Goal: Task Accomplishment & Management: Complete application form

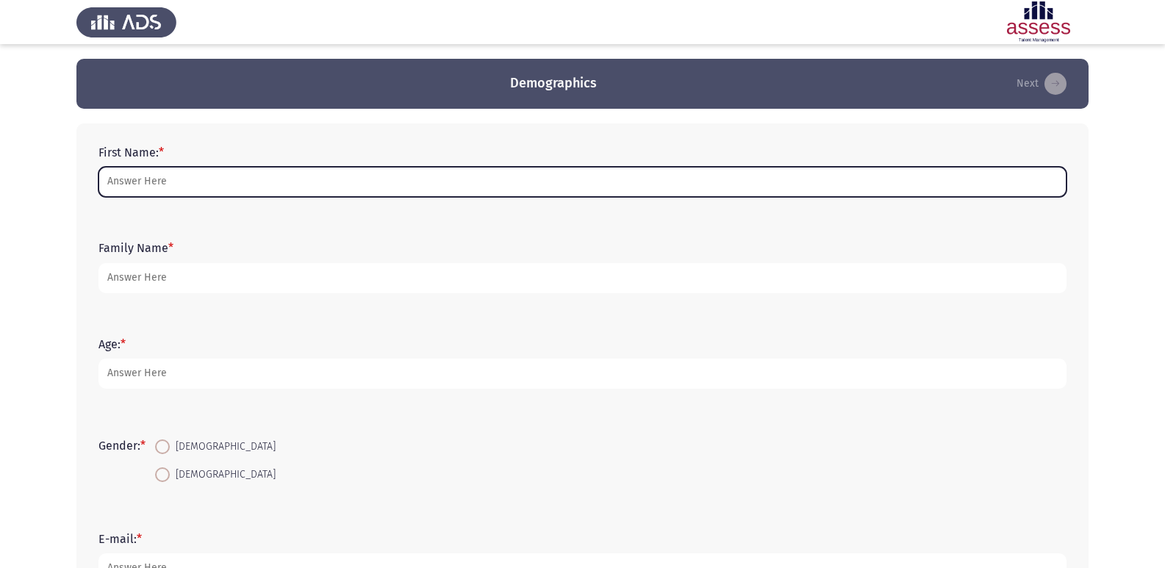
click at [111, 180] on input "First Name: *" at bounding box center [583, 182] width 968 height 30
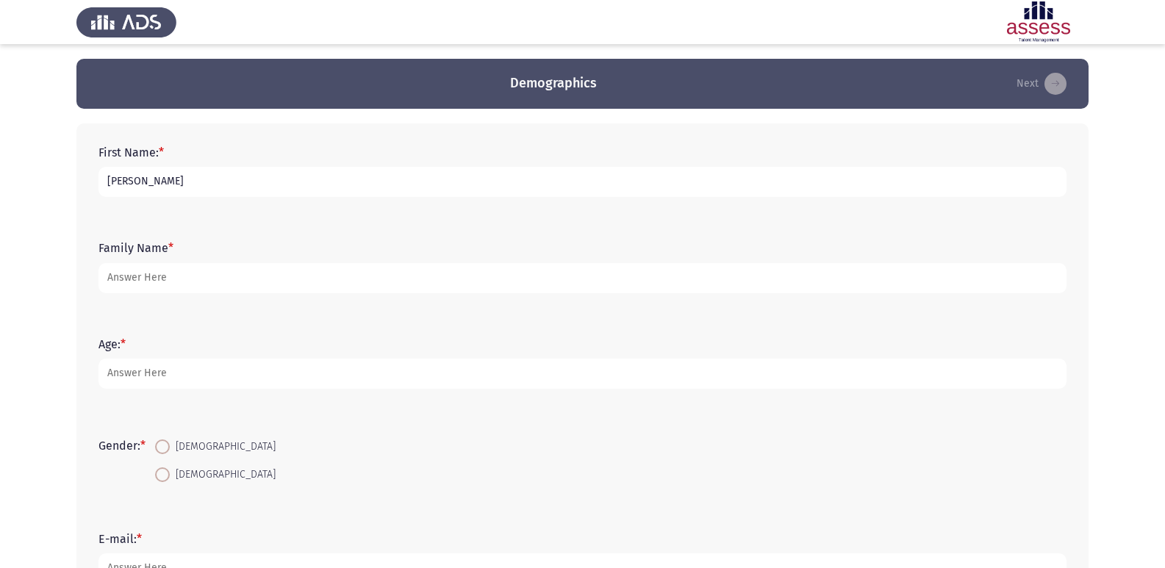
type input "[PERSON_NAME]"
type input "31"
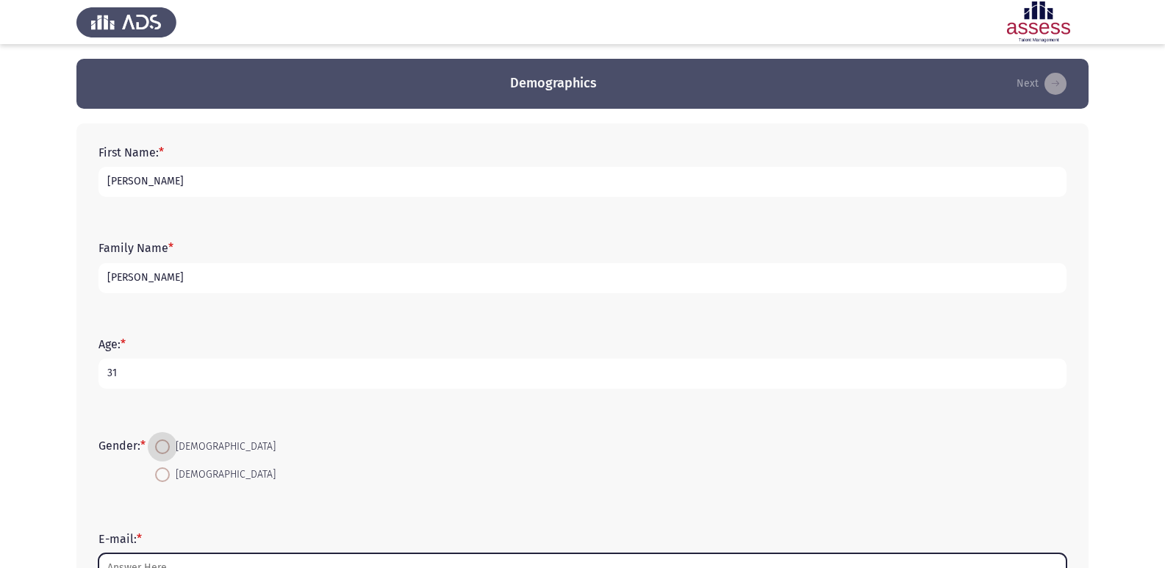
scroll to position [15, 0]
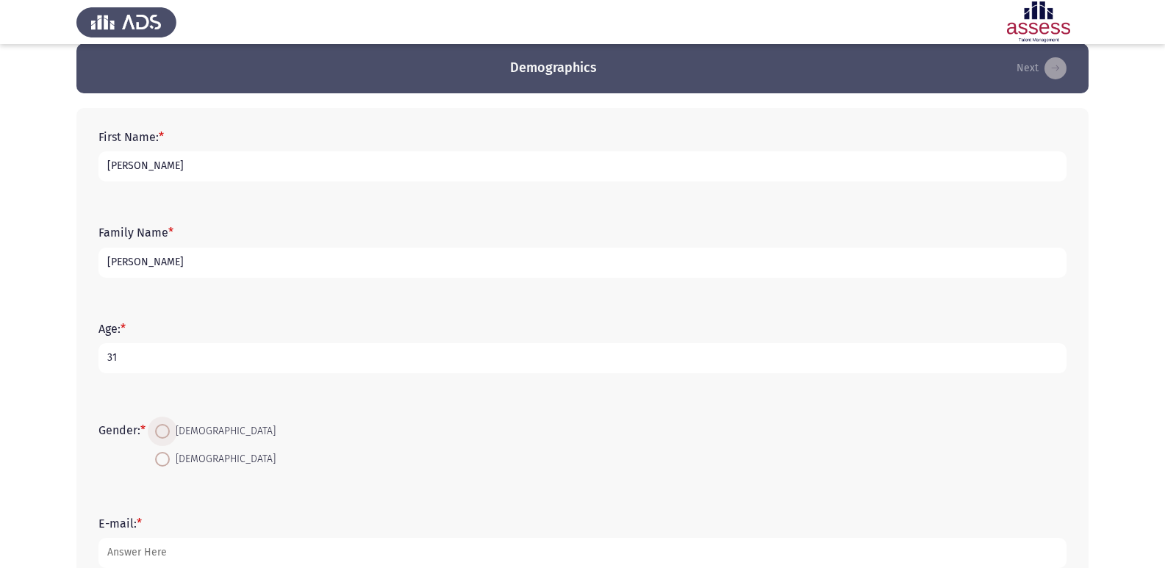
click at [166, 426] on span at bounding box center [162, 431] width 15 height 15
click at [166, 426] on input "[DEMOGRAPHIC_DATA]" at bounding box center [162, 431] width 15 height 15
radio input "true"
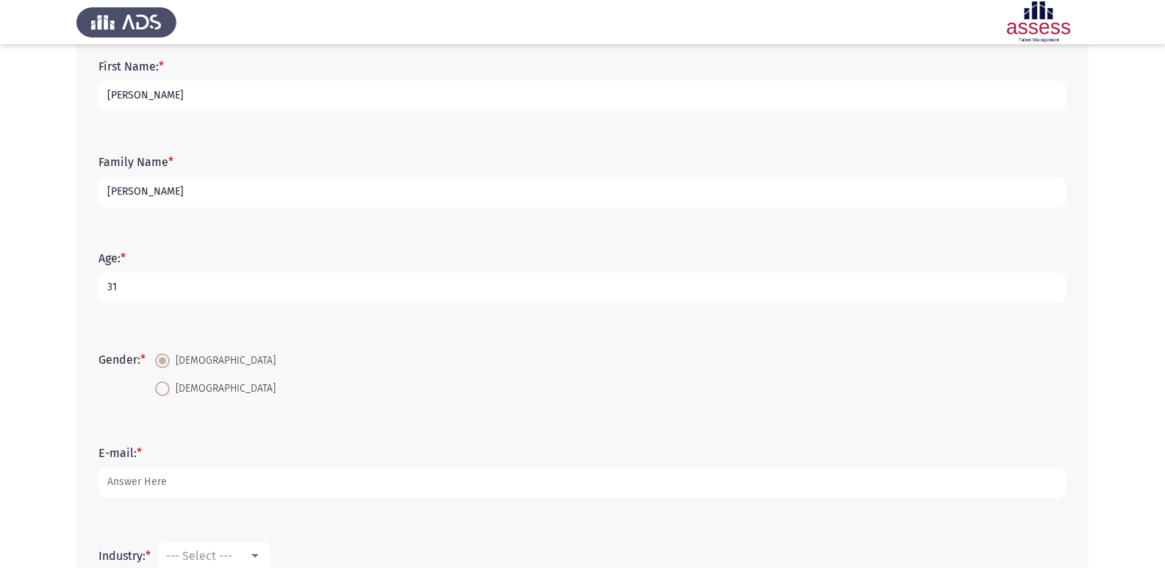
scroll to position [162, 0]
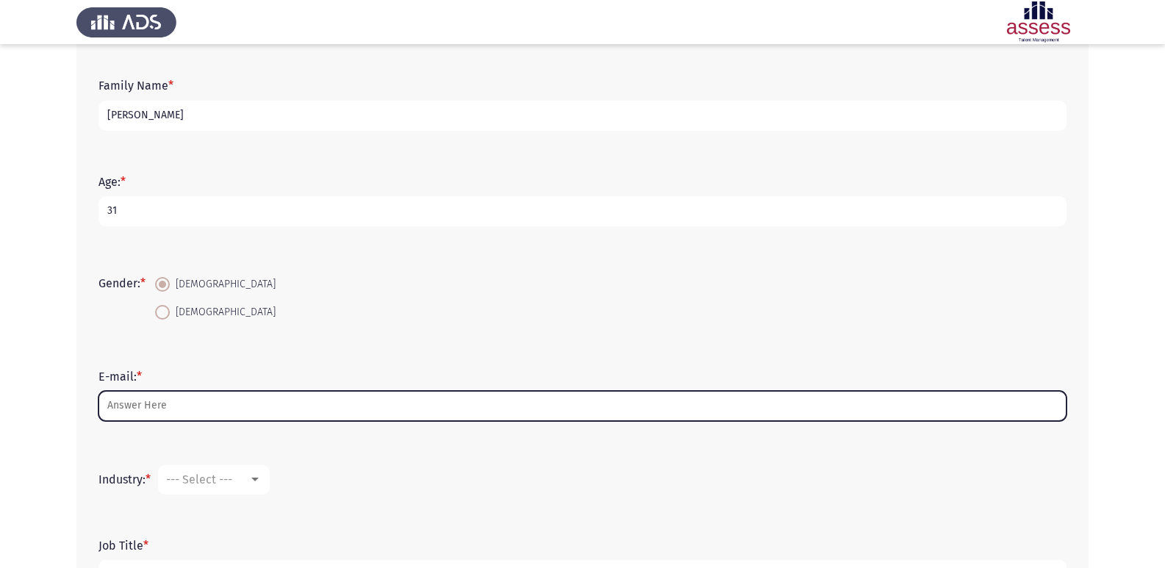
click at [168, 407] on input "E-mail: *" at bounding box center [583, 406] width 968 height 30
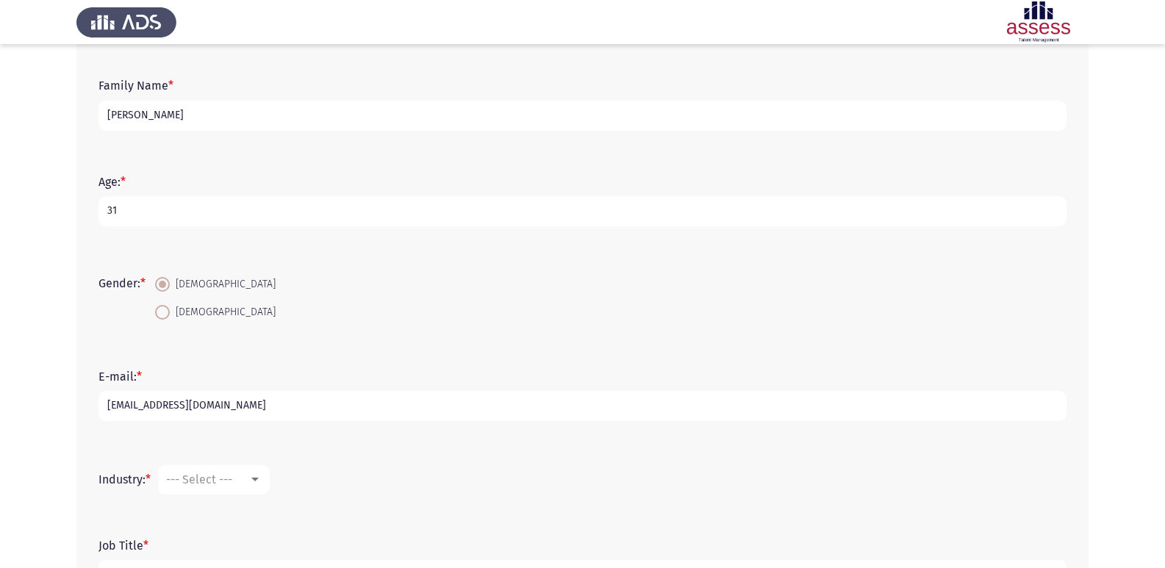
type input "[EMAIL_ADDRESS][DOMAIN_NAME]"
click at [262, 474] on div at bounding box center [254, 480] width 13 height 12
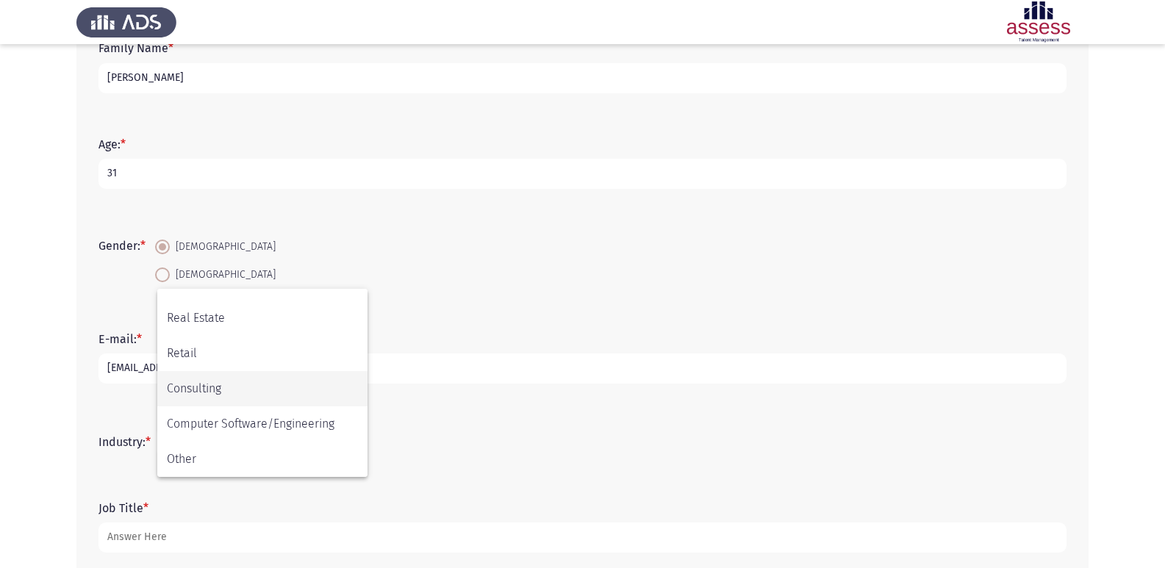
scroll to position [236, 0]
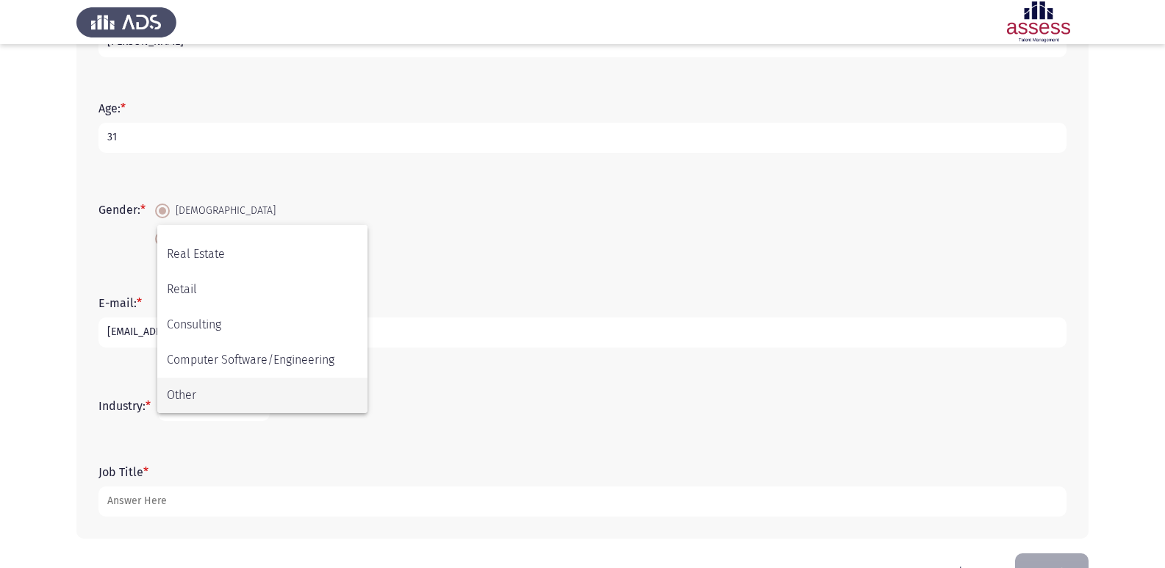
click at [201, 392] on span "Other" at bounding box center [262, 395] width 191 height 35
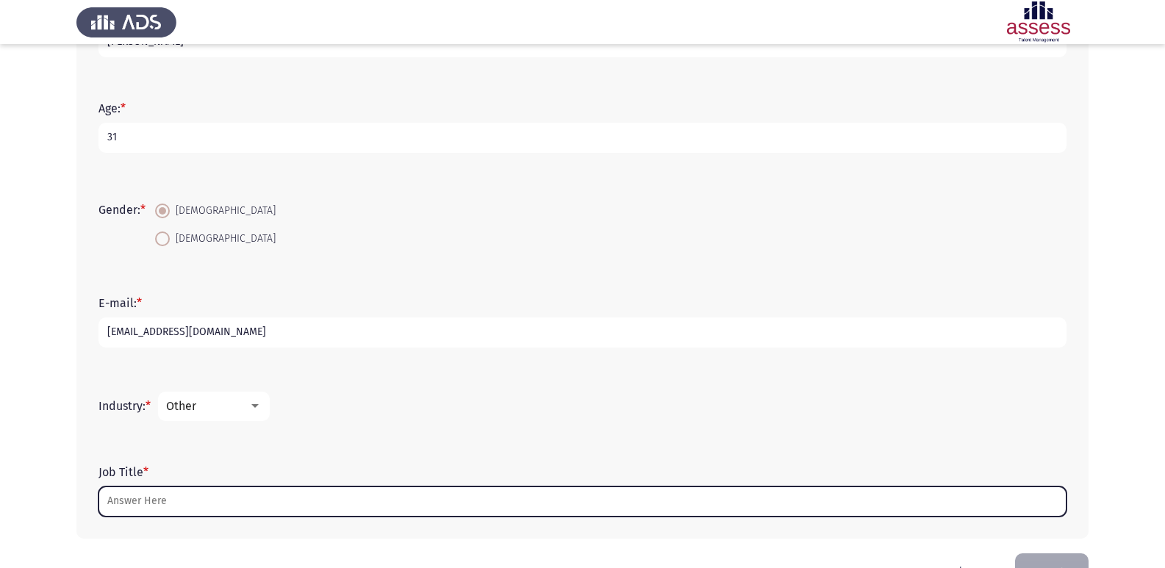
click at [150, 503] on input "Job Title *" at bounding box center [583, 502] width 968 height 30
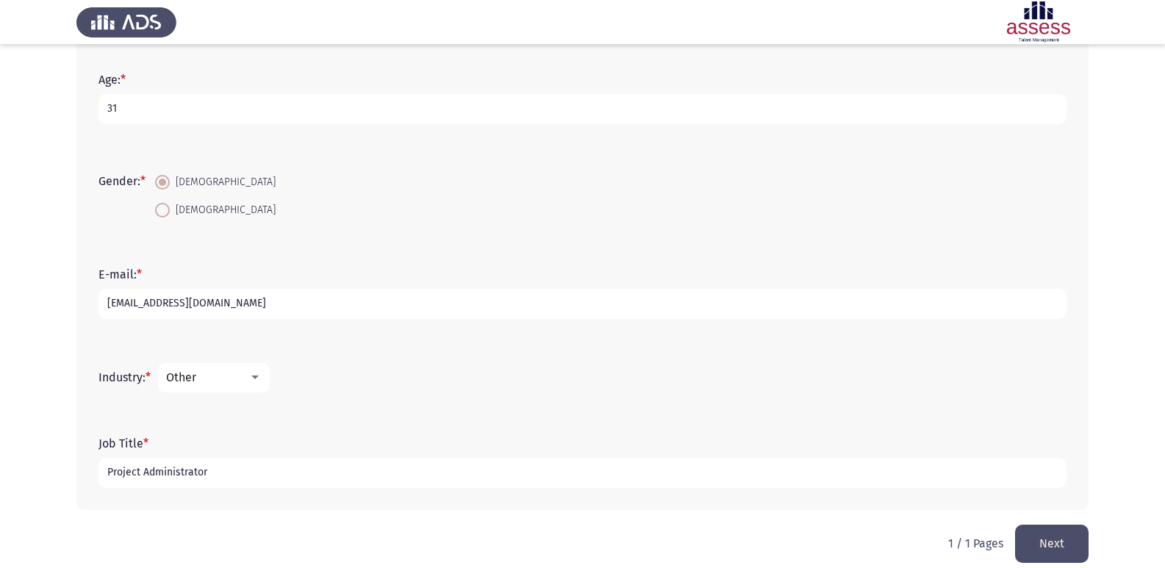
scroll to position [280, 0]
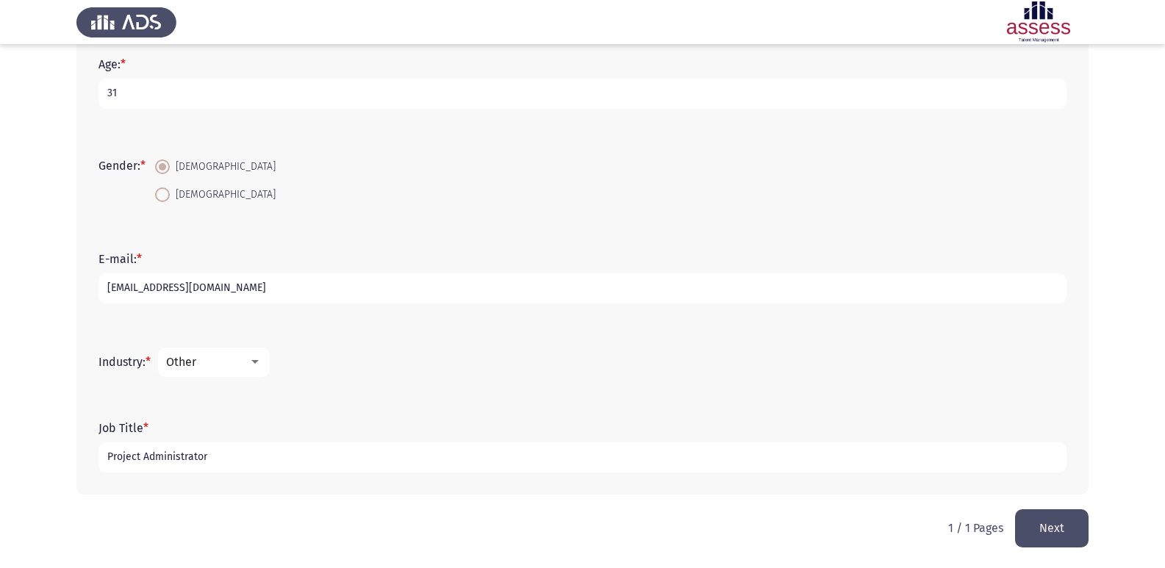
type input "Project Administrator"
click at [232, 364] on div "Other" at bounding box center [207, 362] width 82 height 14
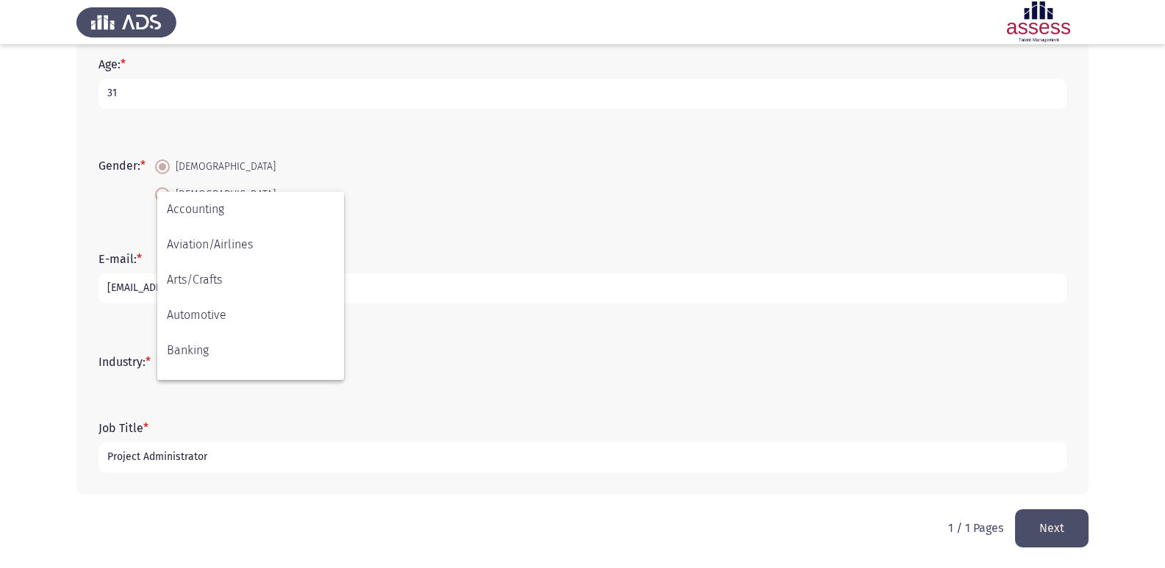
scroll to position [482, 0]
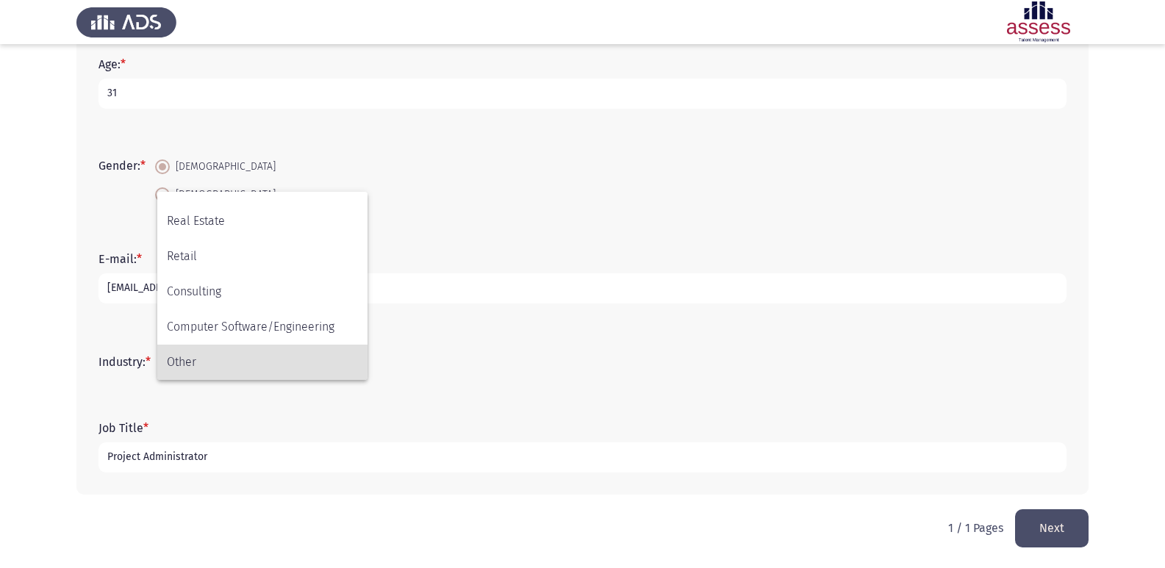
click at [540, 370] on div at bounding box center [582, 284] width 1165 height 568
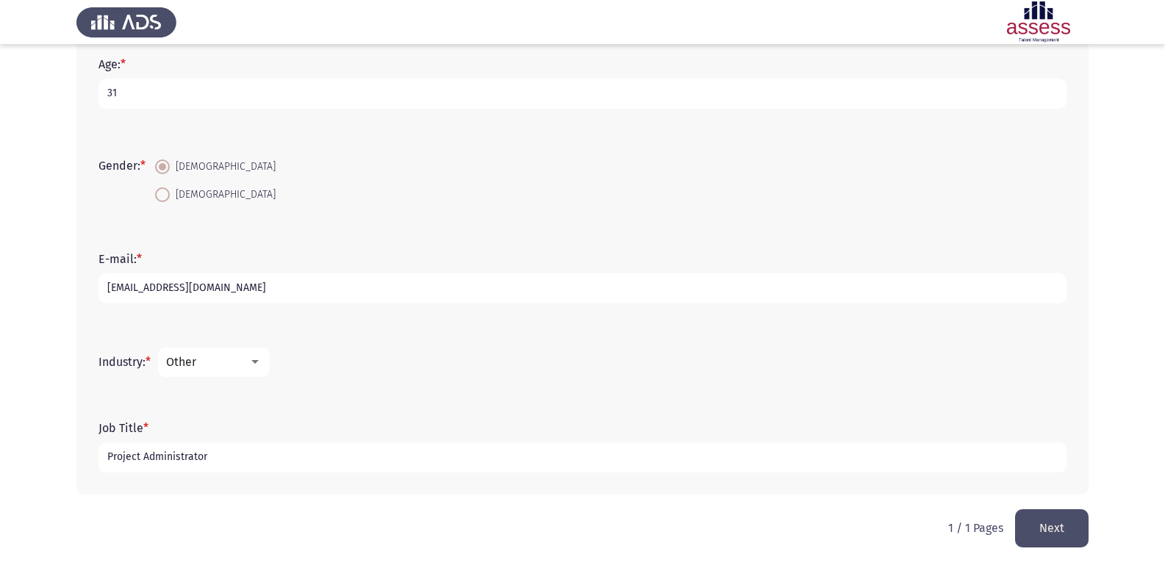
click at [1034, 528] on button "Next" at bounding box center [1052, 527] width 74 height 37
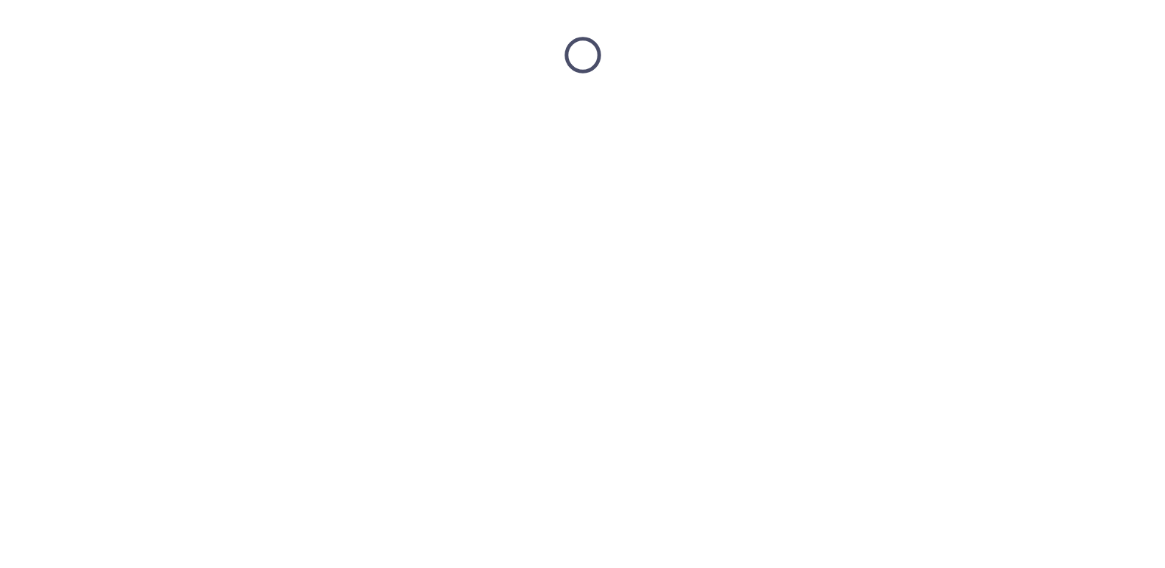
scroll to position [0, 0]
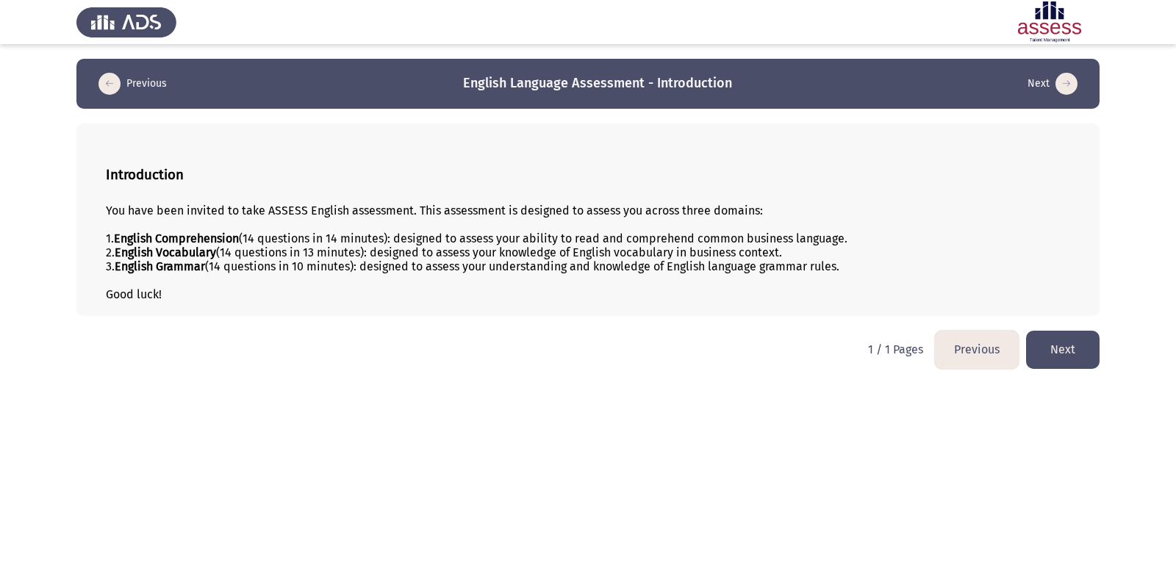
click at [1059, 346] on button "Next" at bounding box center [1063, 349] width 74 height 37
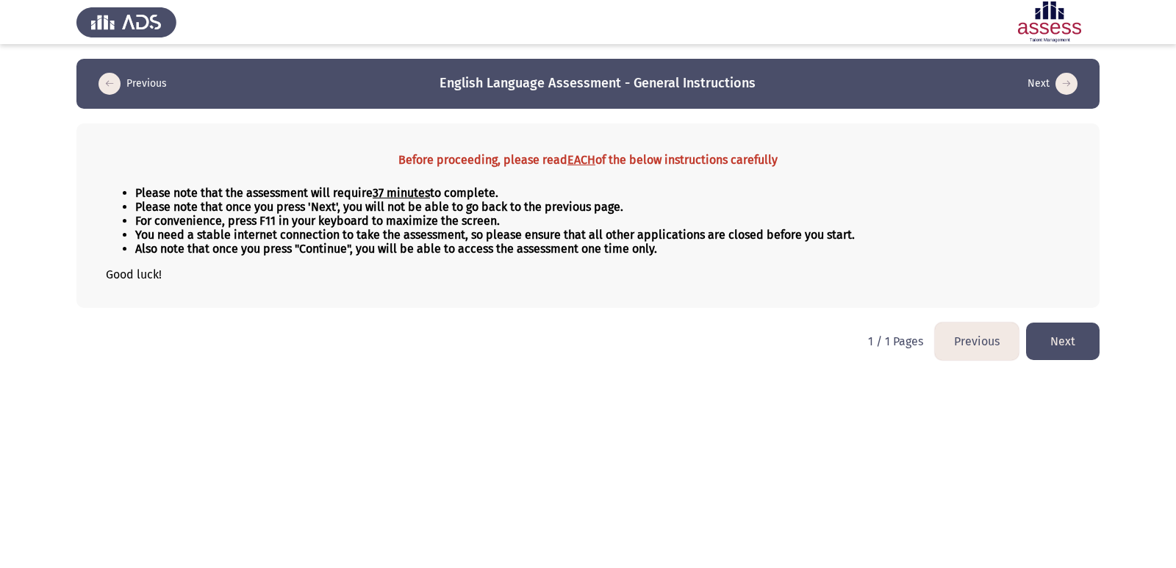
click at [1061, 345] on button "Next" at bounding box center [1063, 341] width 74 height 37
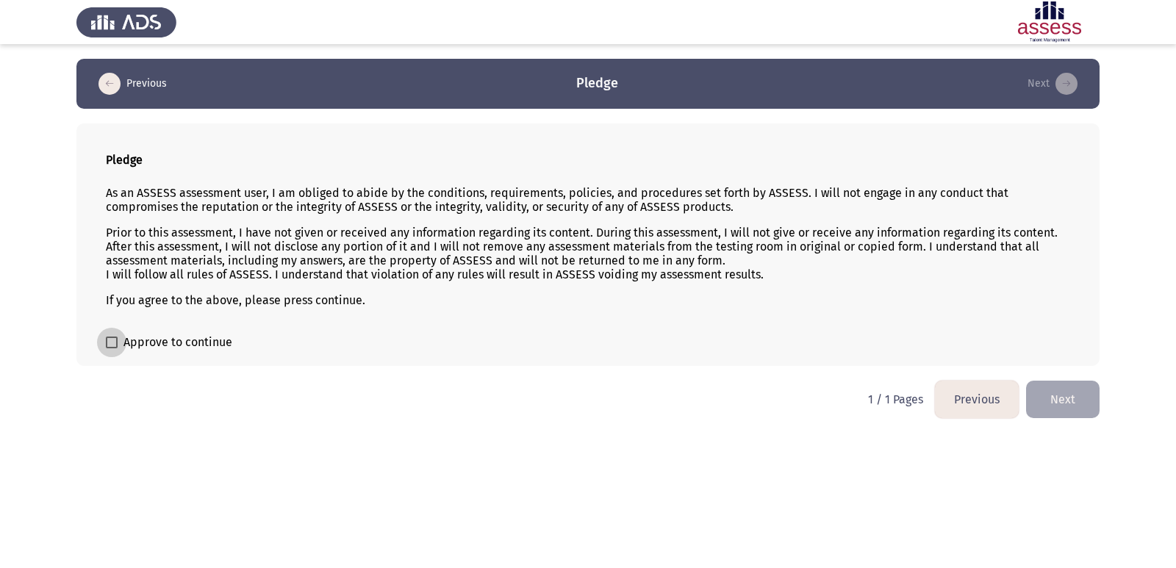
click at [135, 345] on span "Approve to continue" at bounding box center [177, 343] width 109 height 18
click at [112, 348] on input "Approve to continue" at bounding box center [111, 348] width 1 height 1
checkbox input "true"
click at [1065, 399] on button "Next" at bounding box center [1063, 399] width 74 height 37
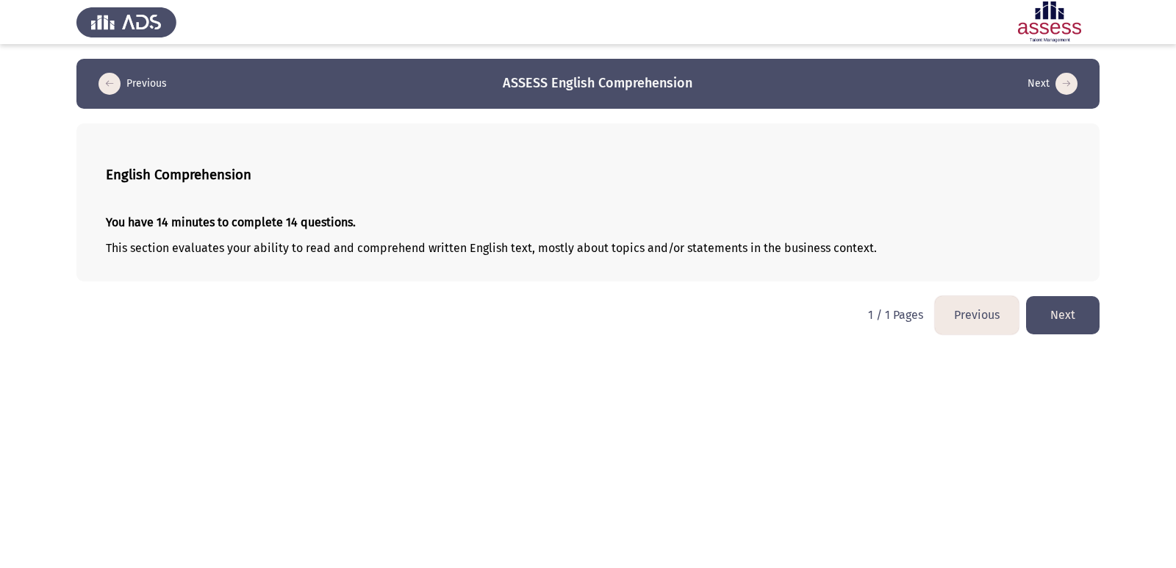
click at [1056, 321] on button "Next" at bounding box center [1063, 314] width 74 height 37
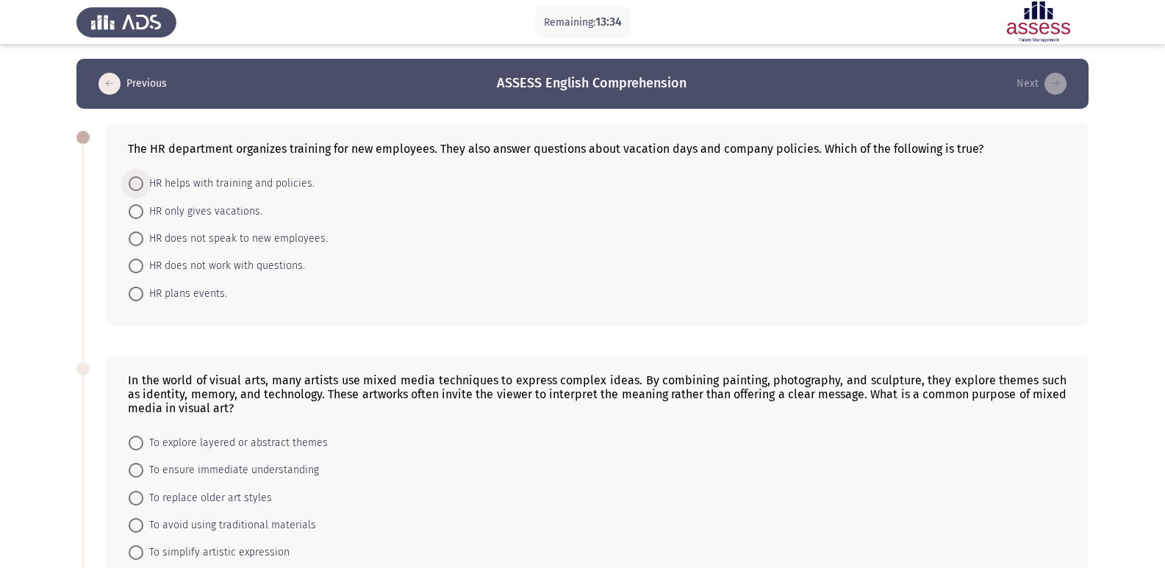
click at [134, 187] on span at bounding box center [136, 183] width 15 height 15
click at [134, 187] on input "HR helps with training and policies." at bounding box center [136, 183] width 15 height 15
radio input "true"
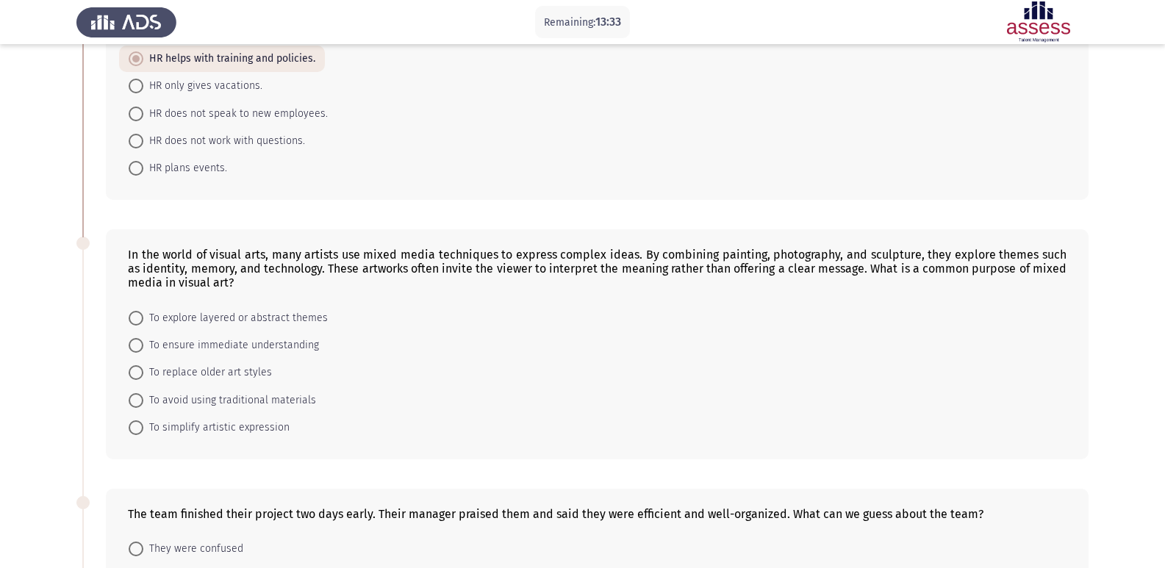
scroll to position [221, 0]
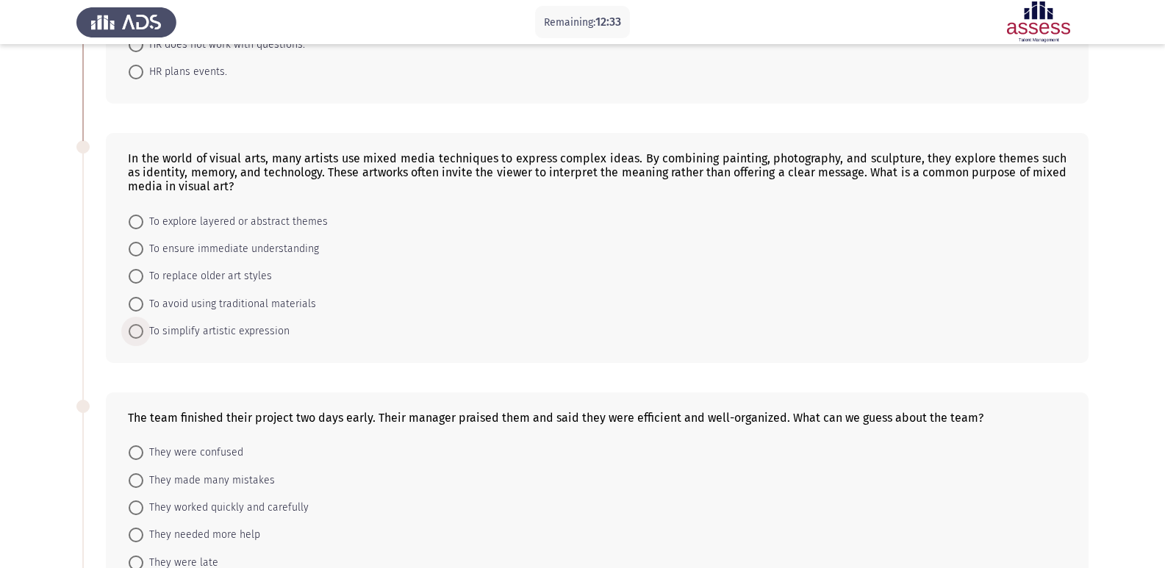
click at [188, 331] on span "To simplify artistic expression" at bounding box center [216, 332] width 146 height 18
click at [143, 331] on input "To simplify artistic expression" at bounding box center [136, 331] width 15 height 15
radio input "true"
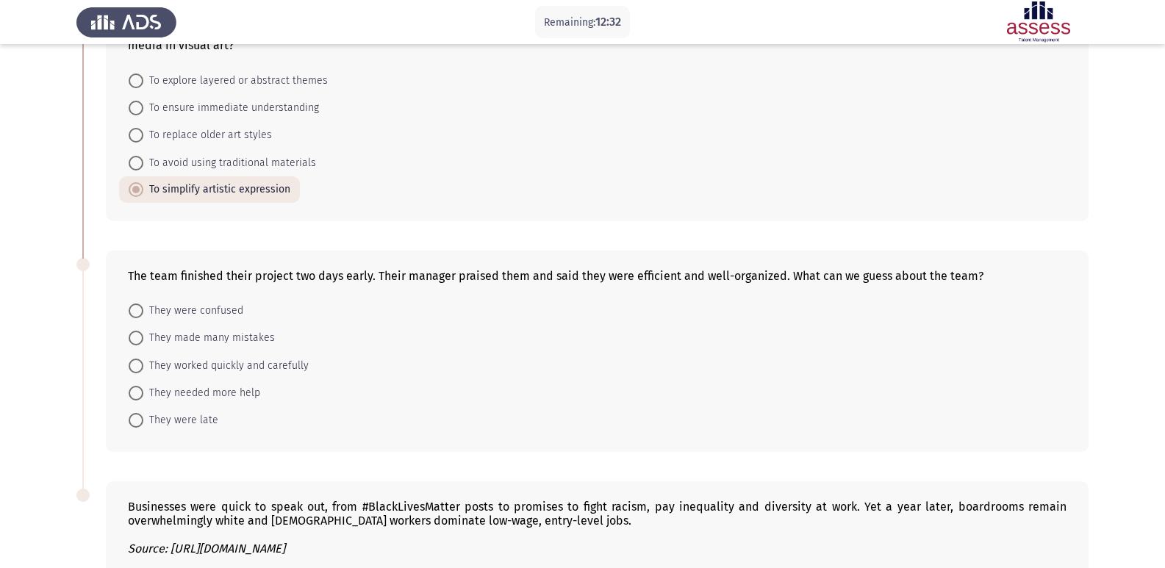
scroll to position [368, 0]
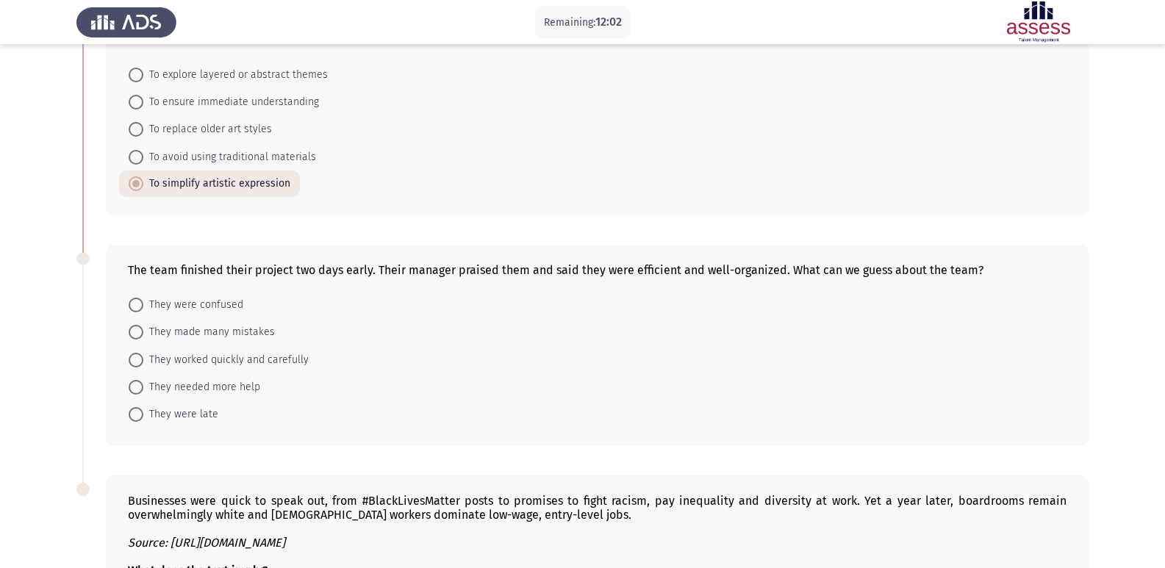
click at [218, 360] on span "They worked quickly and carefully" at bounding box center [225, 360] width 165 height 18
click at [143, 360] on input "They worked quickly and carefully" at bounding box center [136, 360] width 15 height 15
radio input "true"
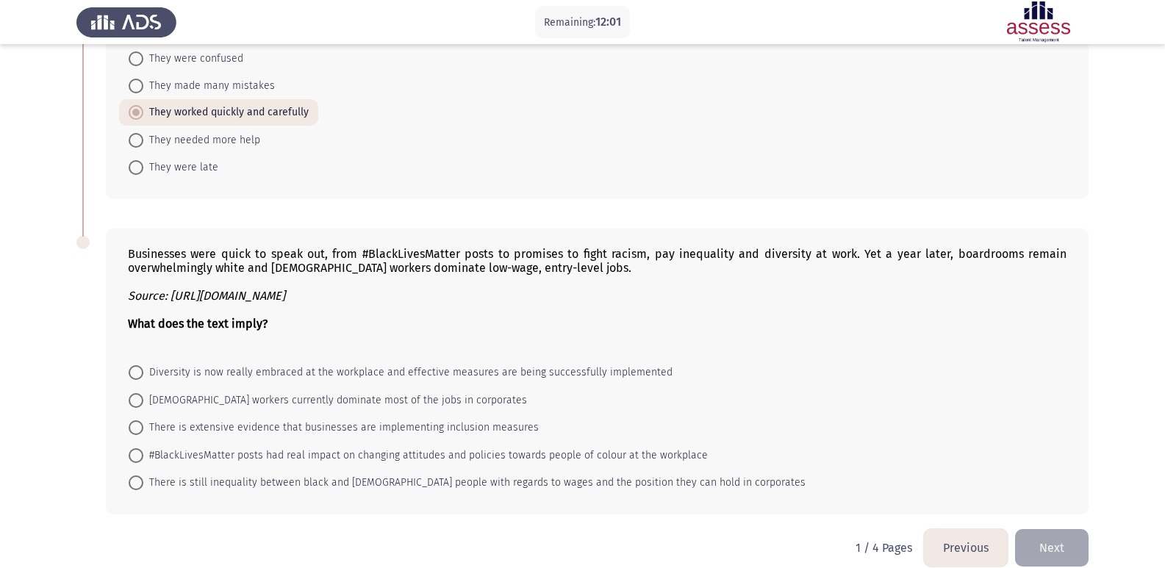
scroll to position [634, 0]
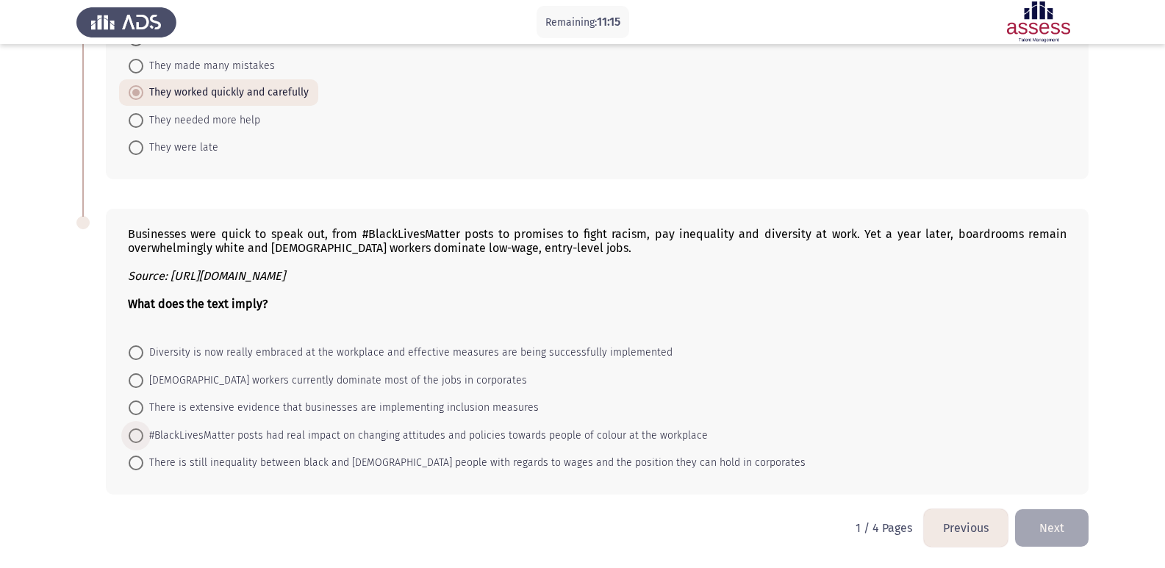
click at [168, 434] on span "#BlackLivesMatter posts had real impact on changing attitudes and policies towa…" at bounding box center [425, 436] width 565 height 18
click at [143, 434] on input "#BlackLivesMatter posts had real impact on changing attitudes and policies towa…" at bounding box center [136, 436] width 15 height 15
radio input "true"
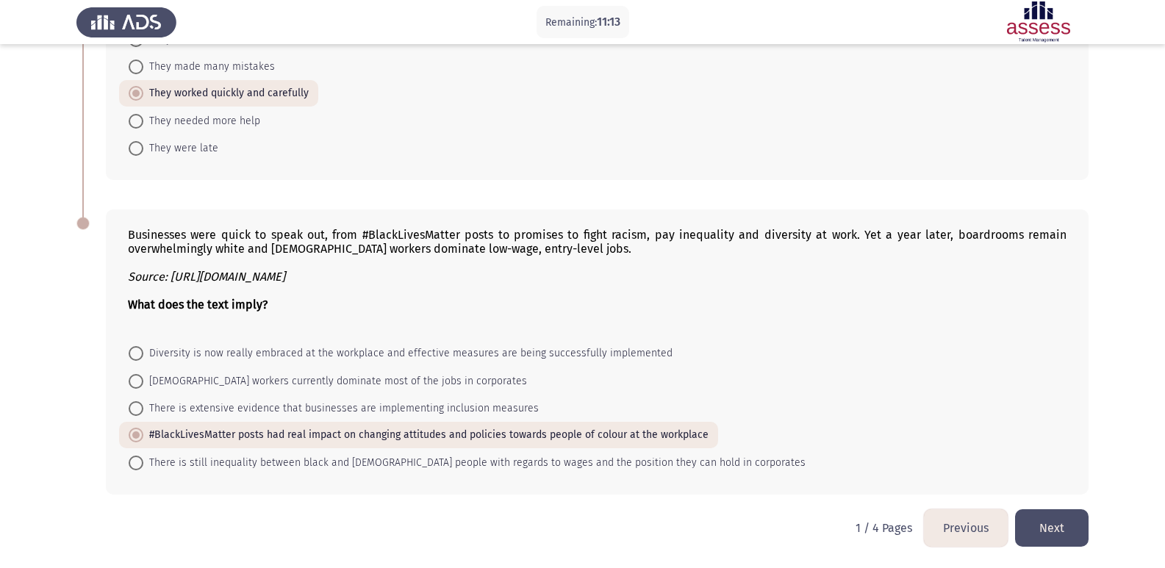
click at [1042, 519] on button "Next" at bounding box center [1052, 527] width 74 height 37
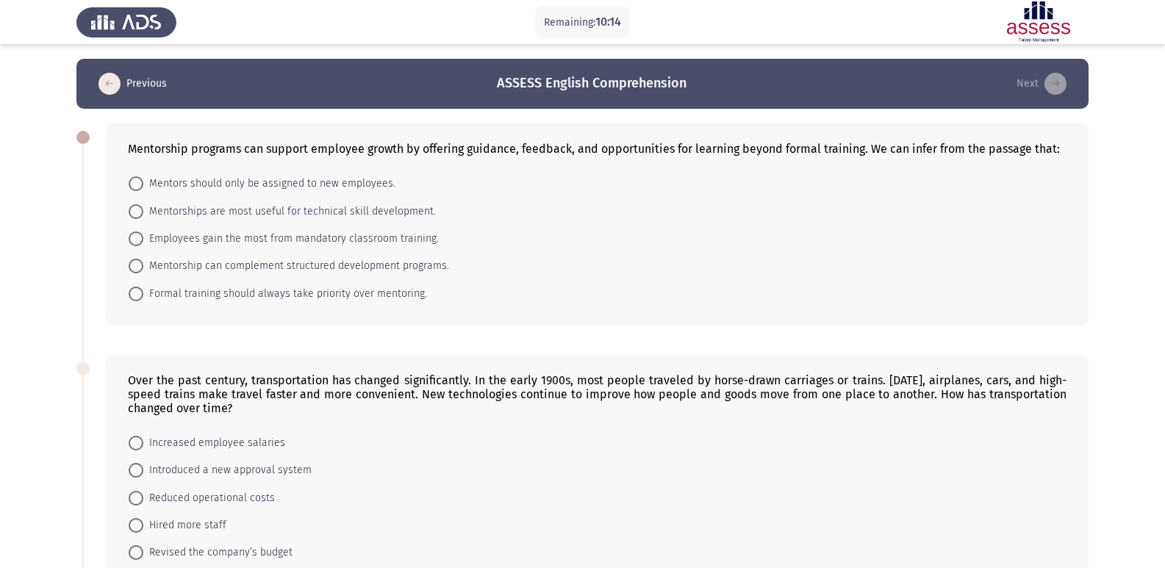
click at [207, 210] on span "Mentorships are most useful for technical skill development." at bounding box center [289, 212] width 293 height 18
click at [143, 210] on input "Mentorships are most useful for technical skill development." at bounding box center [136, 211] width 15 height 15
radio input "true"
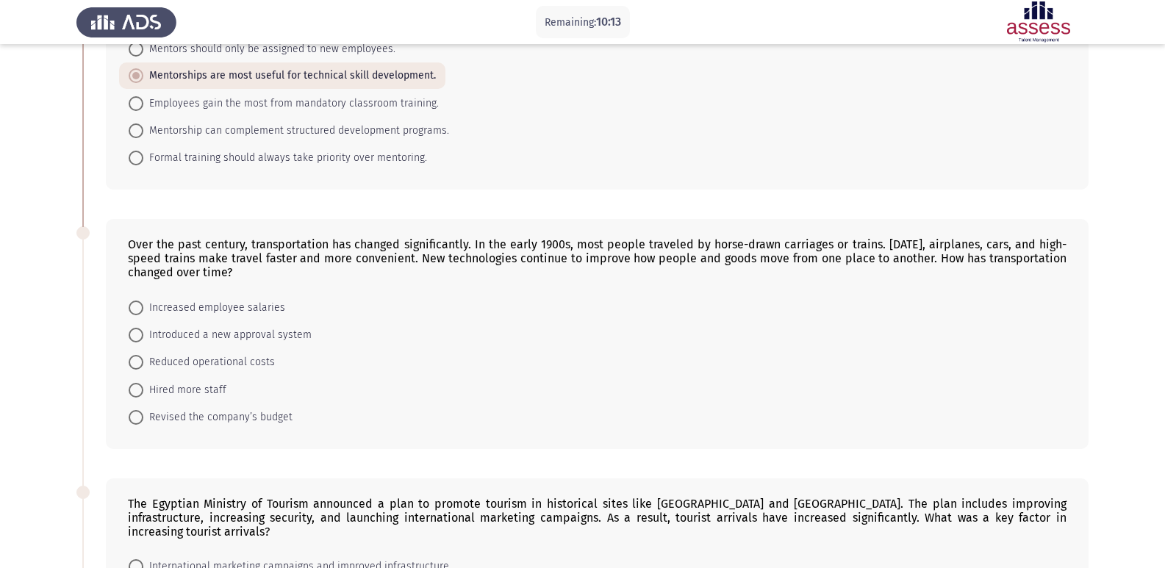
scroll to position [147, 0]
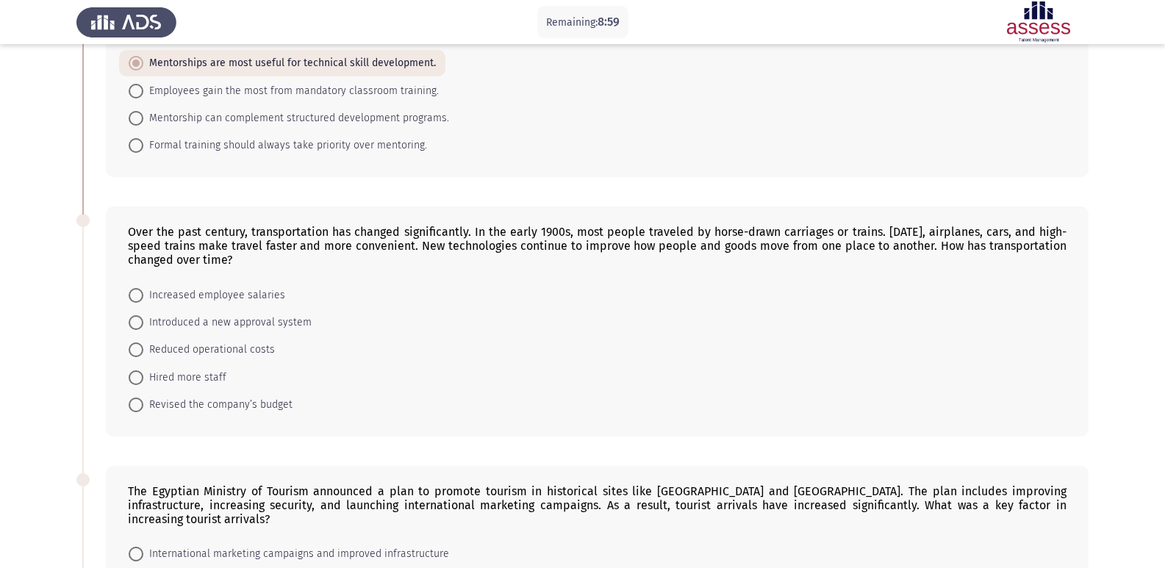
click at [137, 326] on span at bounding box center [136, 322] width 15 height 15
click at [137, 326] on input "Introduced a new approval system" at bounding box center [136, 322] width 15 height 15
radio input "true"
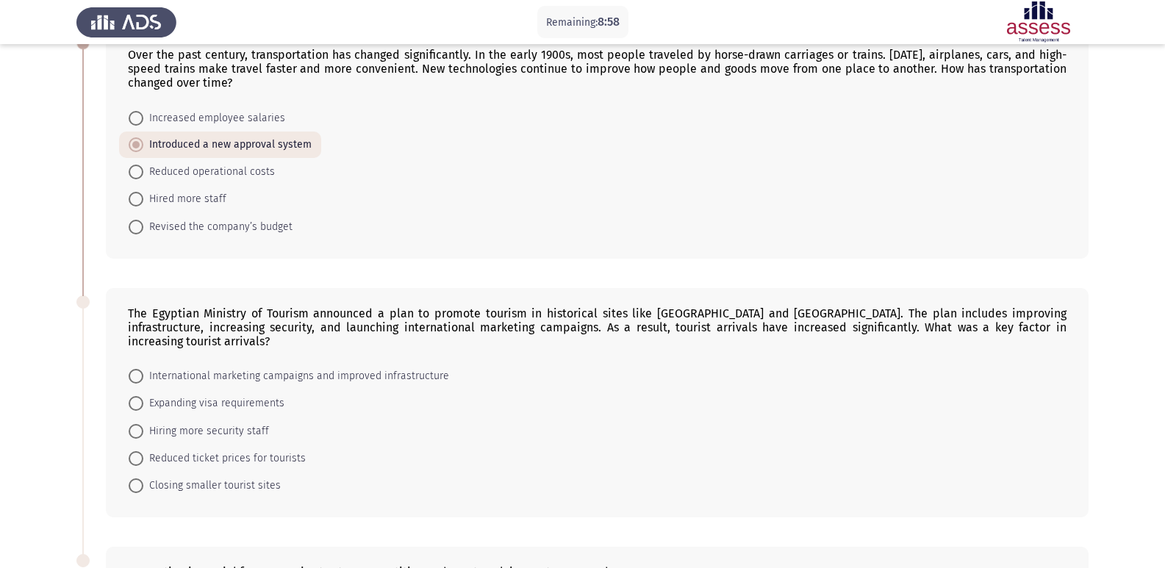
scroll to position [368, 0]
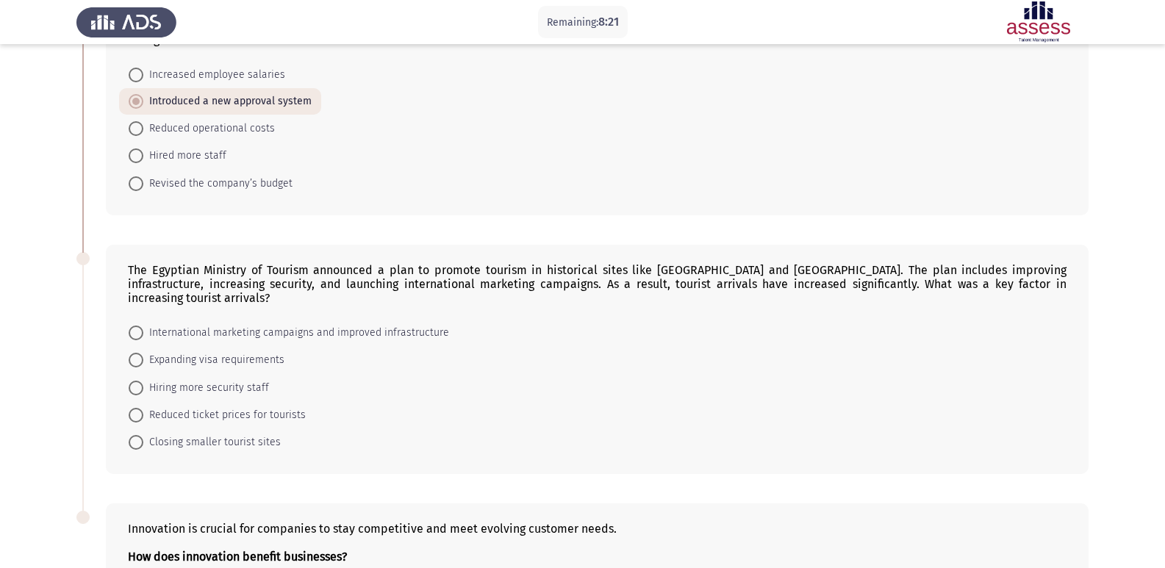
click at [159, 324] on span "International marketing campaigns and improved infrastructure" at bounding box center [296, 333] width 306 height 18
click at [143, 326] on input "International marketing campaigns and improved infrastructure" at bounding box center [136, 333] width 15 height 15
radio input "true"
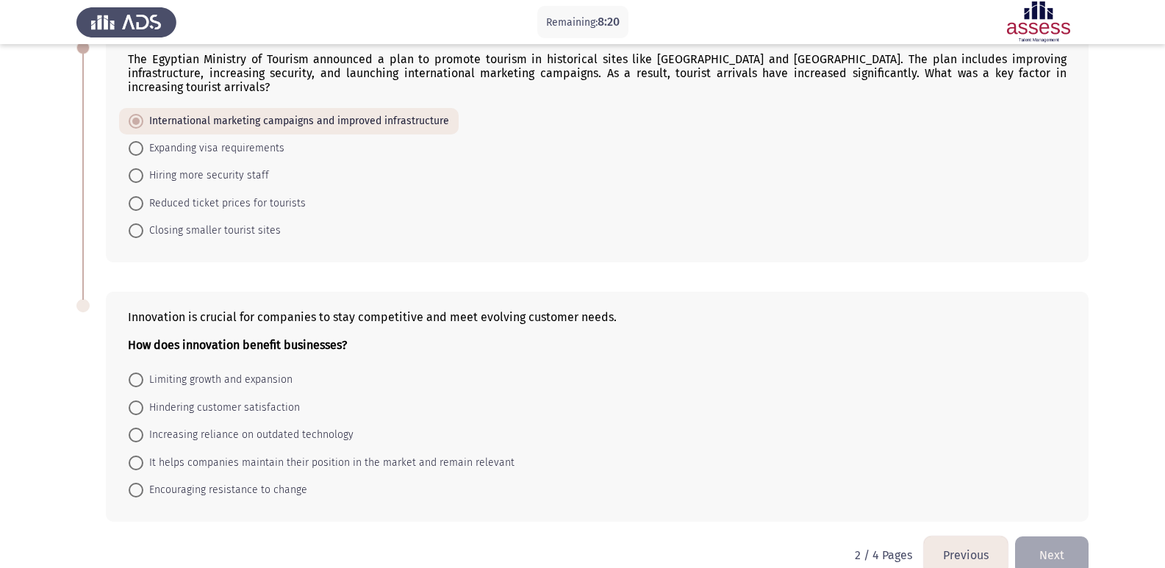
scroll to position [588, 0]
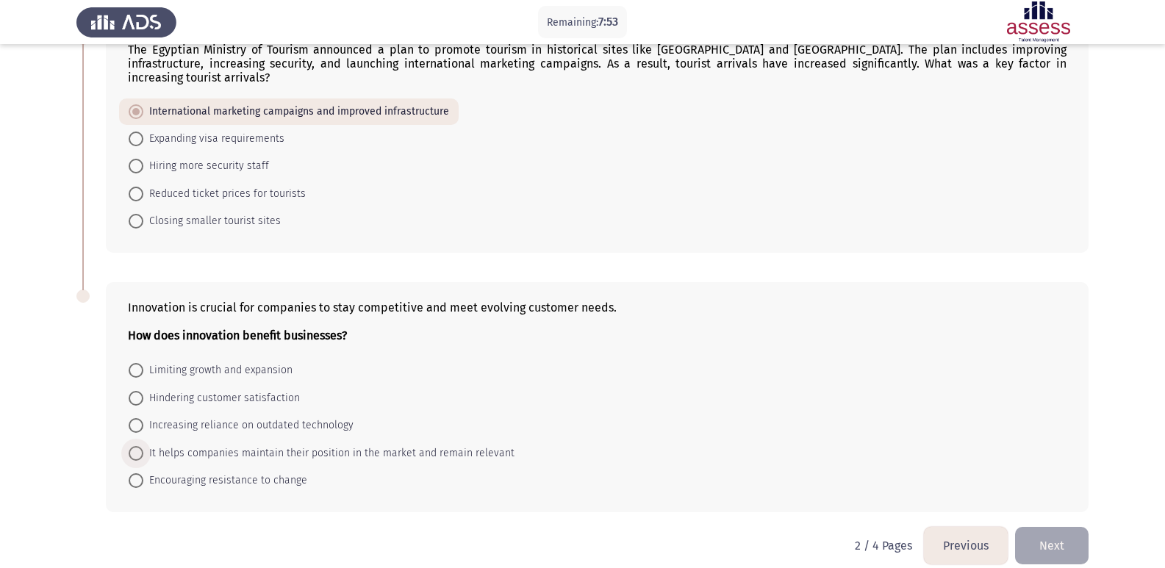
click at [162, 445] on span "It helps companies maintain their position in the market and remain relevant" at bounding box center [328, 454] width 371 height 18
click at [143, 446] on input "It helps companies maintain their position in the market and remain relevant" at bounding box center [136, 453] width 15 height 15
radio input "true"
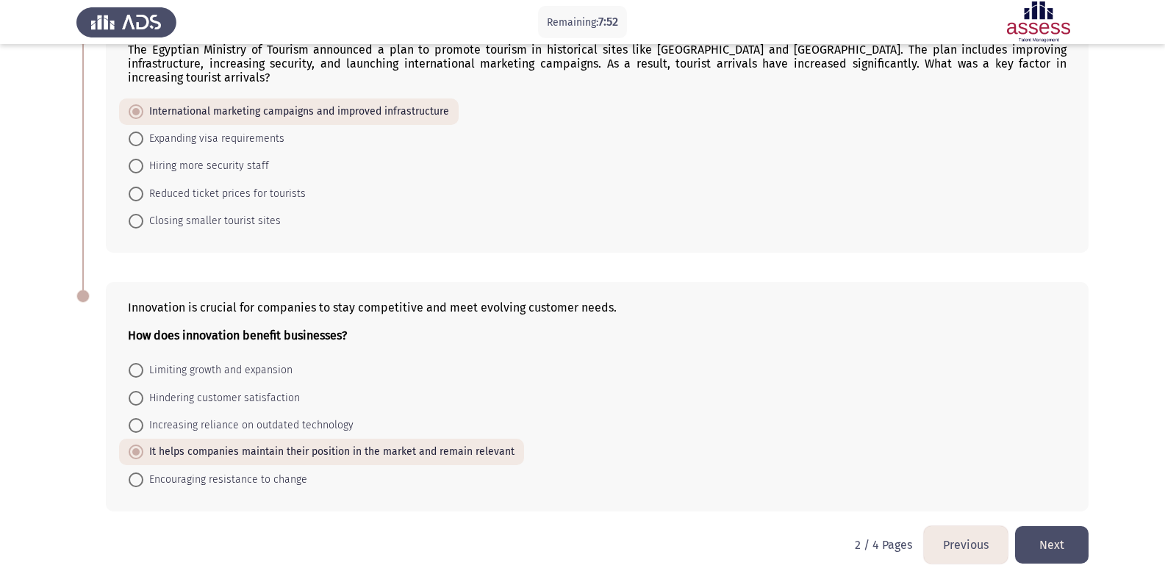
click at [1054, 538] on button "Next" at bounding box center [1052, 544] width 74 height 37
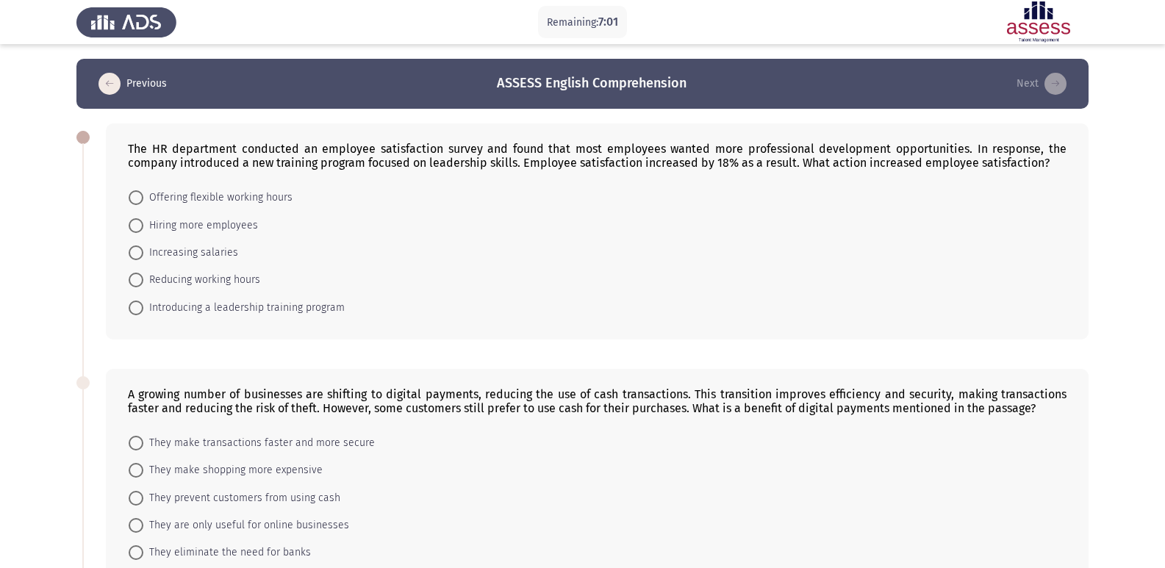
click at [151, 307] on span "Introducing a leadership training program" at bounding box center [243, 308] width 201 height 18
click at [143, 307] on input "Introducing a leadership training program" at bounding box center [136, 308] width 15 height 15
radio input "true"
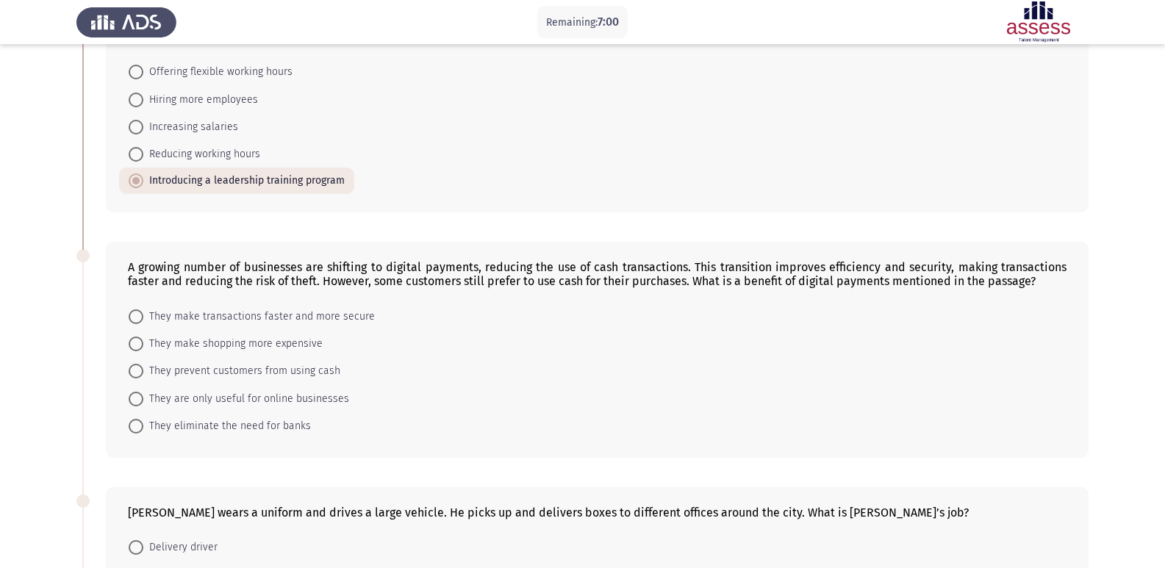
scroll to position [147, 0]
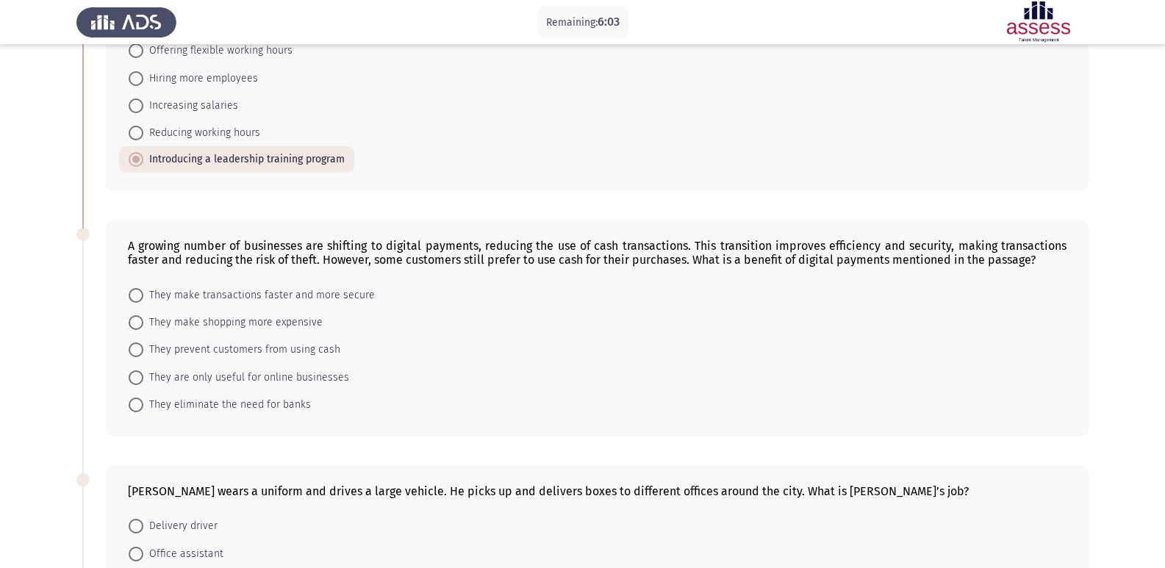
click at [132, 298] on span at bounding box center [136, 295] width 15 height 15
click at [132, 298] on input "They make transactions faster and more secure" at bounding box center [136, 295] width 15 height 15
radio input "true"
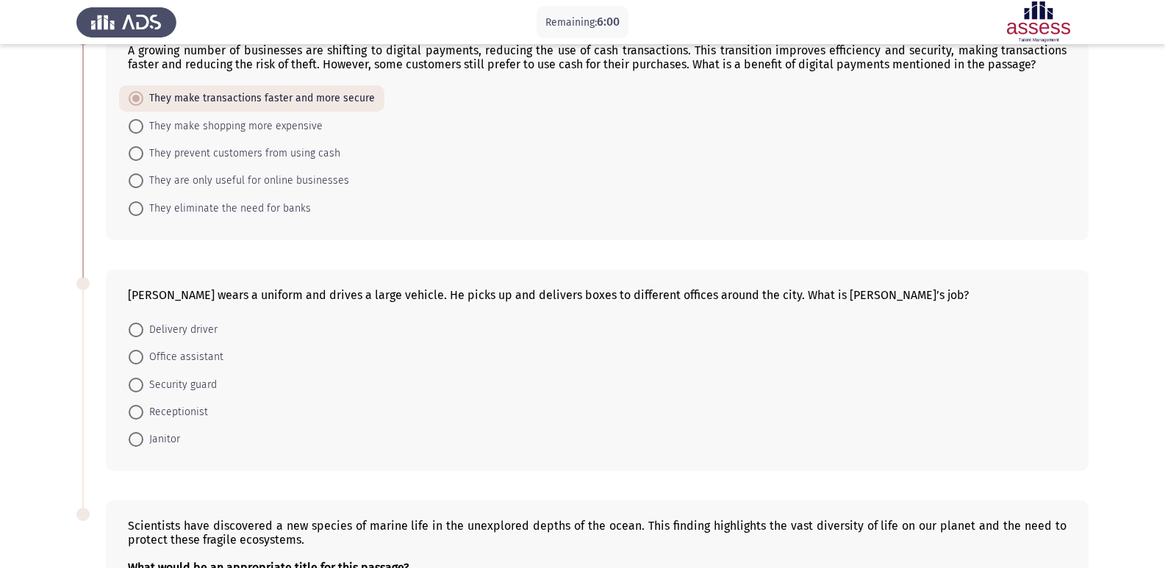
scroll to position [368, 0]
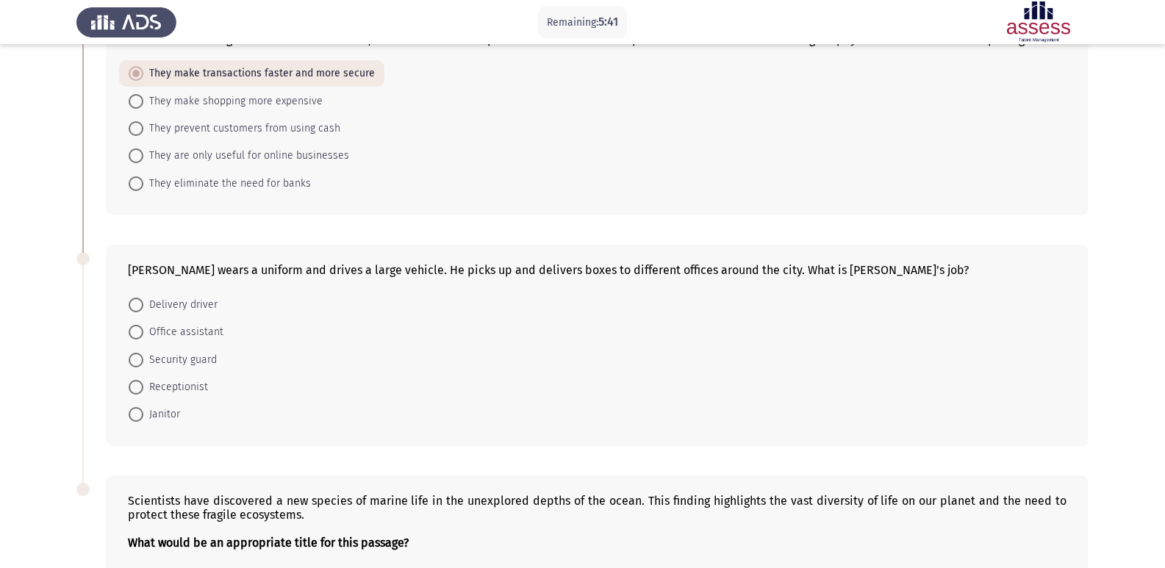
click at [144, 302] on span "Delivery driver" at bounding box center [180, 305] width 74 height 18
click at [143, 302] on input "Delivery driver" at bounding box center [136, 305] width 15 height 15
radio input "true"
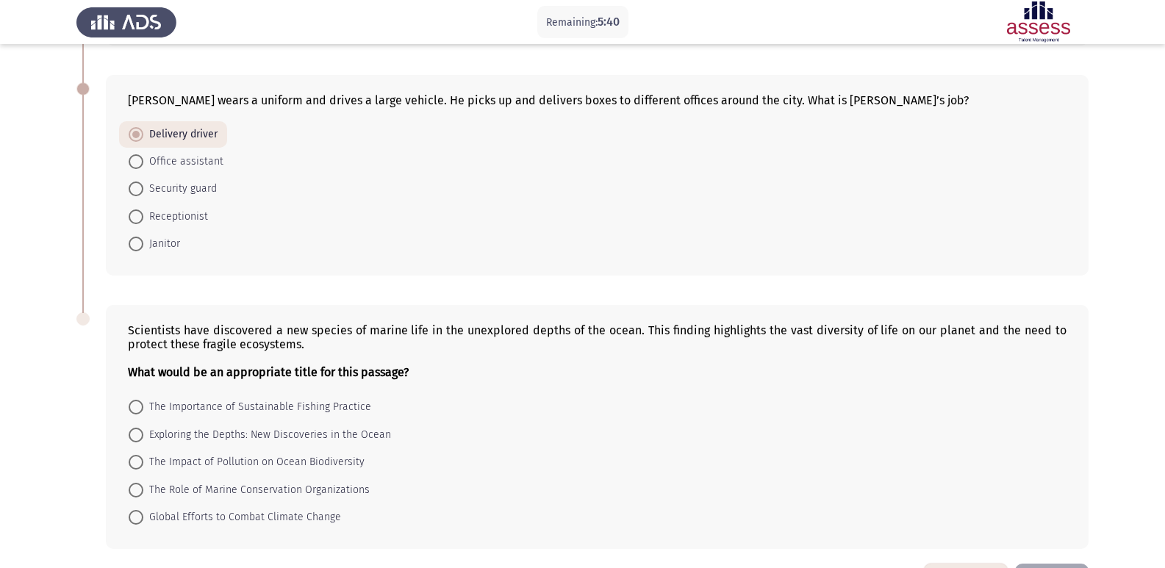
scroll to position [588, 0]
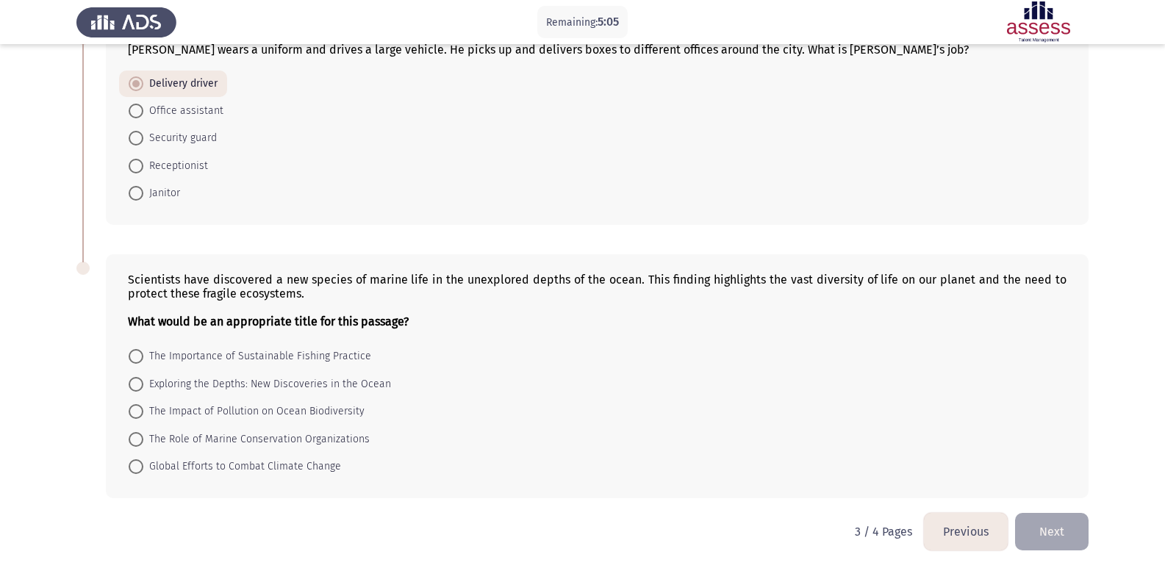
click at [145, 385] on span "Exploring the Depths: New Discoveries in the Ocean" at bounding box center [267, 385] width 248 height 18
click at [143, 385] on input "Exploring the Depths: New Discoveries in the Ocean" at bounding box center [136, 384] width 15 height 15
radio input "true"
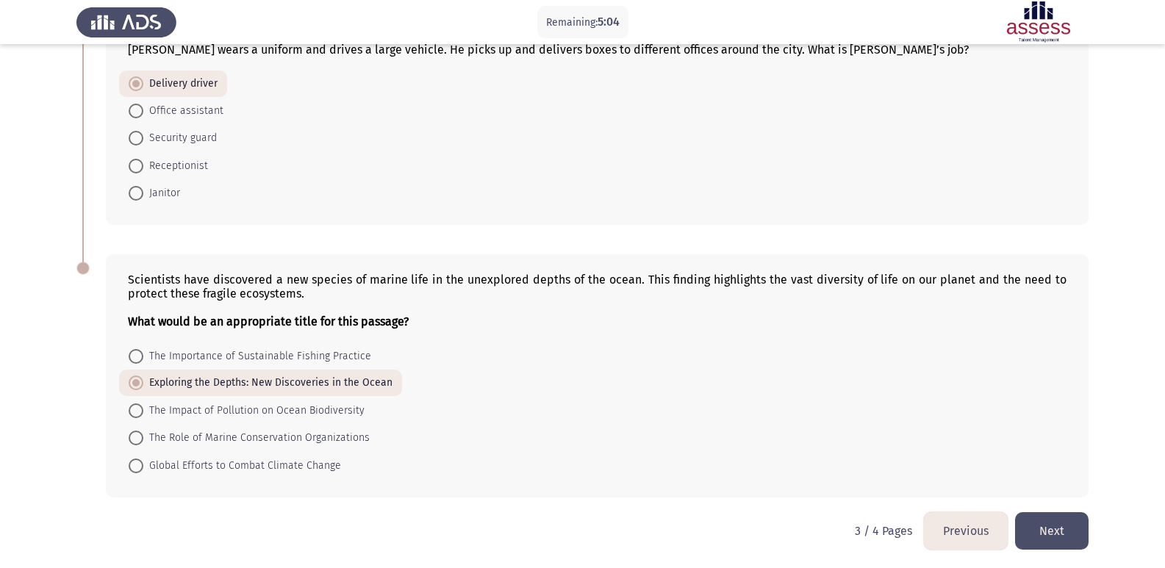
scroll to position [591, 0]
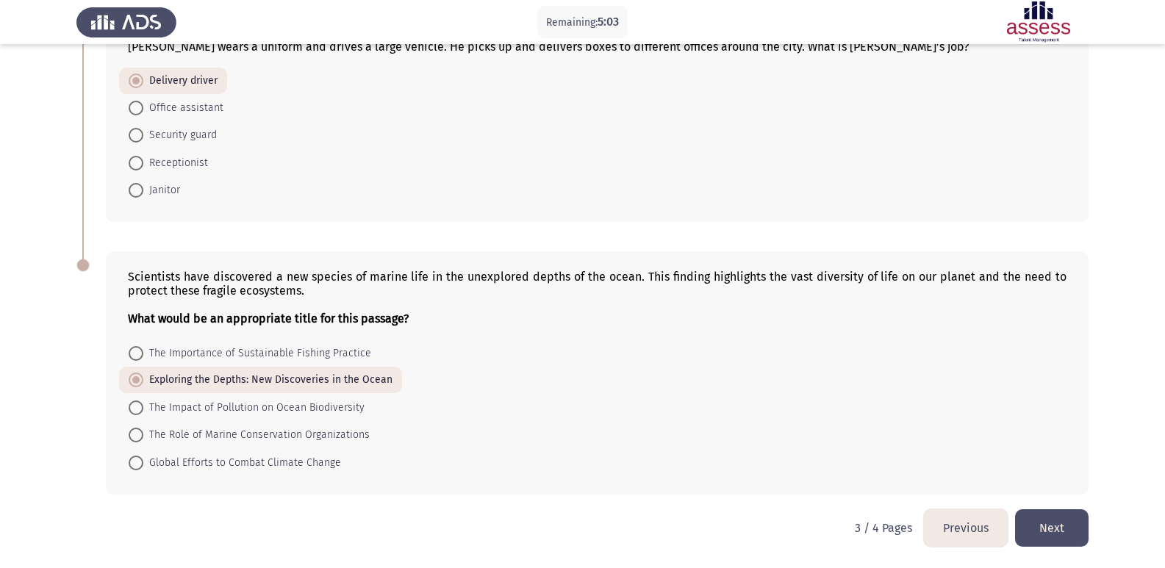
click at [1070, 539] on button "Next" at bounding box center [1052, 527] width 74 height 37
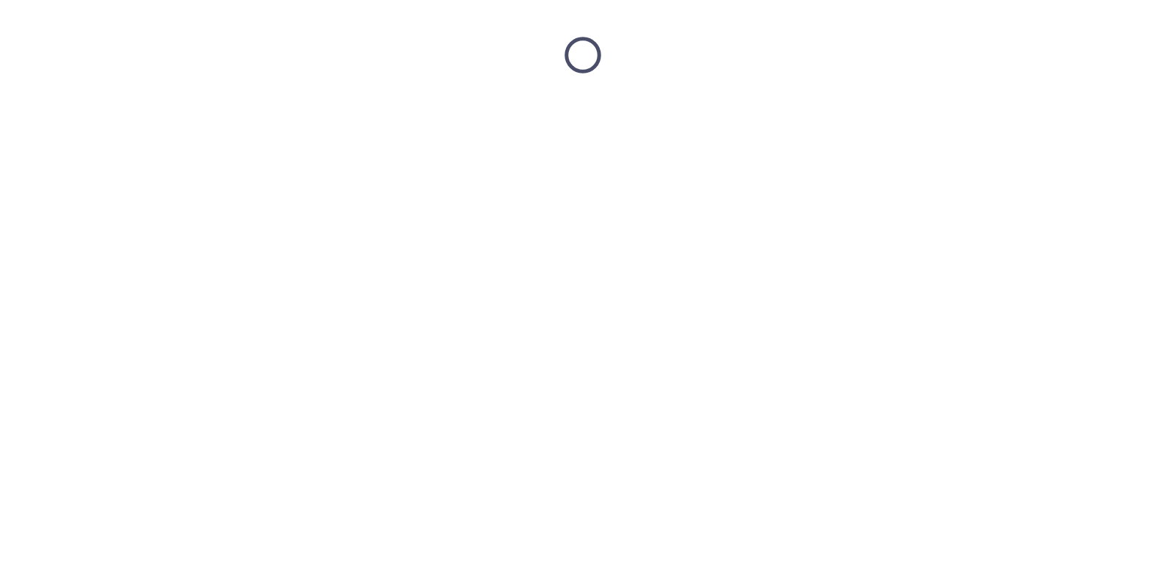
scroll to position [0, 0]
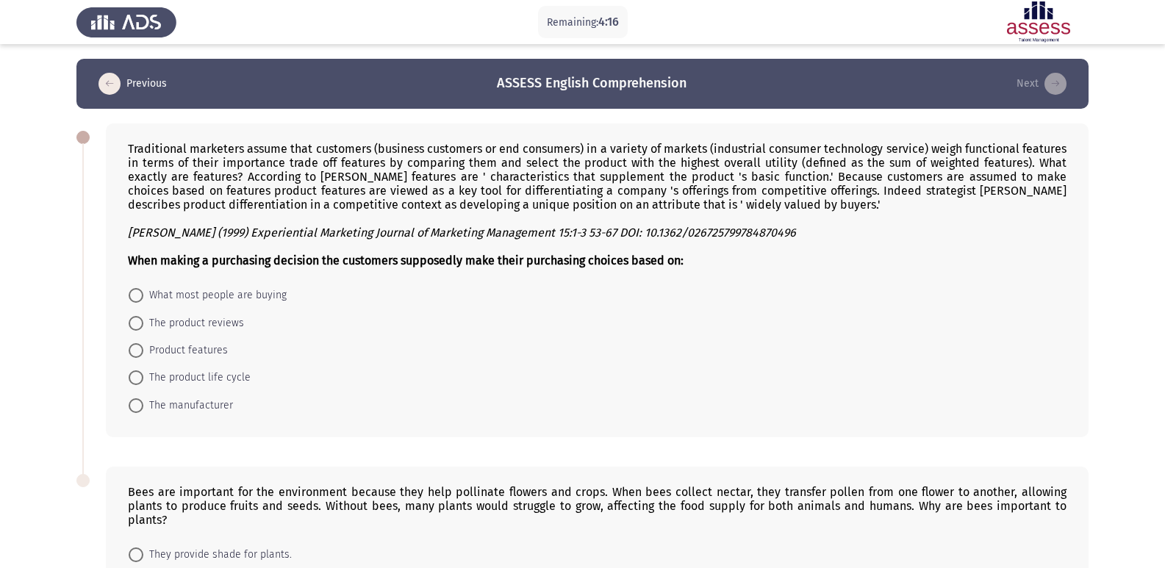
click at [147, 325] on span "The product reviews" at bounding box center [193, 324] width 101 height 18
click at [143, 325] on input "The product reviews" at bounding box center [136, 323] width 15 height 15
radio input "true"
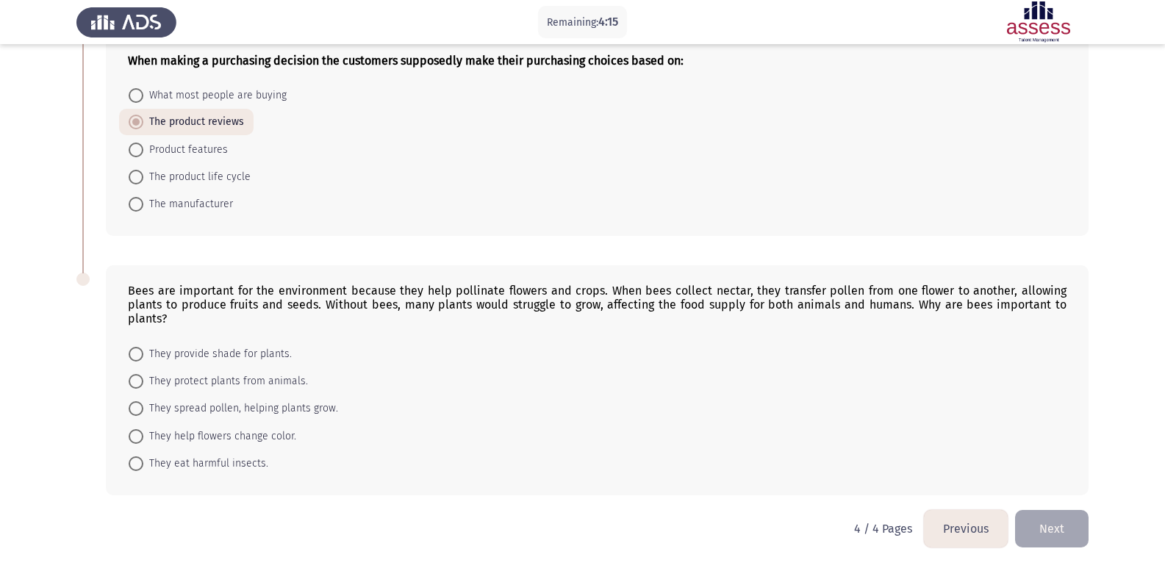
scroll to position [201, 0]
click at [135, 409] on span at bounding box center [136, 408] width 15 height 15
click at [135, 409] on input "They spread pollen, helping plants grow." at bounding box center [136, 408] width 15 height 15
radio input "true"
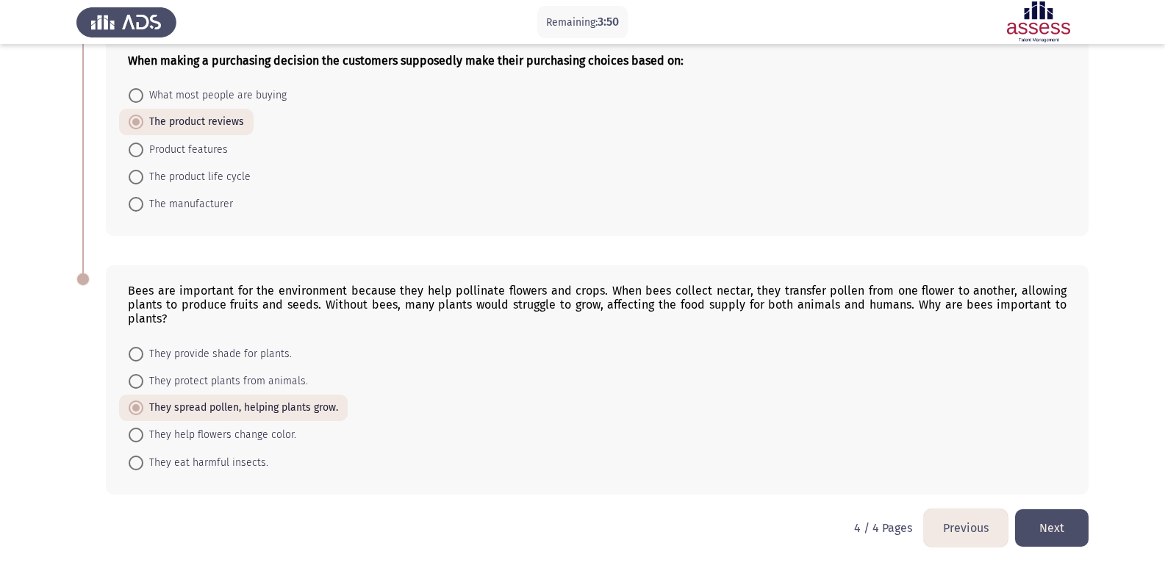
click at [1061, 532] on button "Next" at bounding box center [1052, 527] width 74 height 37
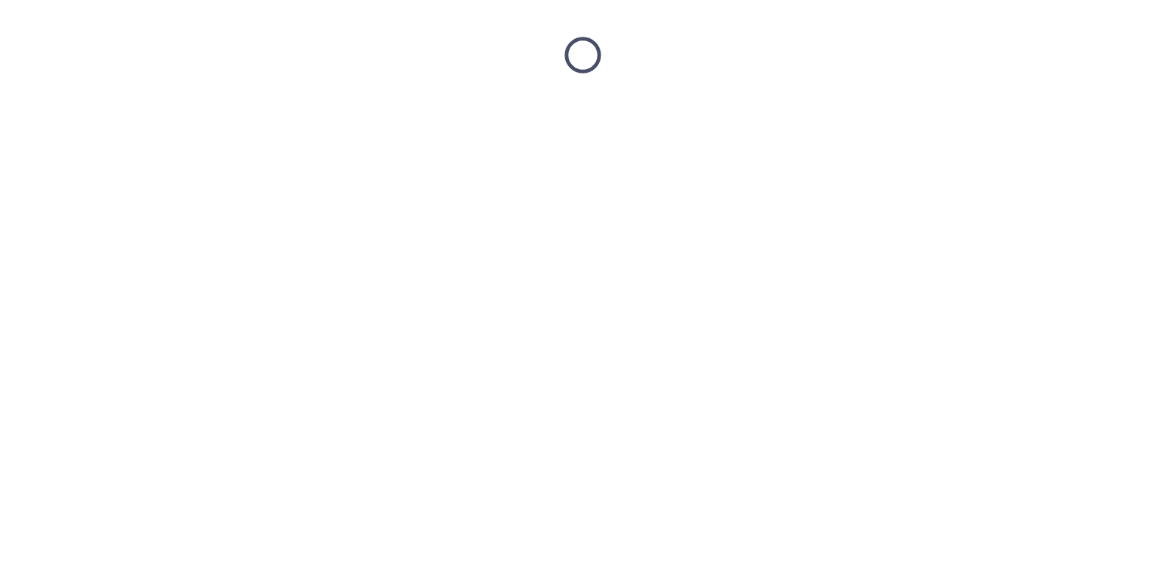
scroll to position [0, 0]
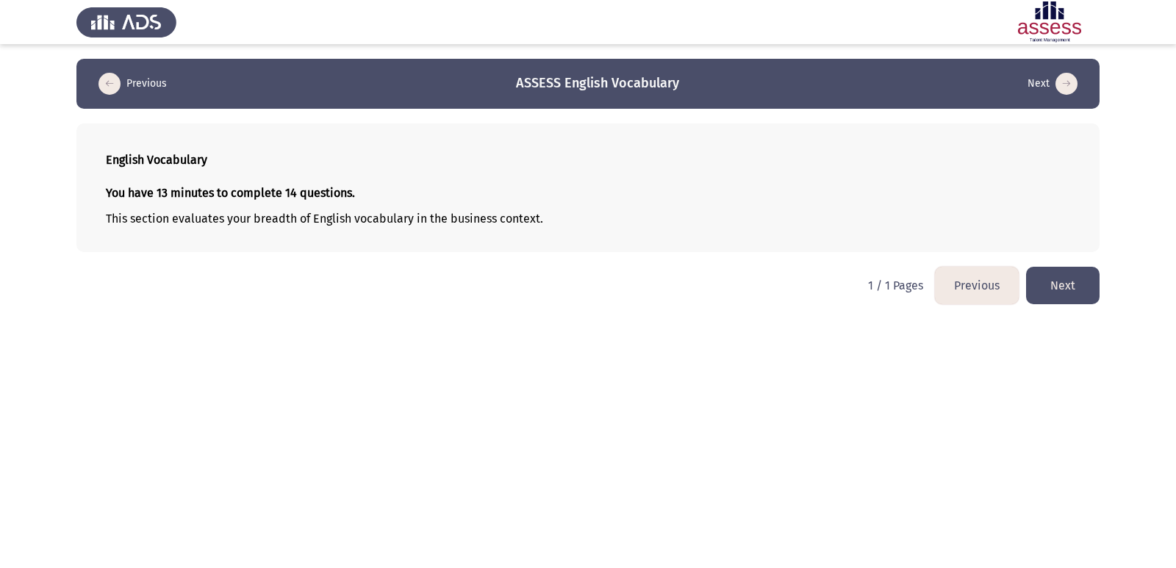
click at [1058, 287] on button "Next" at bounding box center [1063, 285] width 74 height 37
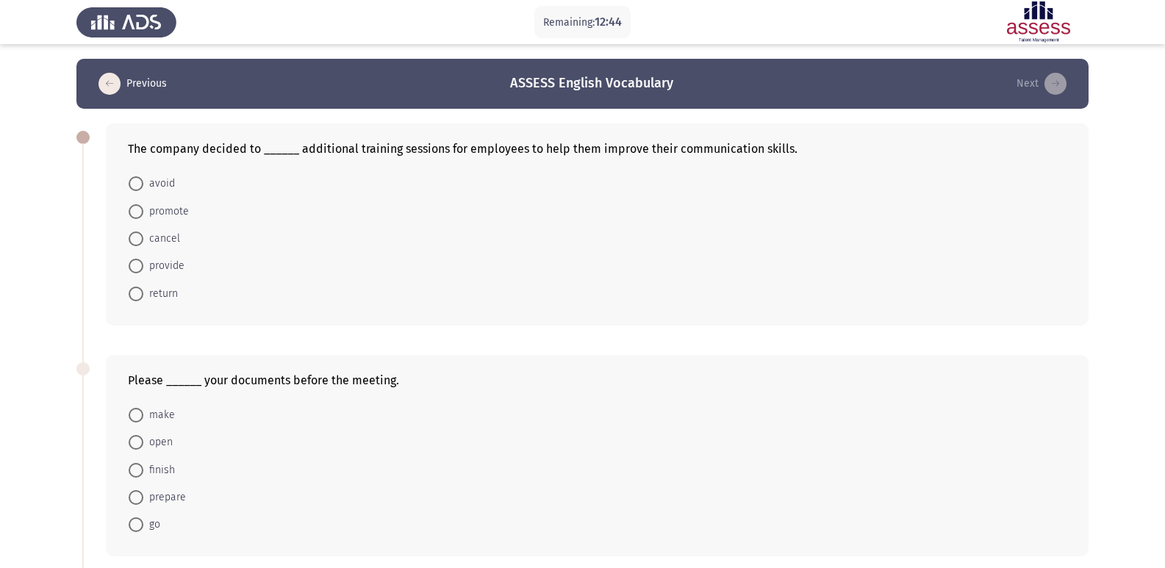
click at [150, 267] on span "provide" at bounding box center [163, 266] width 41 height 18
click at [143, 267] on input "provide" at bounding box center [136, 266] width 15 height 15
radio input "true"
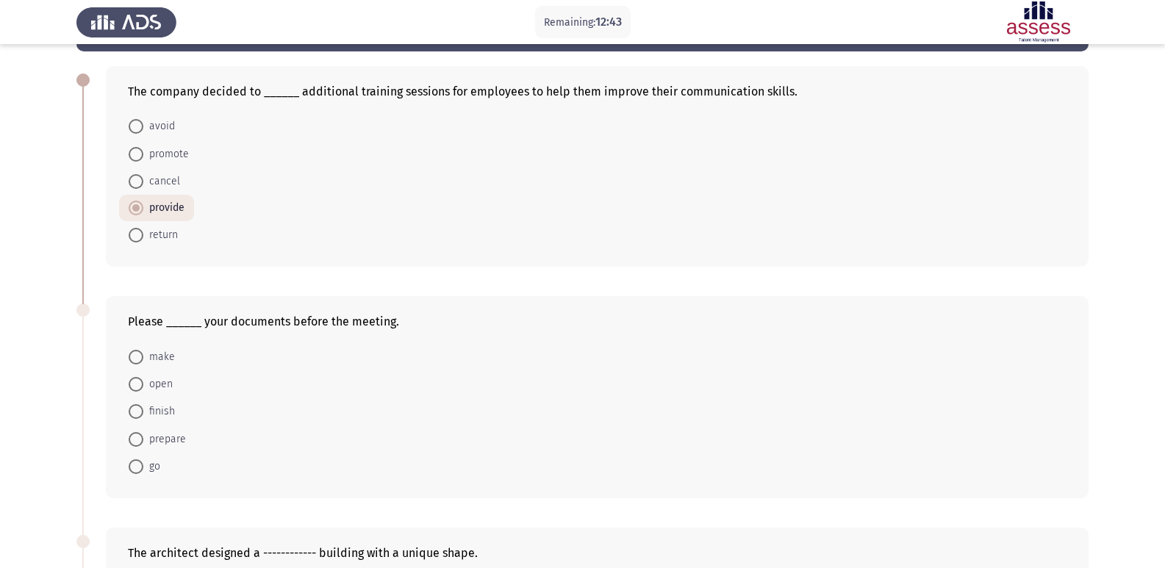
scroll to position [147, 0]
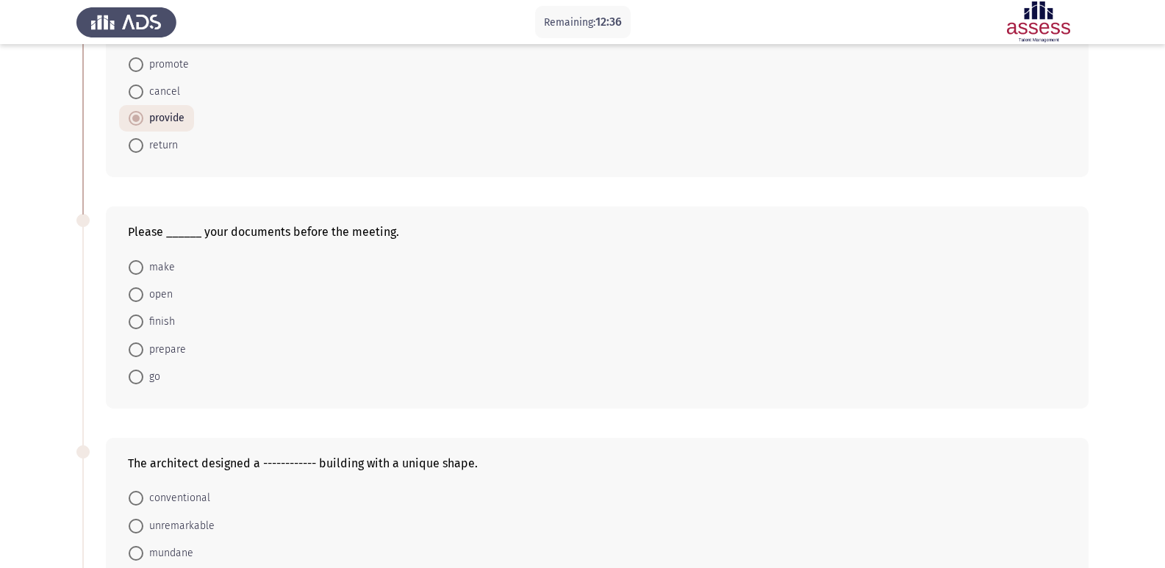
click at [135, 348] on span at bounding box center [136, 350] width 15 height 15
click at [135, 348] on input "prepare" at bounding box center [136, 350] width 15 height 15
radio input "true"
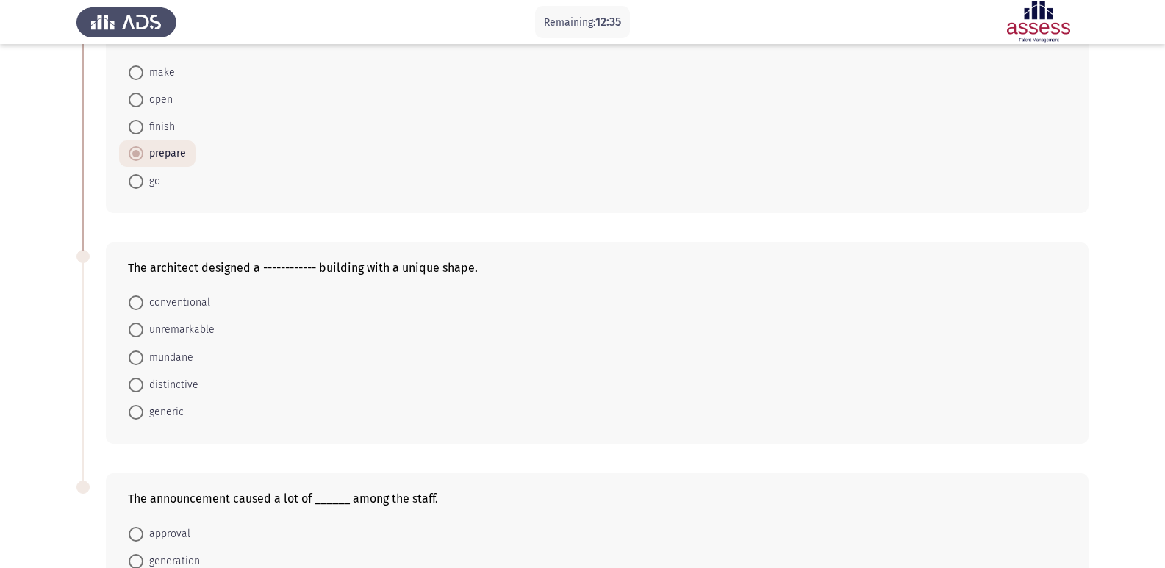
scroll to position [368, 0]
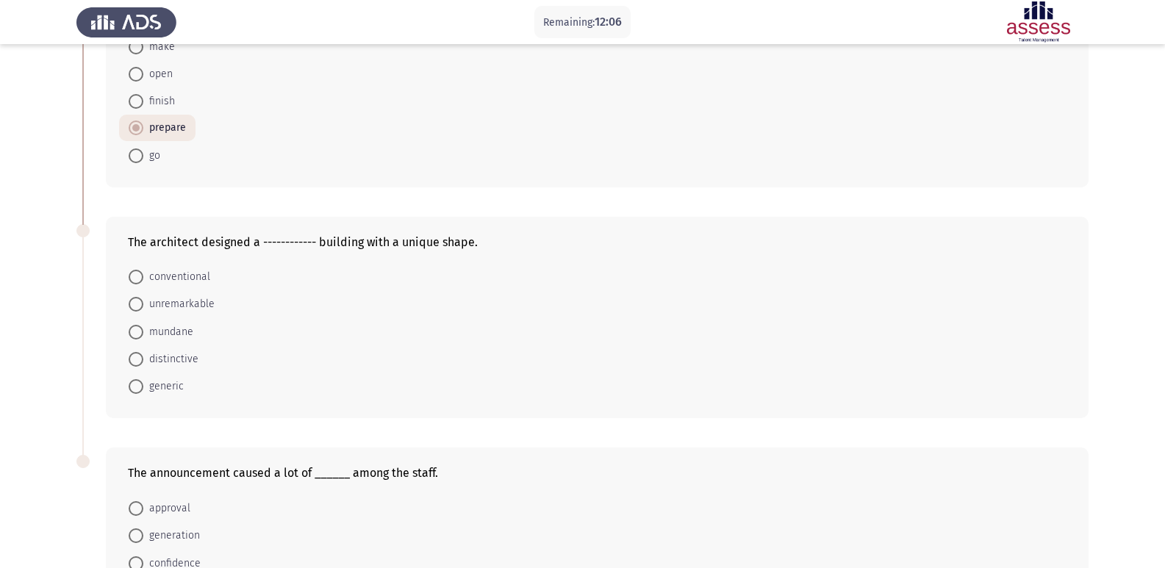
click at [142, 303] on span at bounding box center [136, 304] width 15 height 15
click at [142, 303] on input "unremarkable" at bounding box center [136, 304] width 15 height 15
radio input "true"
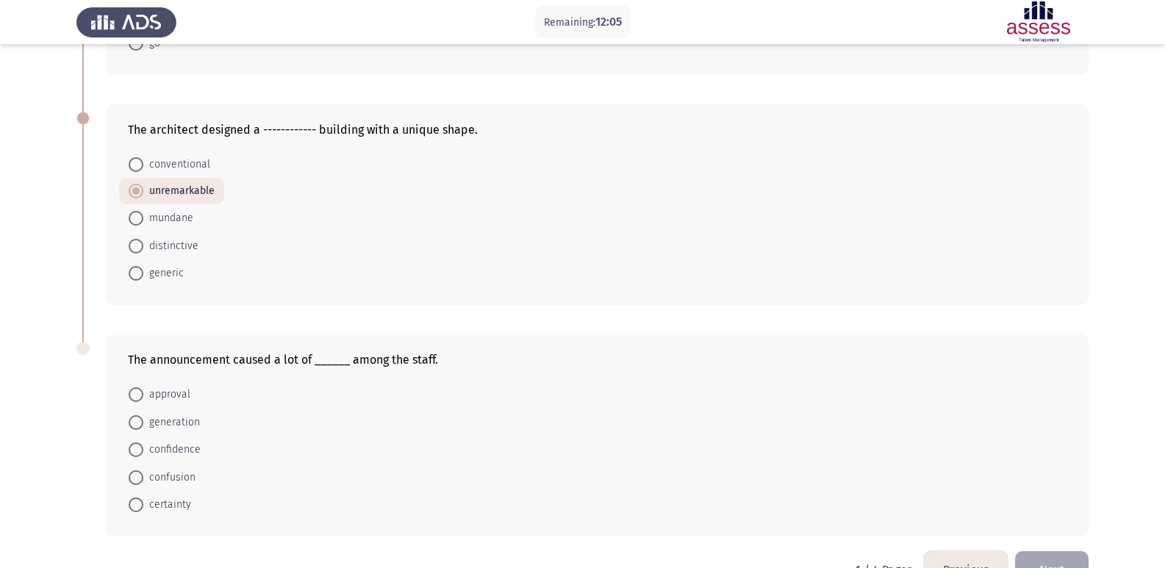
scroll to position [515, 0]
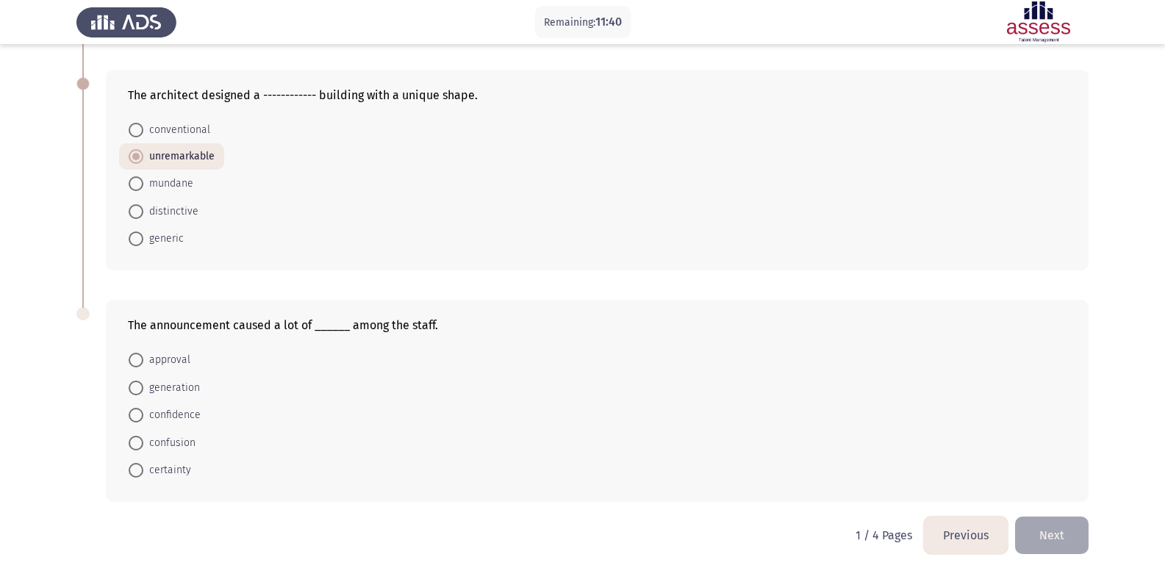
click at [135, 443] on span at bounding box center [136, 443] width 15 height 15
click at [135, 443] on input "confusion" at bounding box center [136, 443] width 15 height 15
radio input "true"
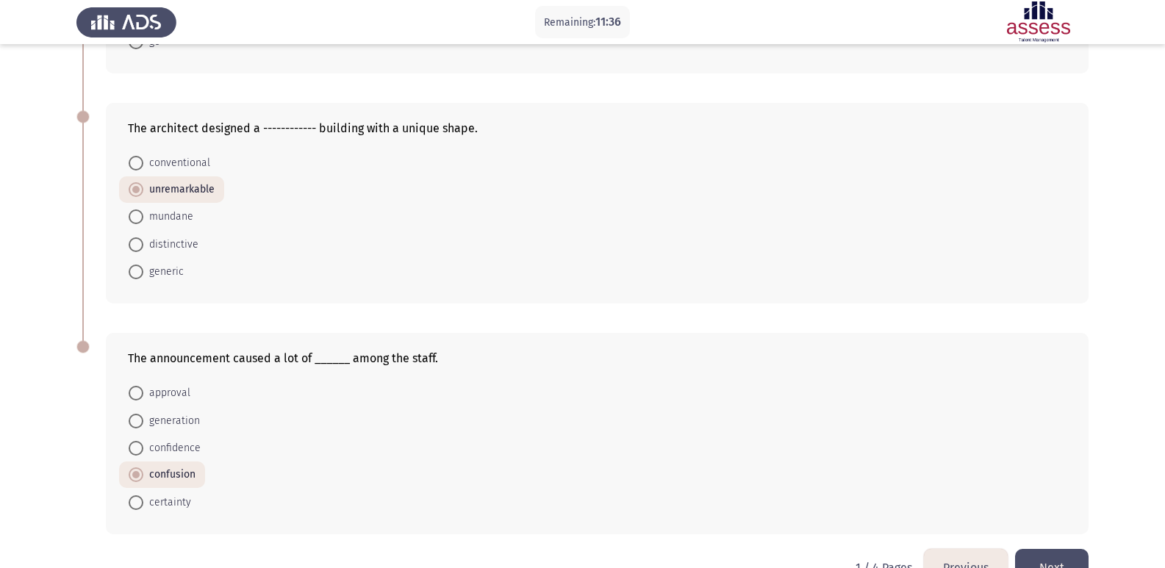
scroll to position [521, 0]
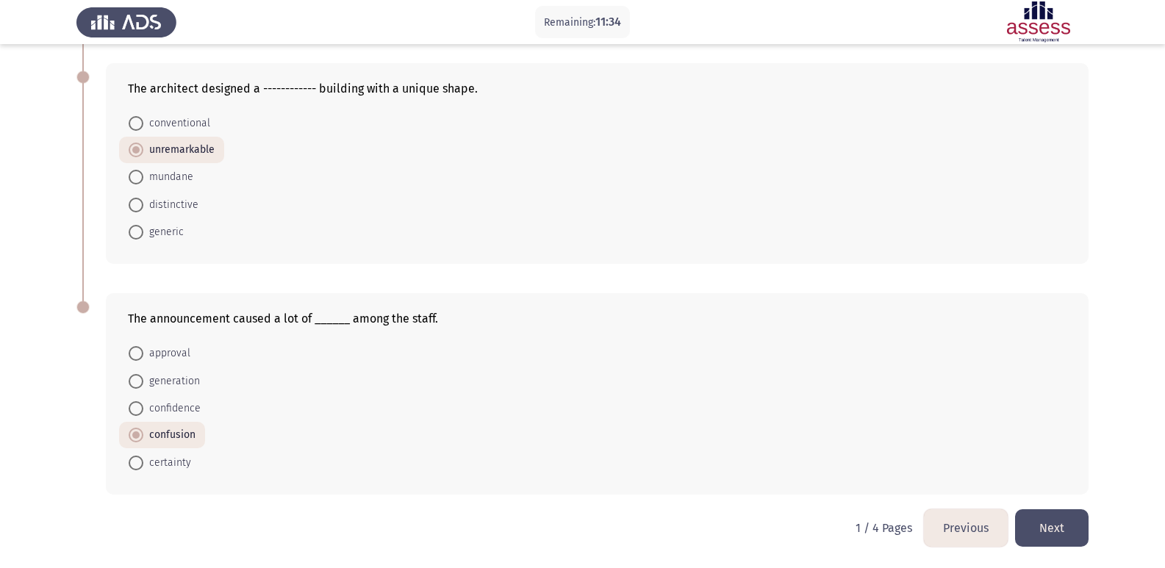
click at [1071, 530] on button "Next" at bounding box center [1052, 527] width 74 height 37
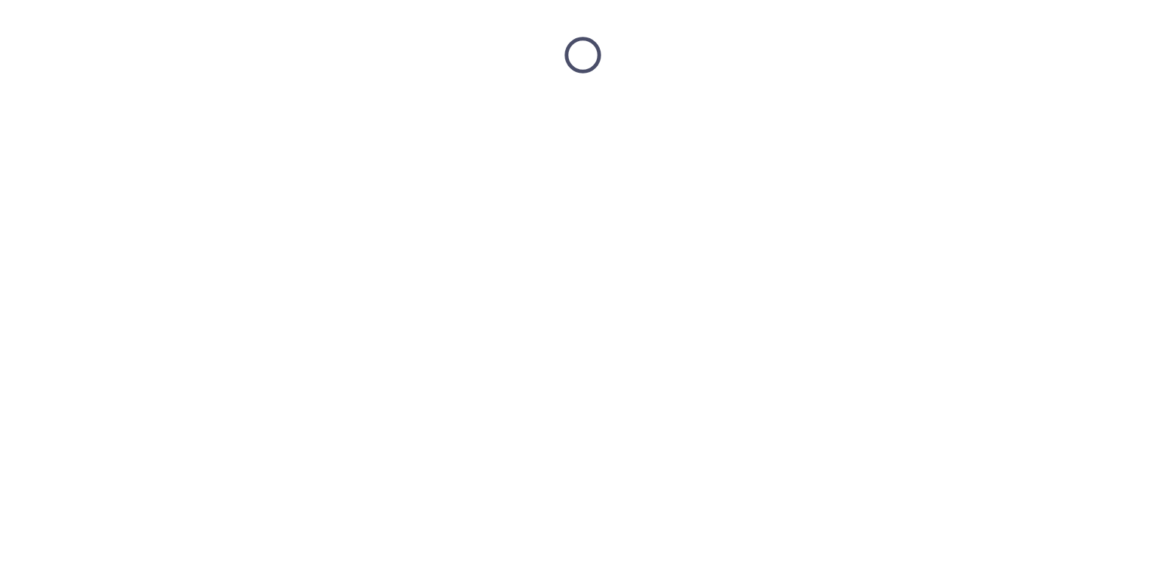
scroll to position [0, 0]
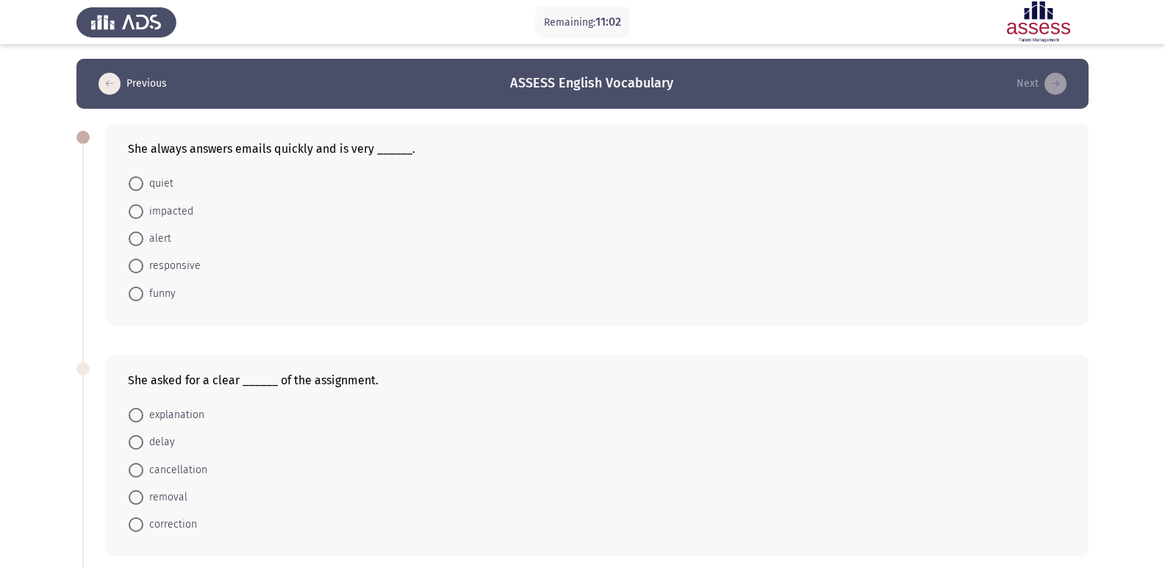
click at [146, 268] on span "responsive" at bounding box center [171, 266] width 57 height 18
click at [143, 268] on input "responsive" at bounding box center [136, 266] width 15 height 15
radio input "true"
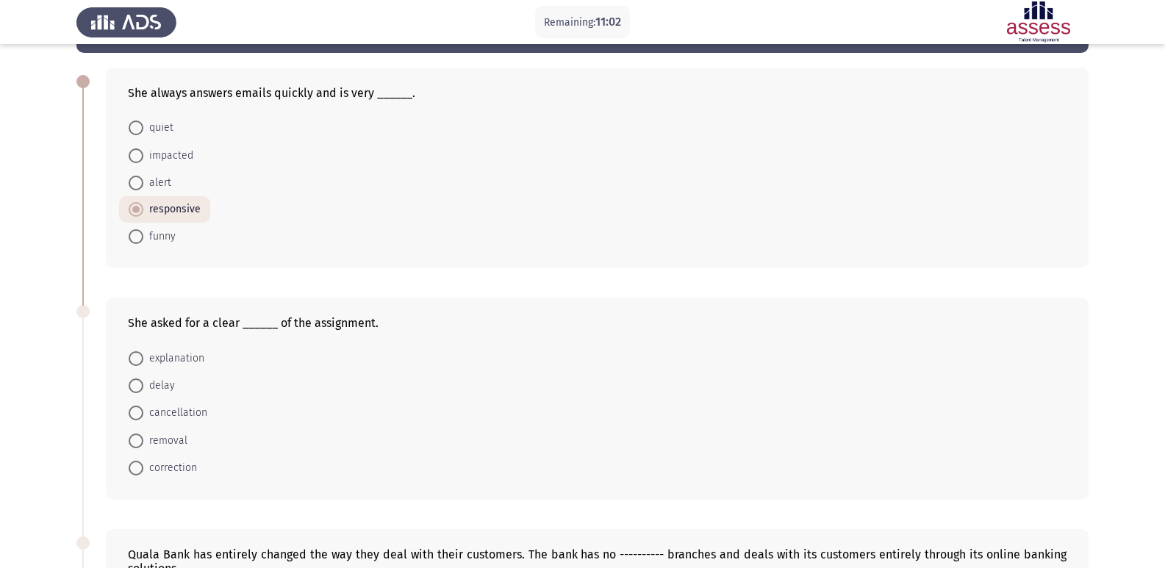
scroll to position [147, 0]
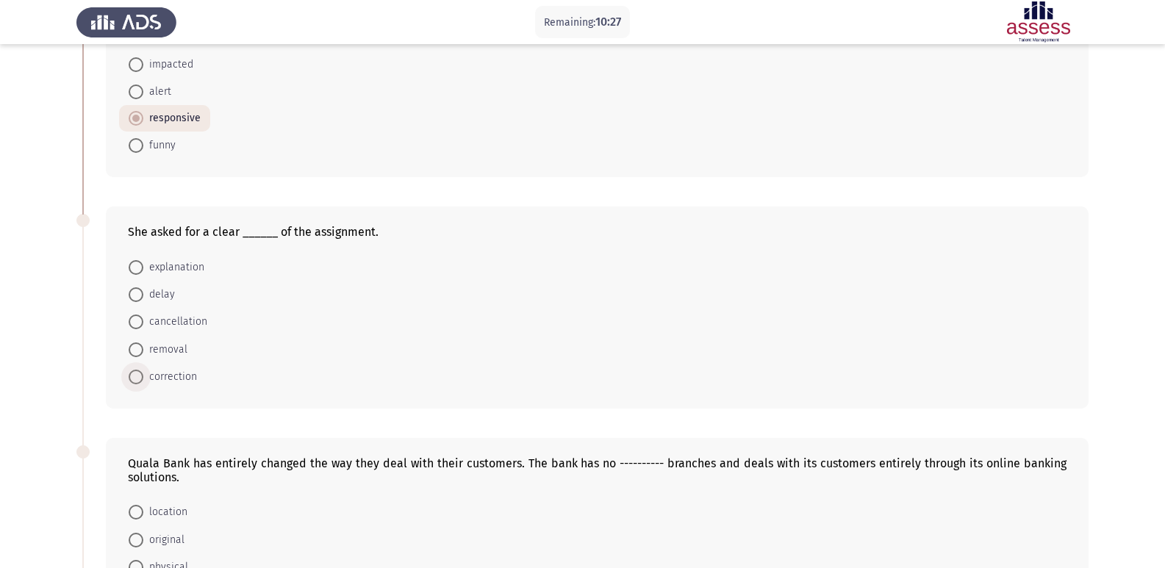
click at [176, 377] on span "correction" at bounding box center [170, 377] width 54 height 18
click at [143, 377] on input "correction" at bounding box center [136, 377] width 15 height 15
radio input "true"
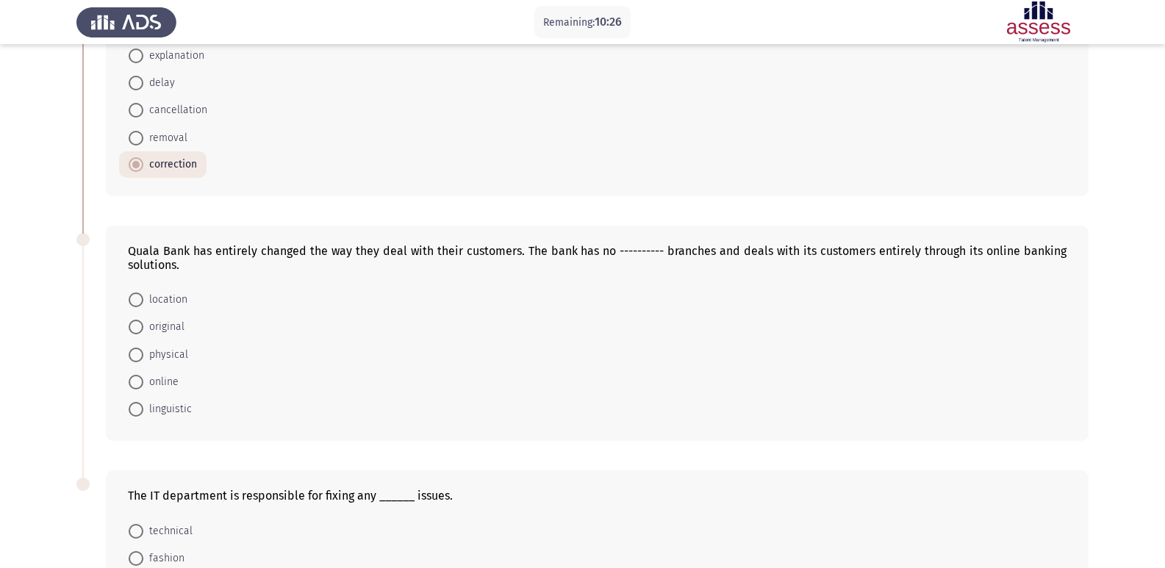
scroll to position [441, 0]
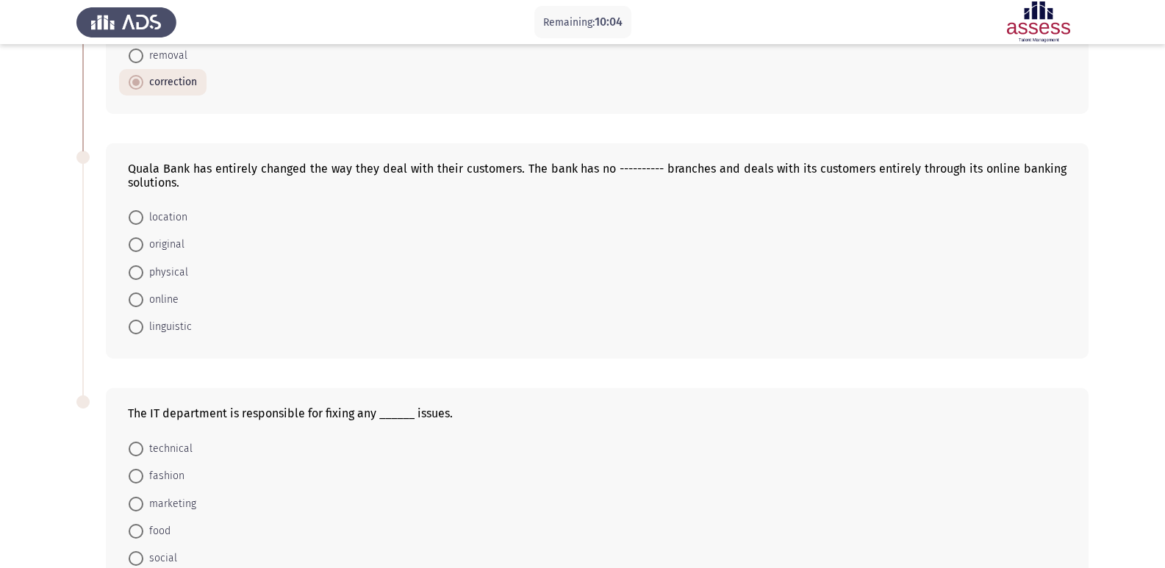
click at [133, 275] on span at bounding box center [136, 272] width 15 height 15
click at [133, 275] on input "physical" at bounding box center [136, 272] width 15 height 15
radio input "true"
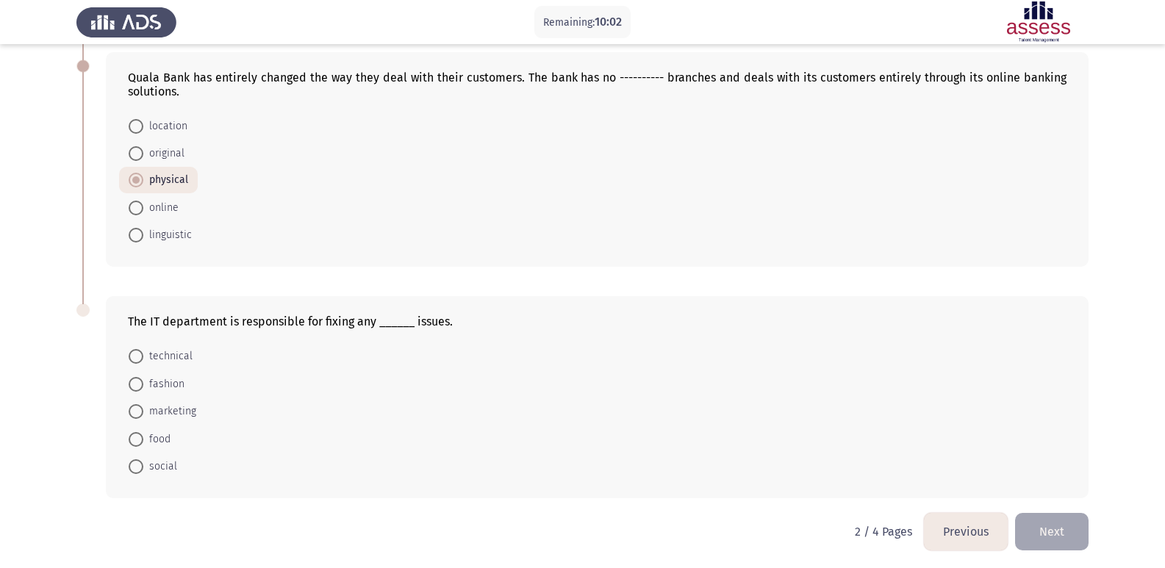
scroll to position [536, 0]
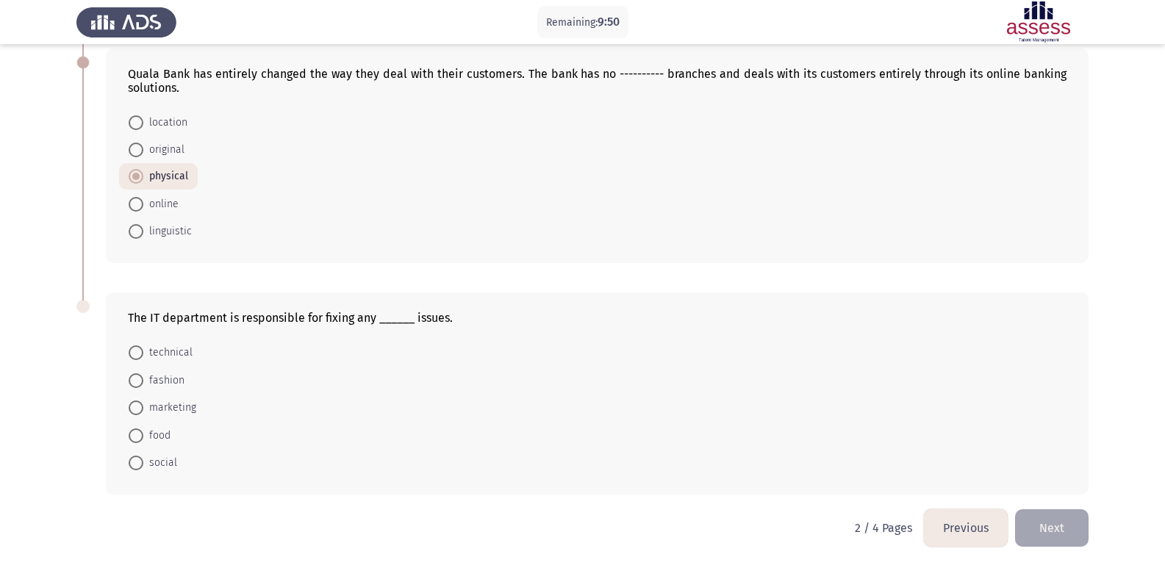
click at [136, 356] on span at bounding box center [136, 352] width 15 height 15
click at [136, 356] on input "technical" at bounding box center [136, 352] width 15 height 15
radio input "true"
click at [1049, 528] on button "Next" at bounding box center [1052, 527] width 74 height 37
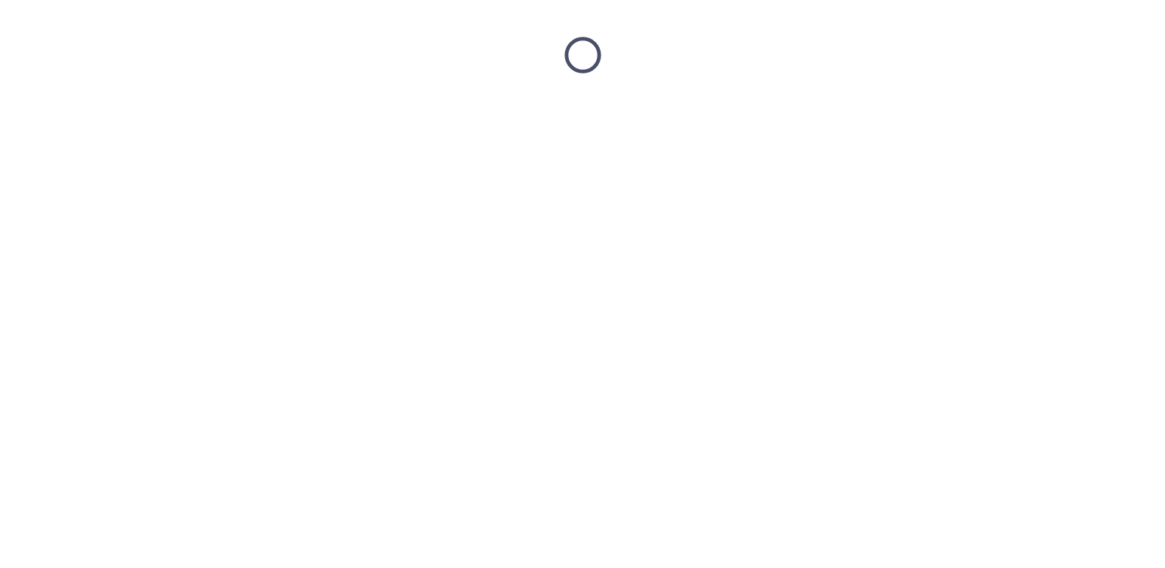
scroll to position [0, 0]
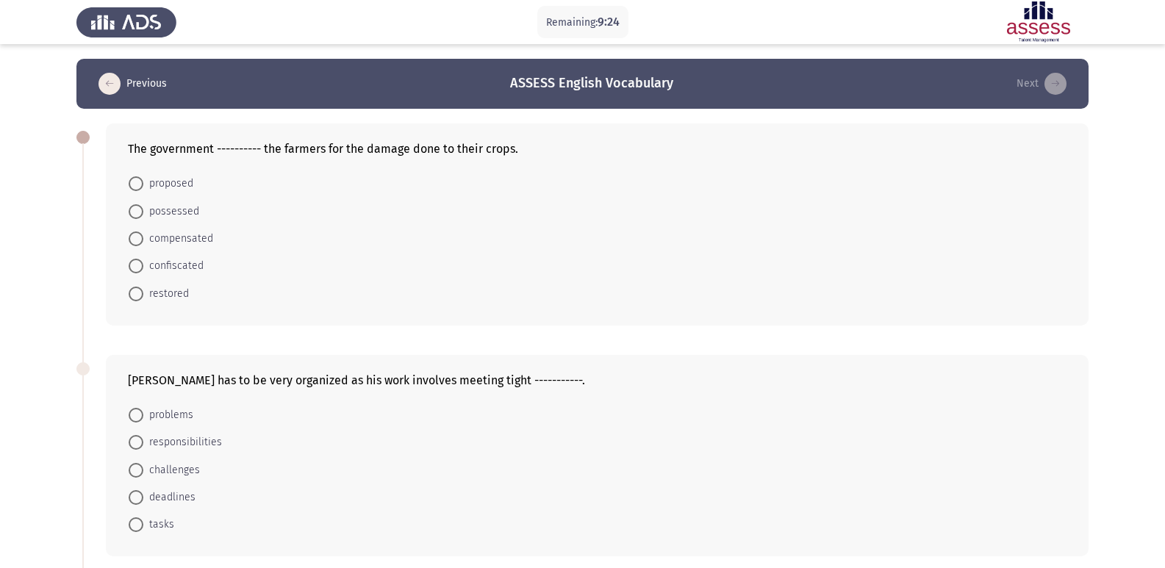
click at [154, 296] on span "restored" at bounding box center [166, 294] width 46 height 18
click at [143, 296] on input "restored" at bounding box center [136, 294] width 15 height 15
radio input "true"
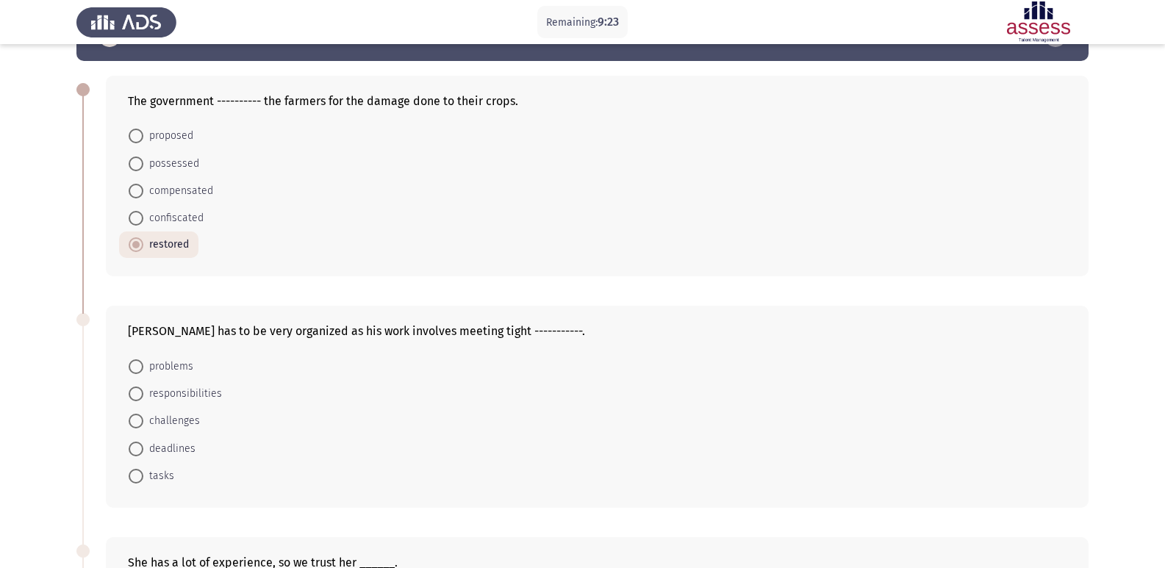
scroll to position [74, 0]
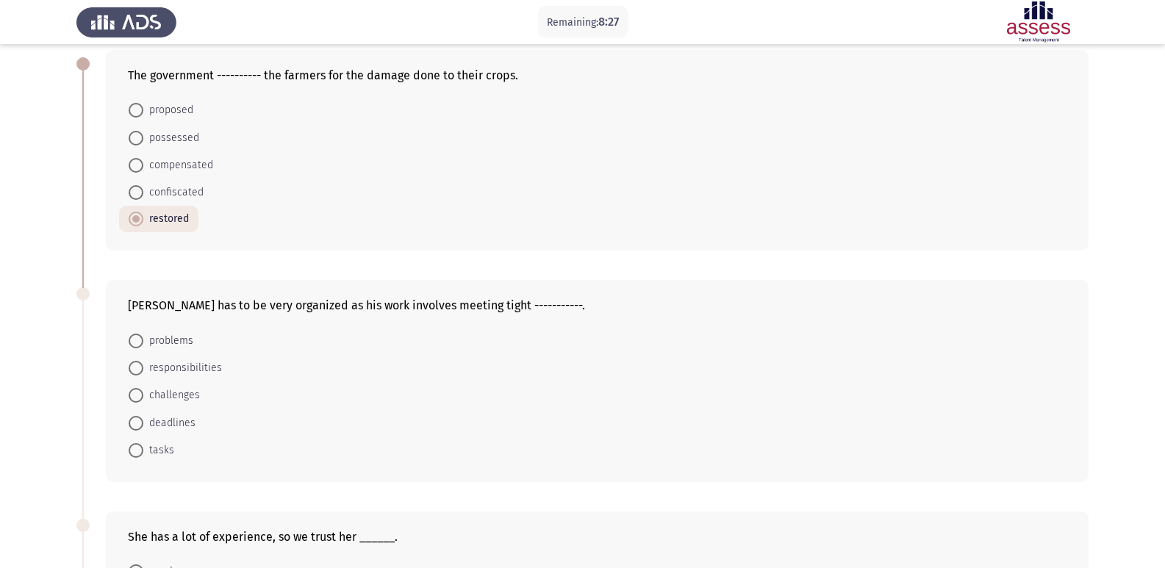
click at [133, 422] on span at bounding box center [136, 423] width 15 height 15
click at [133, 422] on input "deadlines" at bounding box center [136, 423] width 15 height 15
radio input "true"
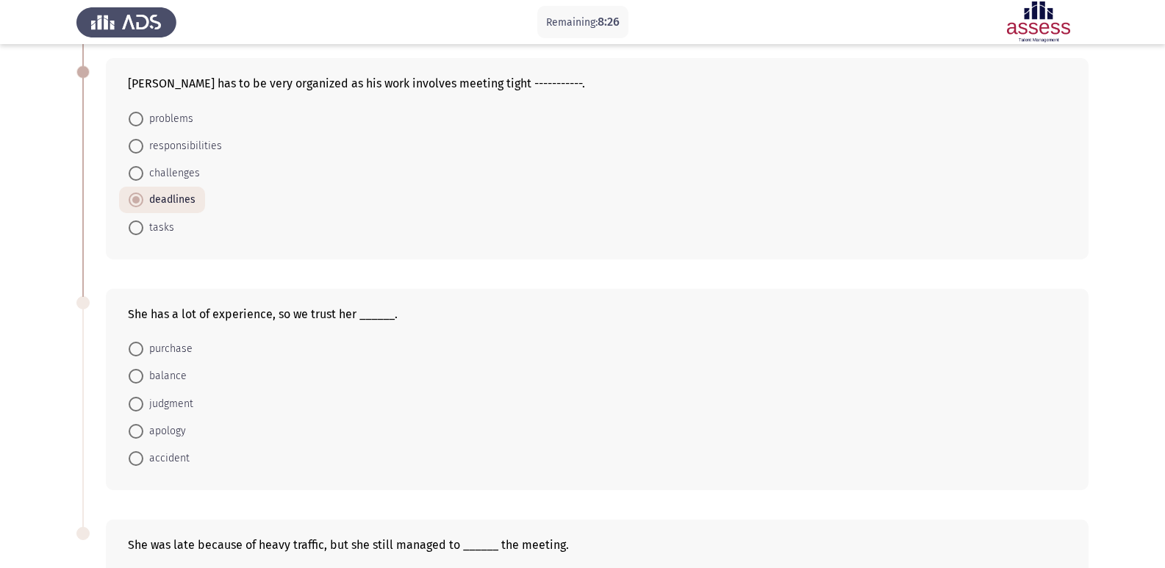
scroll to position [368, 0]
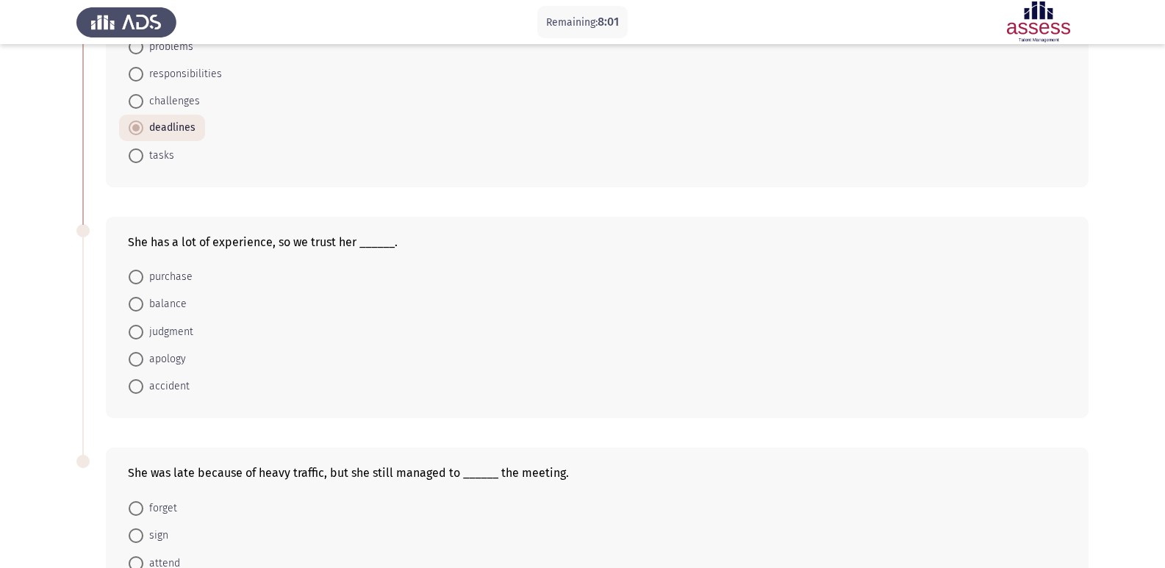
click at [134, 332] on span at bounding box center [136, 332] width 15 height 15
click at [134, 332] on input "judgment" at bounding box center [136, 332] width 15 height 15
radio input "true"
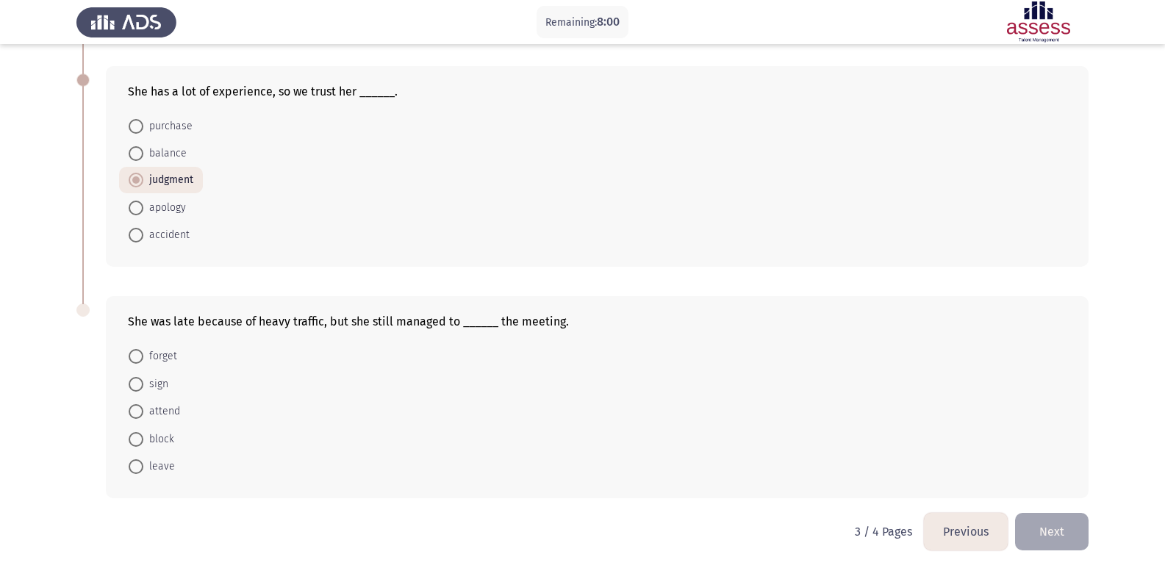
scroll to position [522, 0]
click at [134, 410] on span at bounding box center [136, 408] width 15 height 15
click at [134, 410] on input "attend" at bounding box center [136, 408] width 15 height 15
radio input "true"
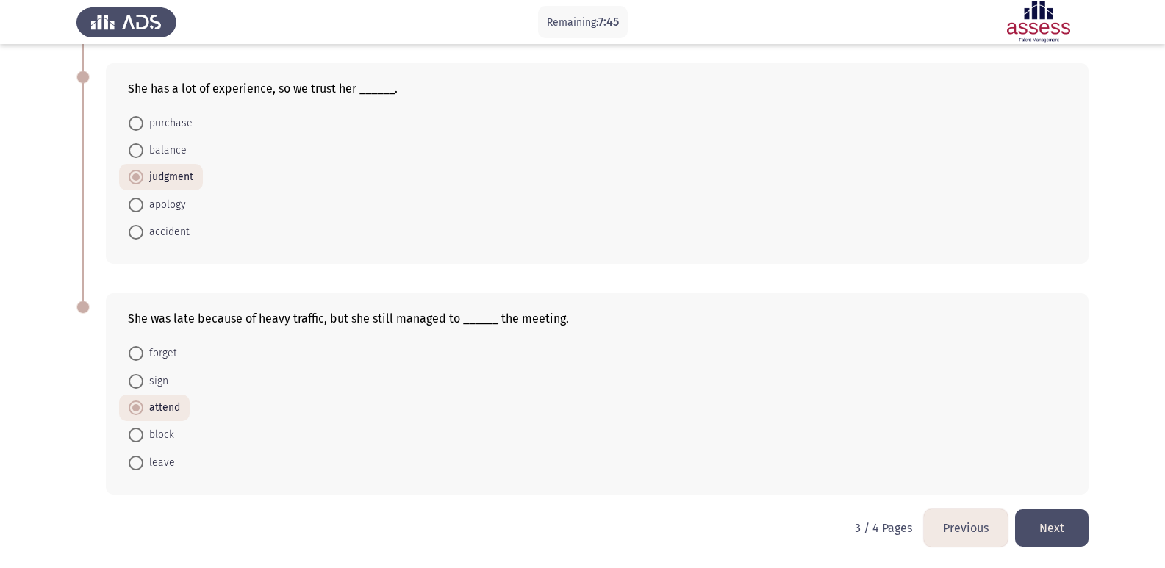
click at [1039, 527] on button "Next" at bounding box center [1052, 527] width 74 height 37
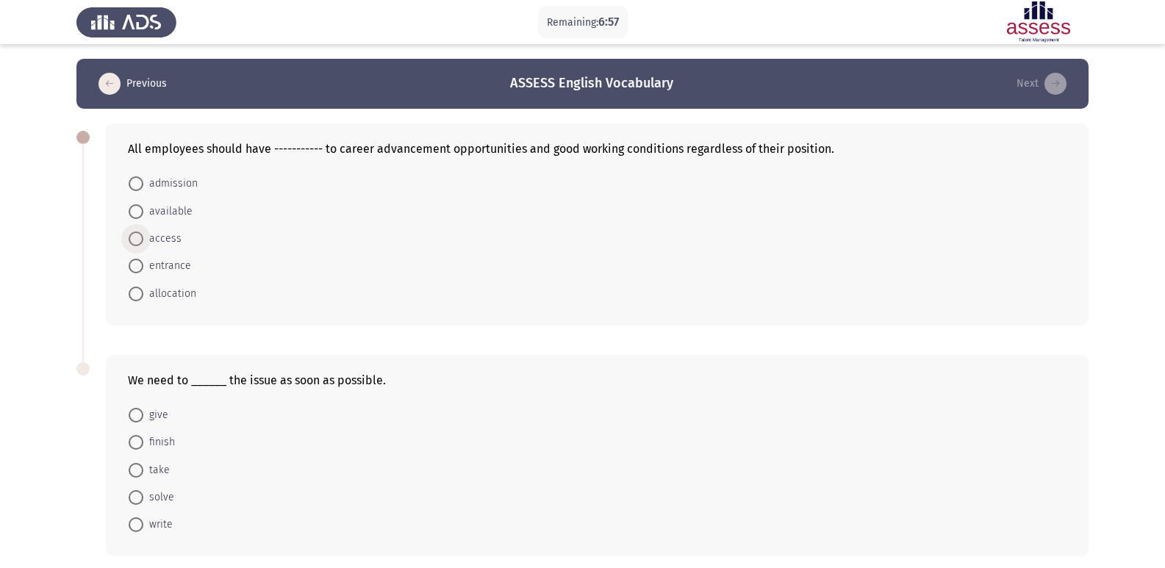
click at [131, 238] on span at bounding box center [136, 239] width 15 height 15
click at [131, 238] on input "access" at bounding box center [136, 239] width 15 height 15
radio input "true"
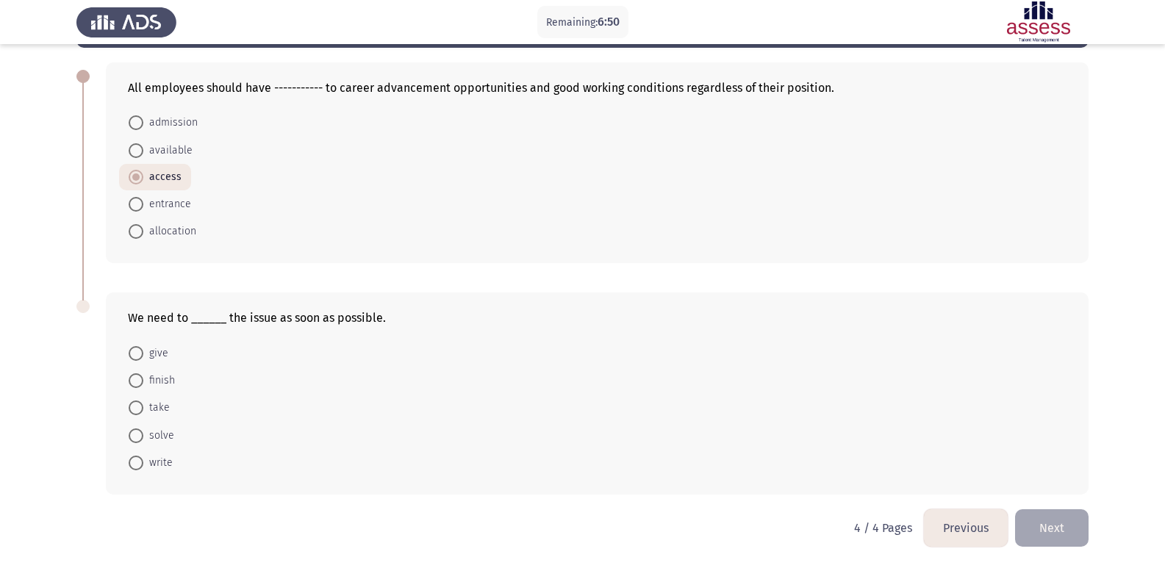
click at [133, 434] on span at bounding box center [136, 436] width 15 height 15
click at [133, 434] on input "solve" at bounding box center [136, 436] width 15 height 15
radio input "true"
click at [1039, 523] on button "Next" at bounding box center [1052, 527] width 74 height 37
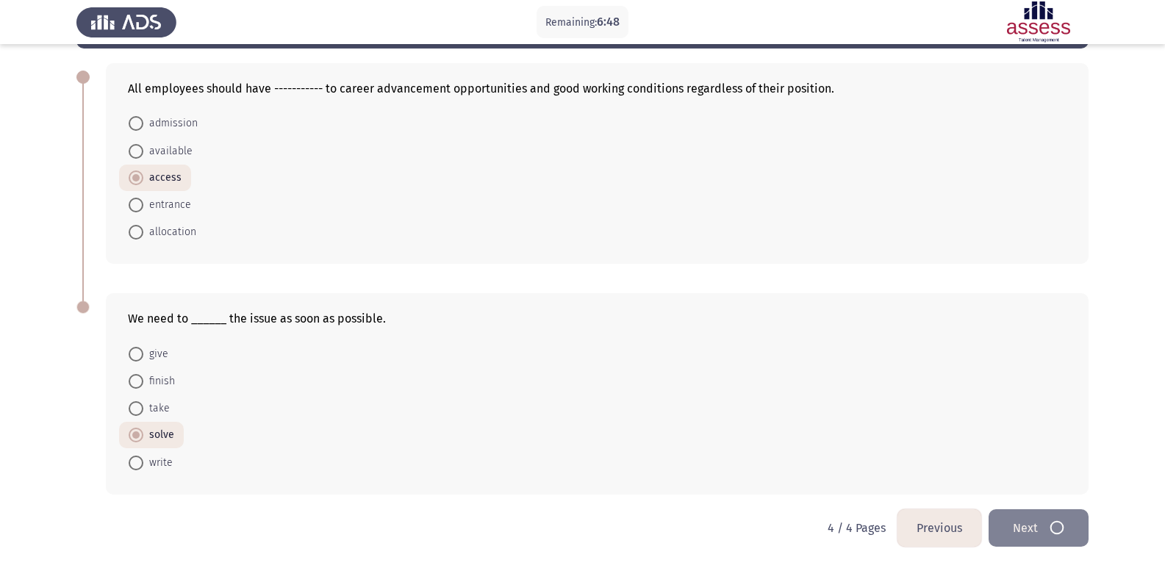
scroll to position [0, 0]
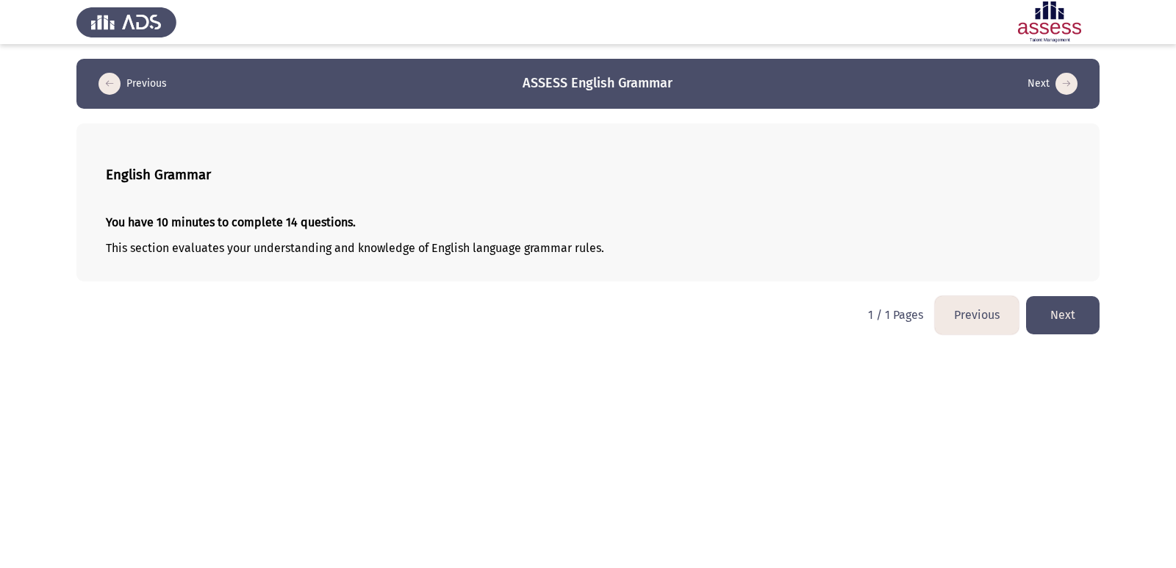
click at [1059, 318] on button "Next" at bounding box center [1063, 314] width 74 height 37
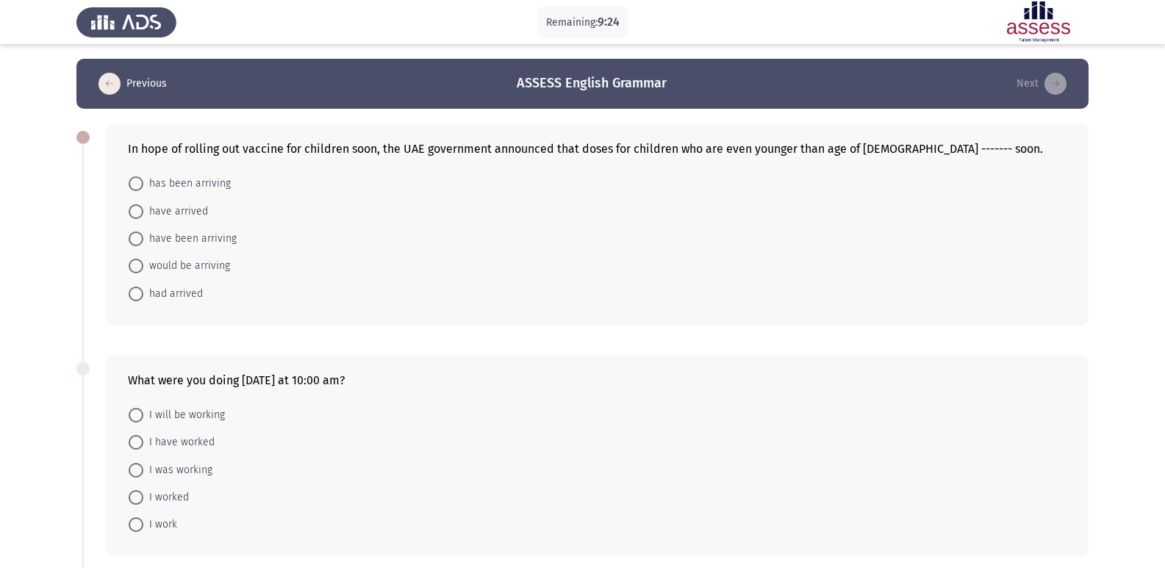
click at [136, 264] on span at bounding box center [136, 266] width 15 height 15
click at [136, 264] on input "would be arriving" at bounding box center [136, 266] width 15 height 15
radio input "true"
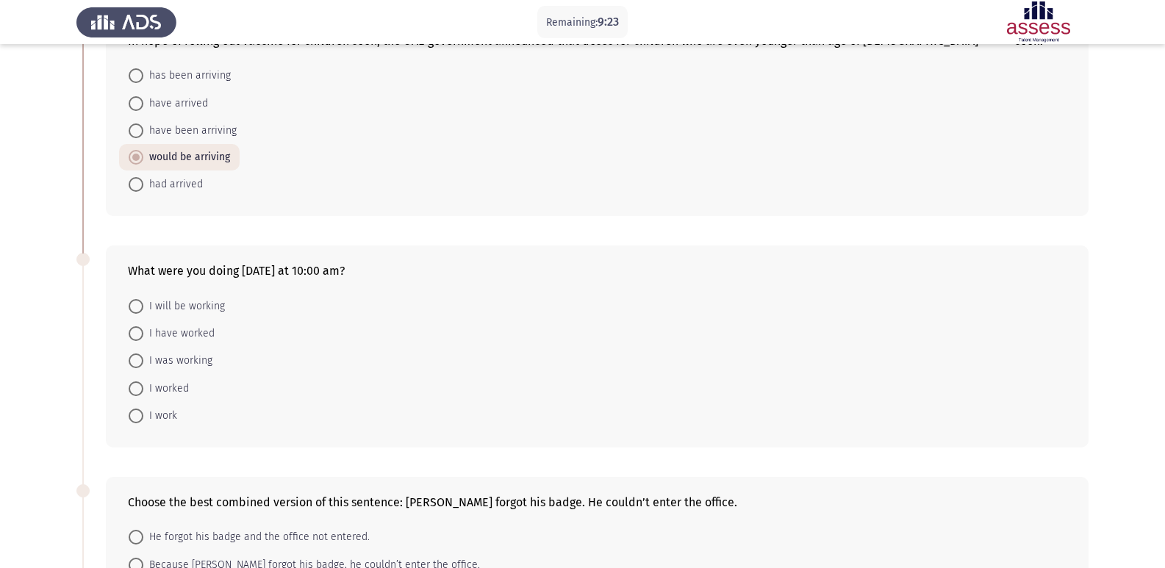
scroll to position [147, 0]
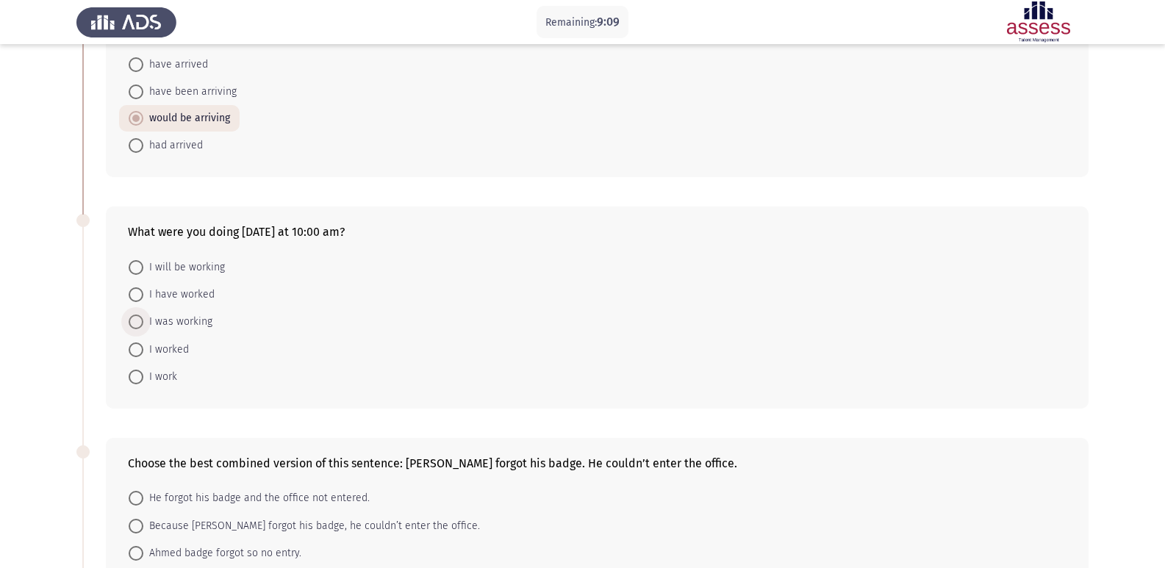
click at [132, 321] on span at bounding box center [136, 322] width 15 height 15
click at [132, 321] on input "I was working" at bounding box center [136, 322] width 15 height 15
radio input "true"
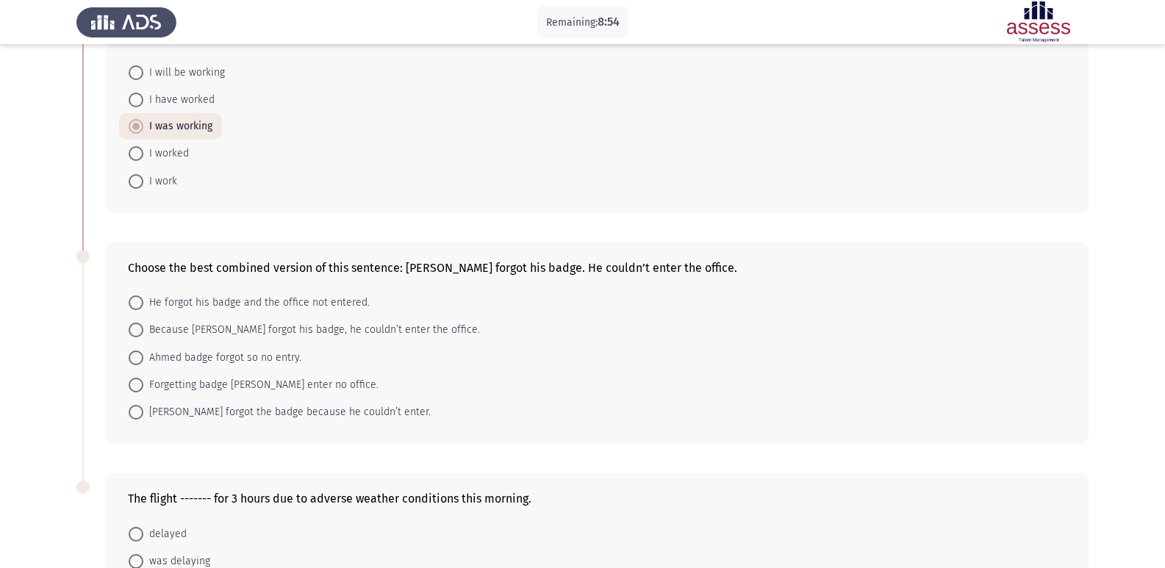
scroll to position [368, 0]
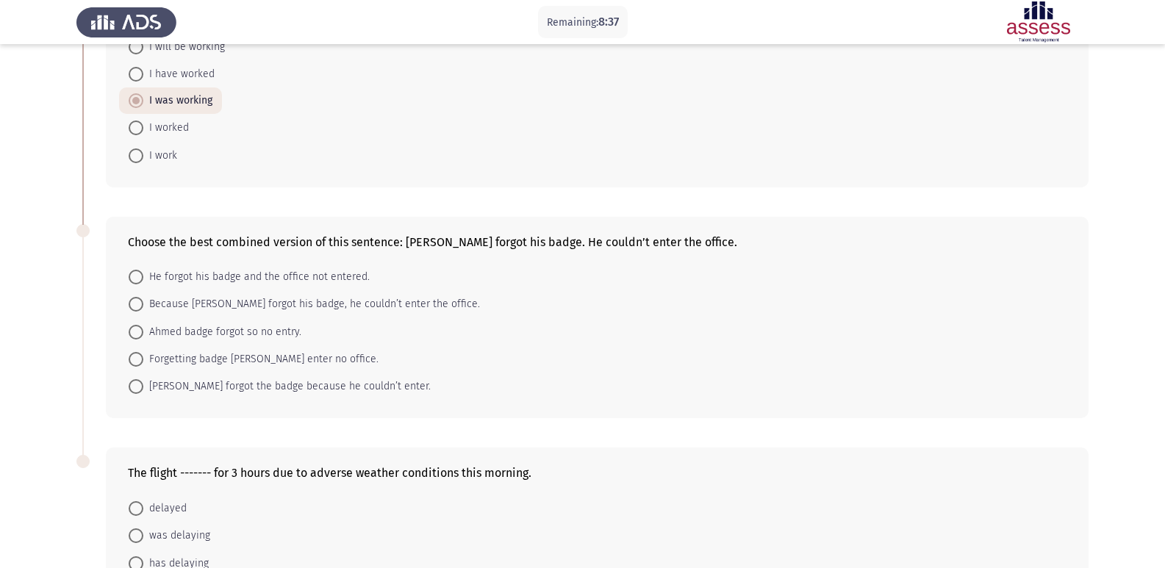
drag, startPoint x: 695, startPoint y: 234, endPoint x: 657, endPoint y: 244, distance: 38.7
click at [657, 244] on div "Choose the best combined version of this sentence: [PERSON_NAME] forgot his bad…" at bounding box center [597, 242] width 939 height 14
click at [144, 307] on span "Because [PERSON_NAME] forgot his badge, he couldn’t enter the office." at bounding box center [311, 305] width 337 height 18
click at [143, 307] on input "Because [PERSON_NAME] forgot his badge, he couldn’t enter the office." at bounding box center [136, 304] width 15 height 15
radio input "true"
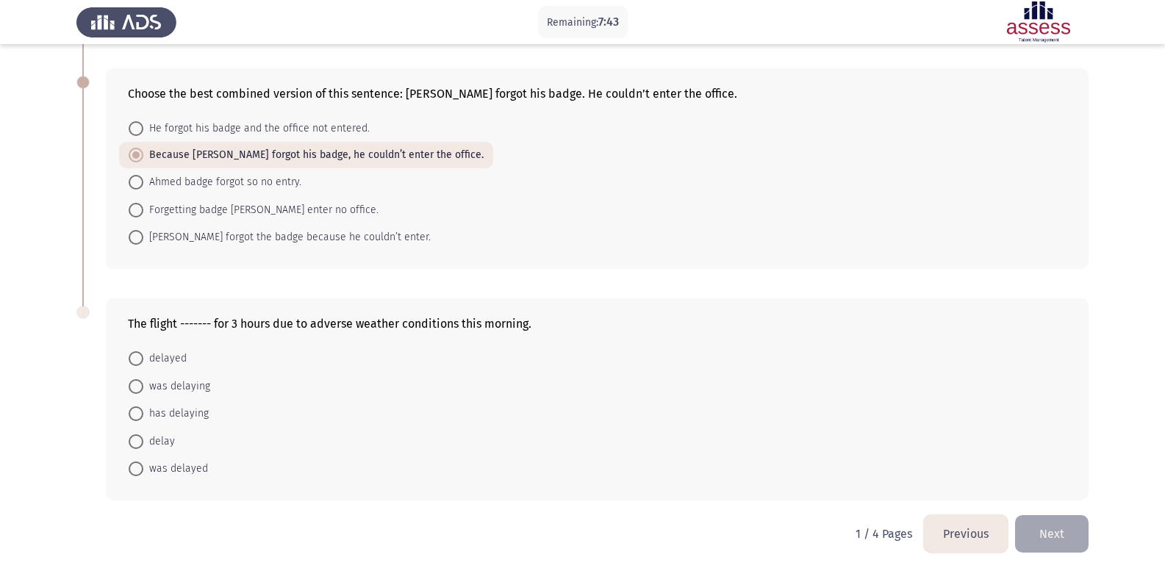
scroll to position [522, 0]
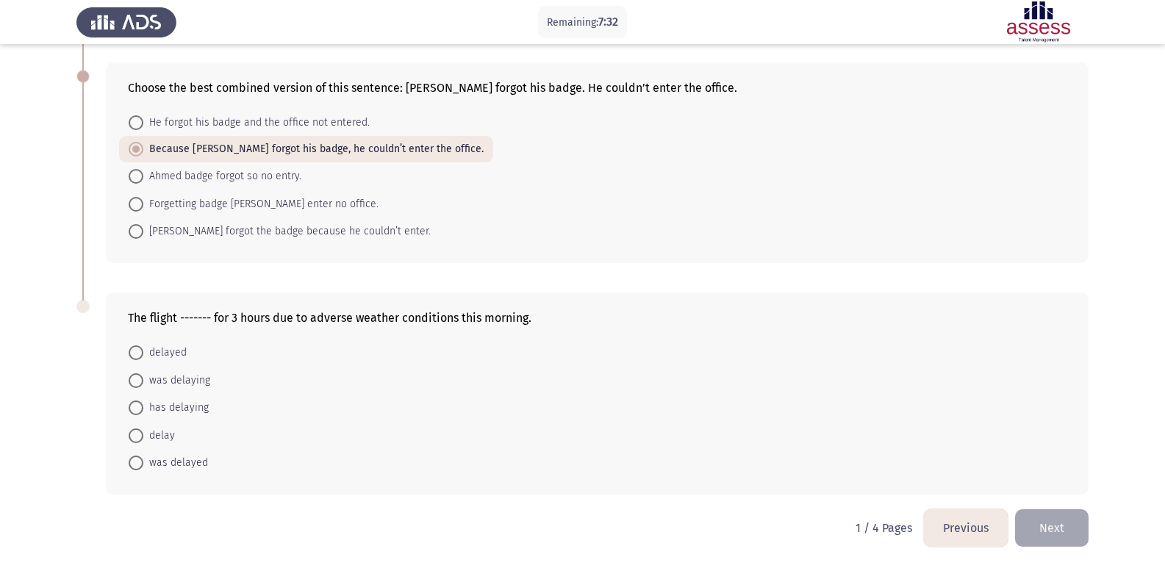
click at [157, 462] on span "was delayed" at bounding box center [175, 463] width 65 height 18
click at [143, 462] on input "was delayed" at bounding box center [136, 463] width 15 height 15
radio input "true"
click at [1048, 527] on button "Next" at bounding box center [1052, 527] width 74 height 37
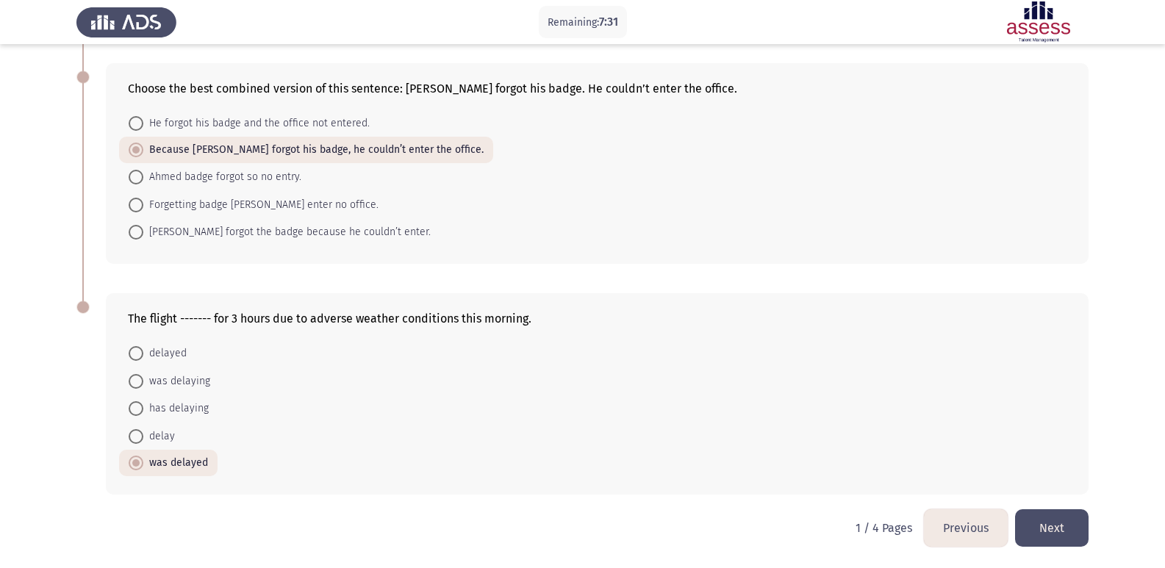
scroll to position [0, 0]
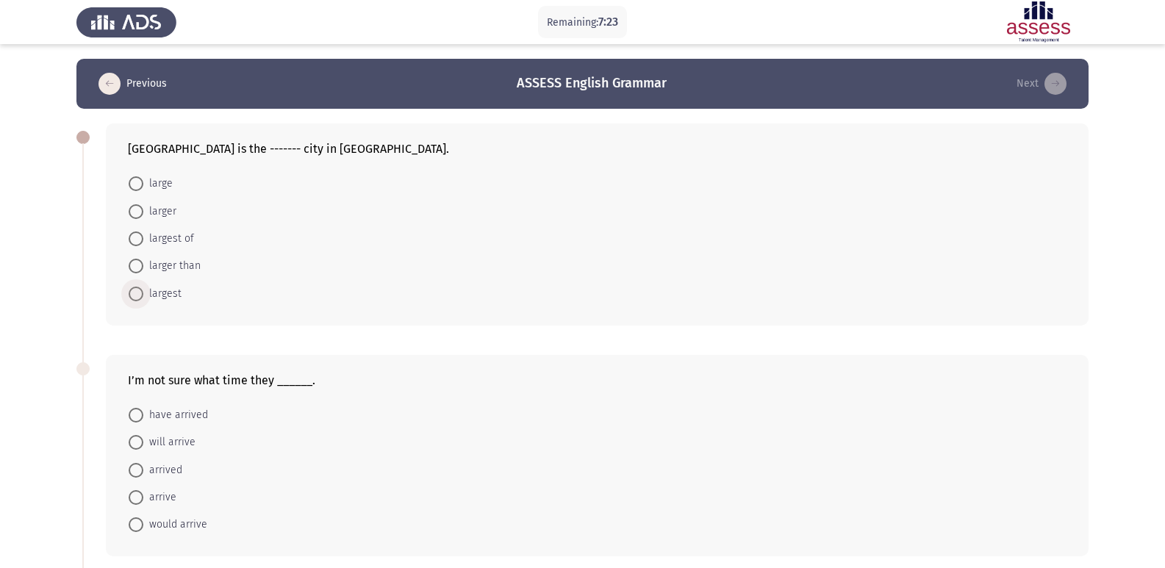
click at [156, 293] on span "largest" at bounding box center [162, 294] width 38 height 18
click at [143, 293] on input "largest" at bounding box center [136, 294] width 15 height 15
radio input "true"
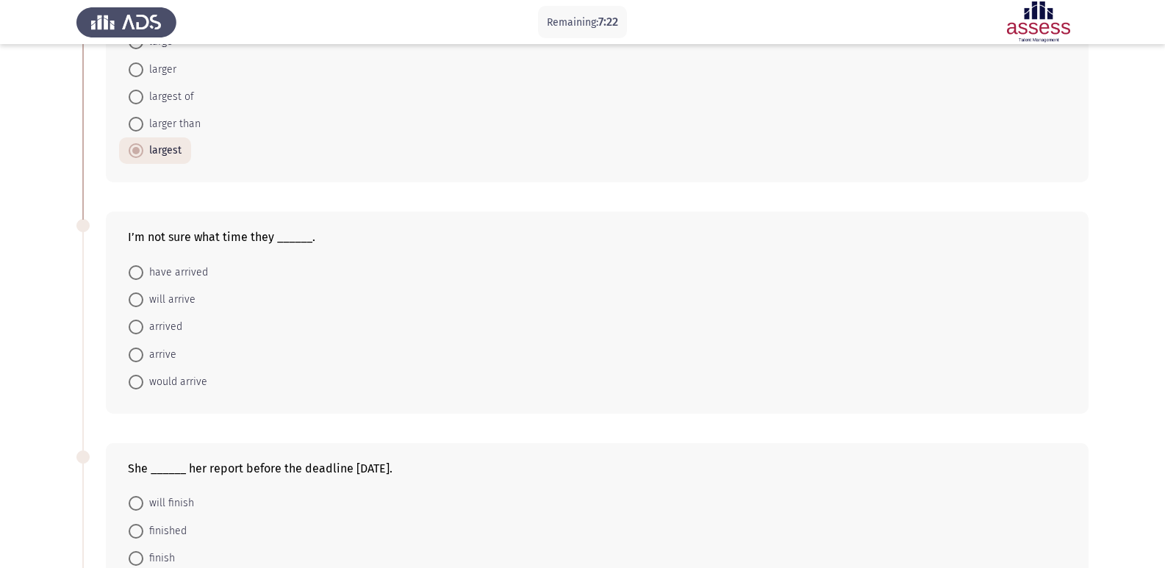
scroll to position [147, 0]
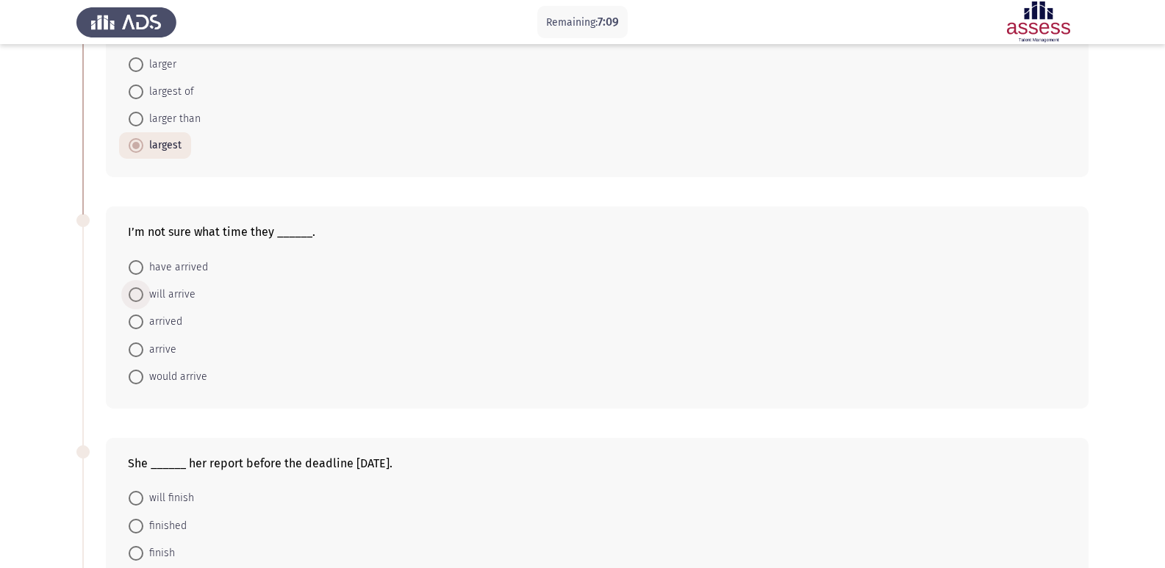
click at [129, 293] on span at bounding box center [136, 294] width 15 height 15
click at [129, 293] on input "will arrive" at bounding box center [136, 294] width 15 height 15
radio input "true"
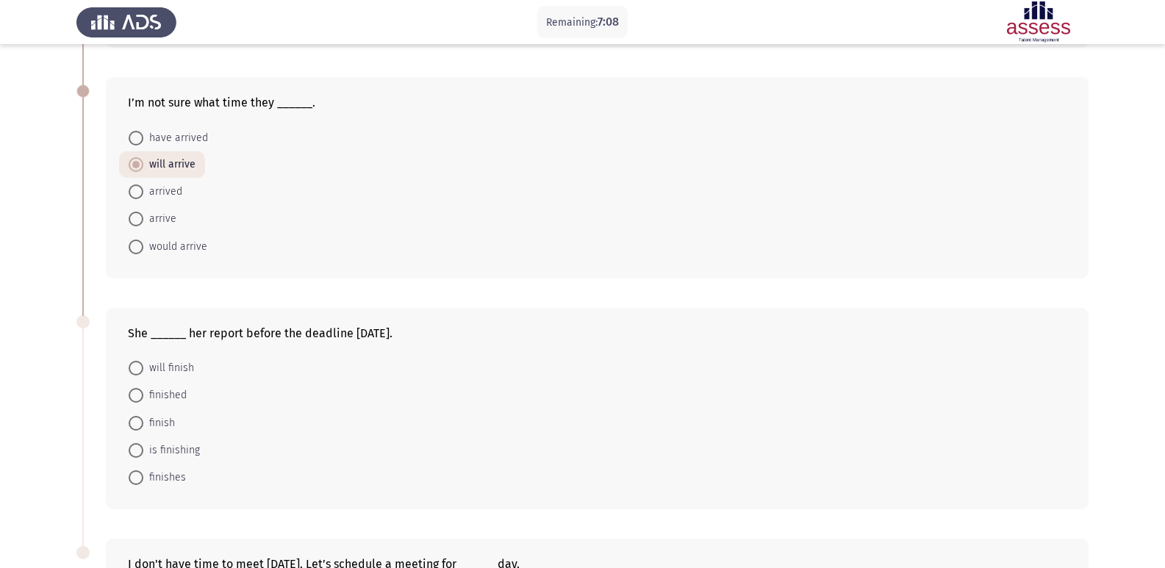
scroll to position [294, 0]
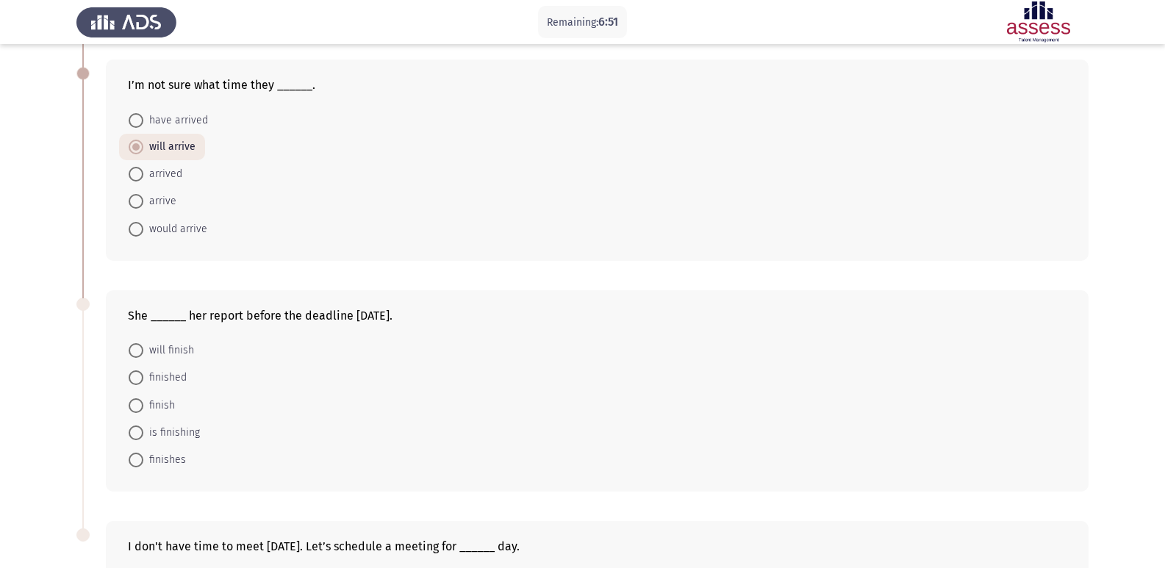
click at [157, 379] on span "finished" at bounding box center [164, 378] width 43 height 18
click at [143, 379] on input "finished" at bounding box center [136, 377] width 15 height 15
radio input "true"
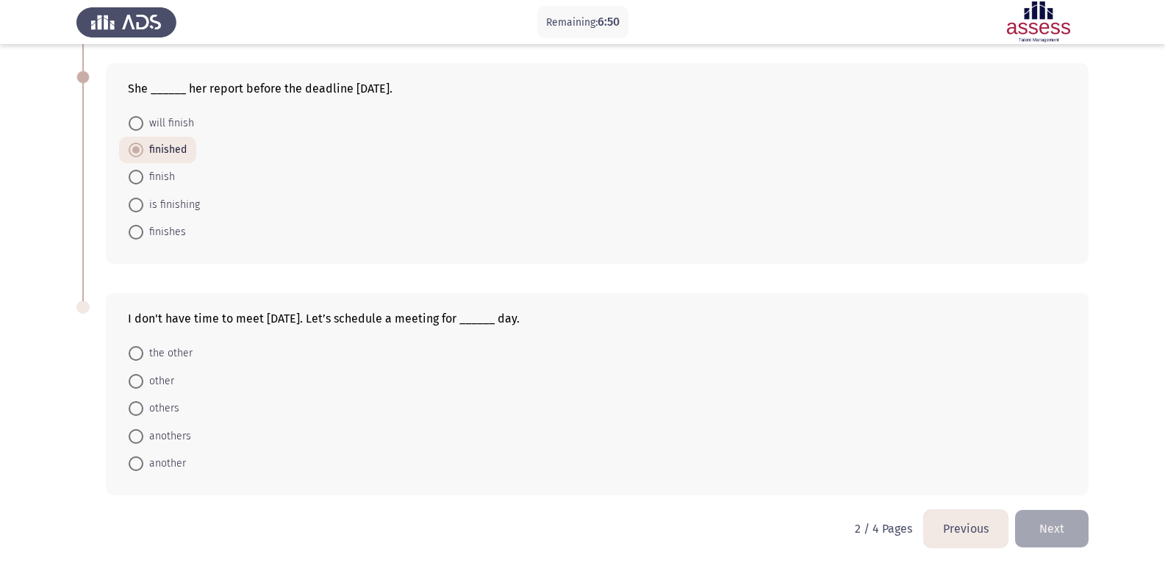
scroll to position [522, 0]
drag, startPoint x: 152, startPoint y: 462, endPoint x: 272, endPoint y: 480, distance: 121.1
click at [152, 462] on span "another" at bounding box center [164, 463] width 43 height 18
click at [143, 462] on input "another" at bounding box center [136, 463] width 15 height 15
radio input "true"
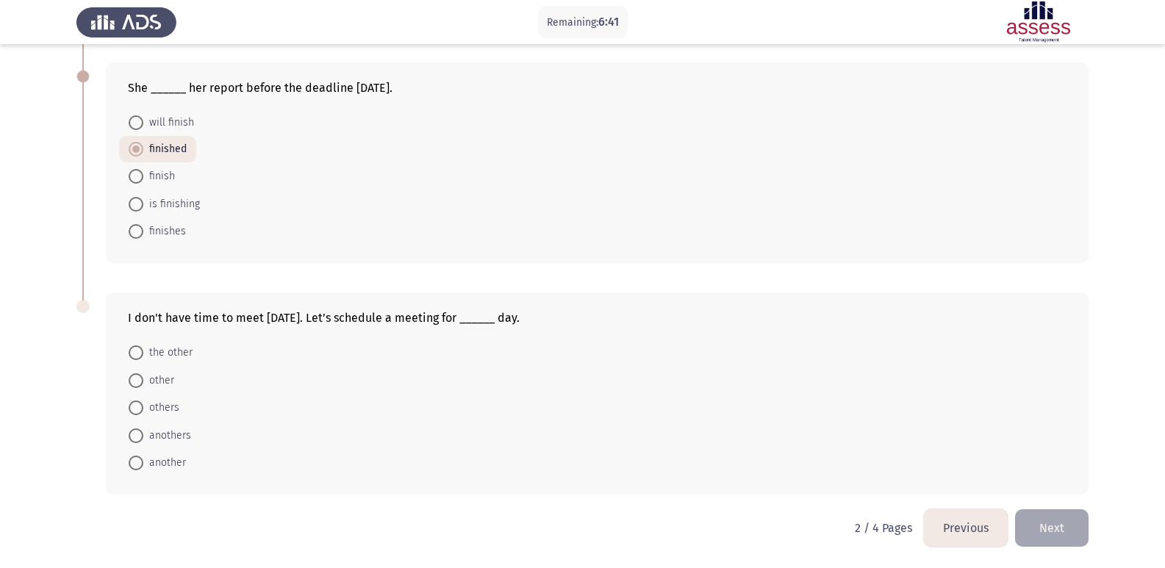
scroll to position [521, 0]
click at [1042, 528] on button "Next" at bounding box center [1052, 527] width 74 height 37
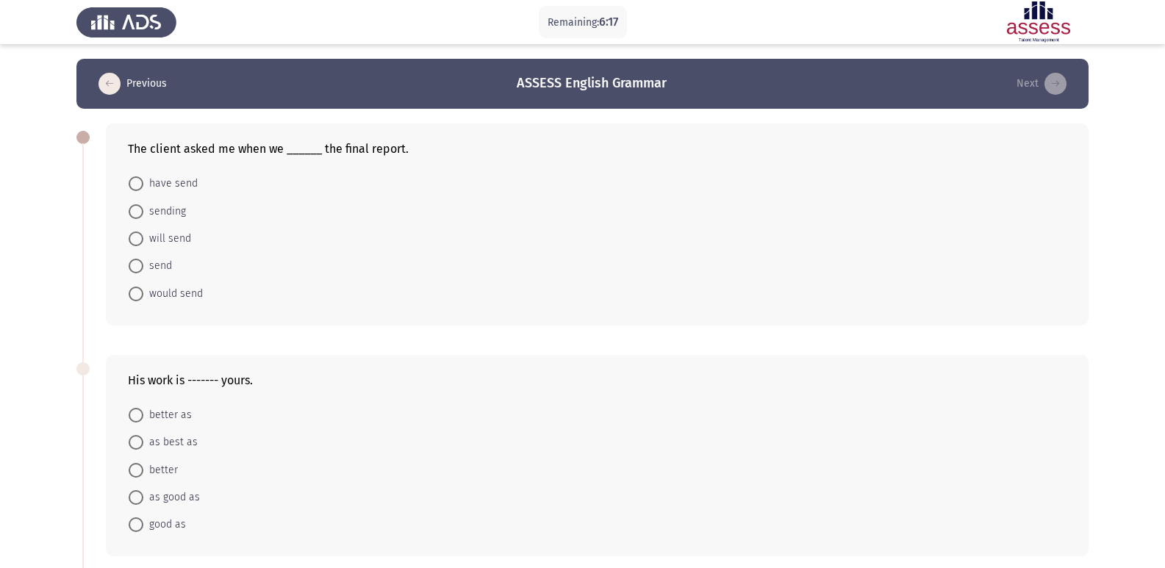
click at [155, 237] on span "will send" at bounding box center [167, 239] width 48 height 18
click at [143, 237] on input "will send" at bounding box center [136, 239] width 15 height 15
radio input "true"
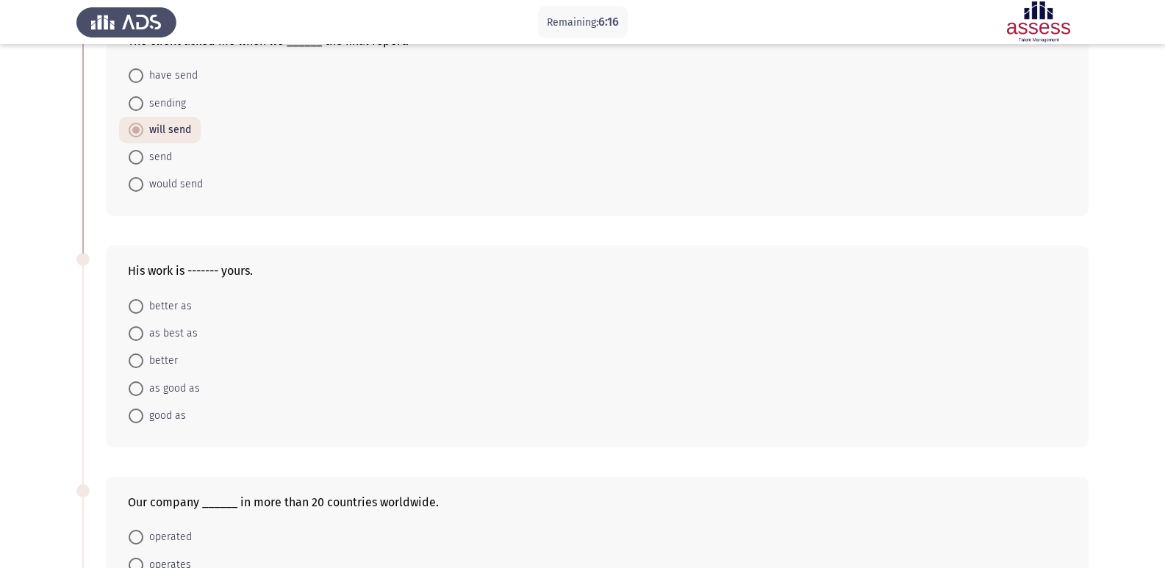
scroll to position [147, 0]
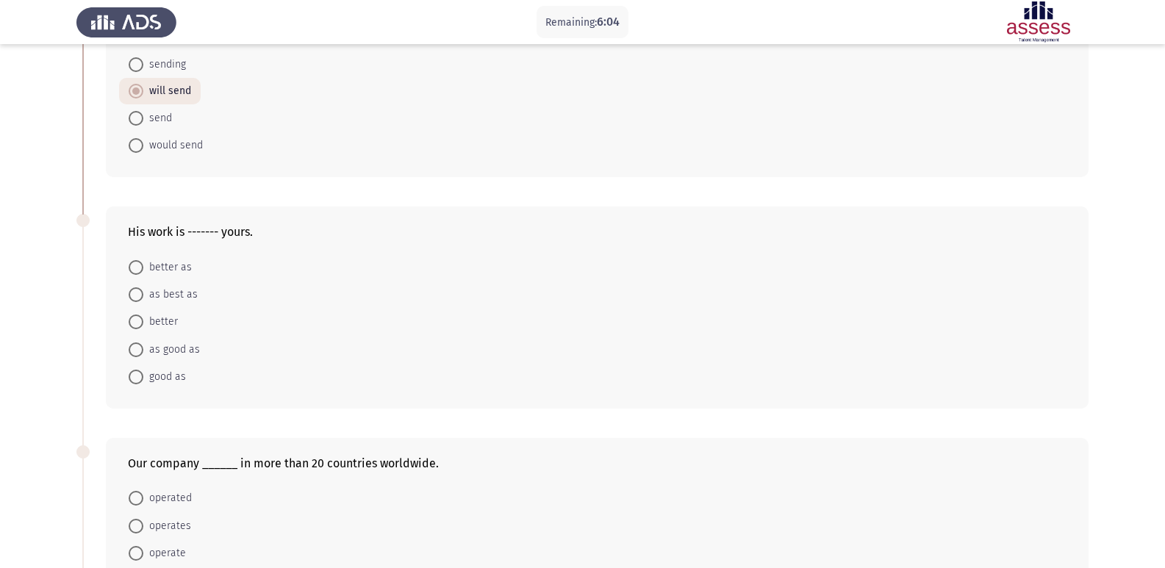
click at [137, 348] on span at bounding box center [136, 350] width 15 height 15
click at [137, 348] on input "as good as" at bounding box center [136, 350] width 15 height 15
radio input "true"
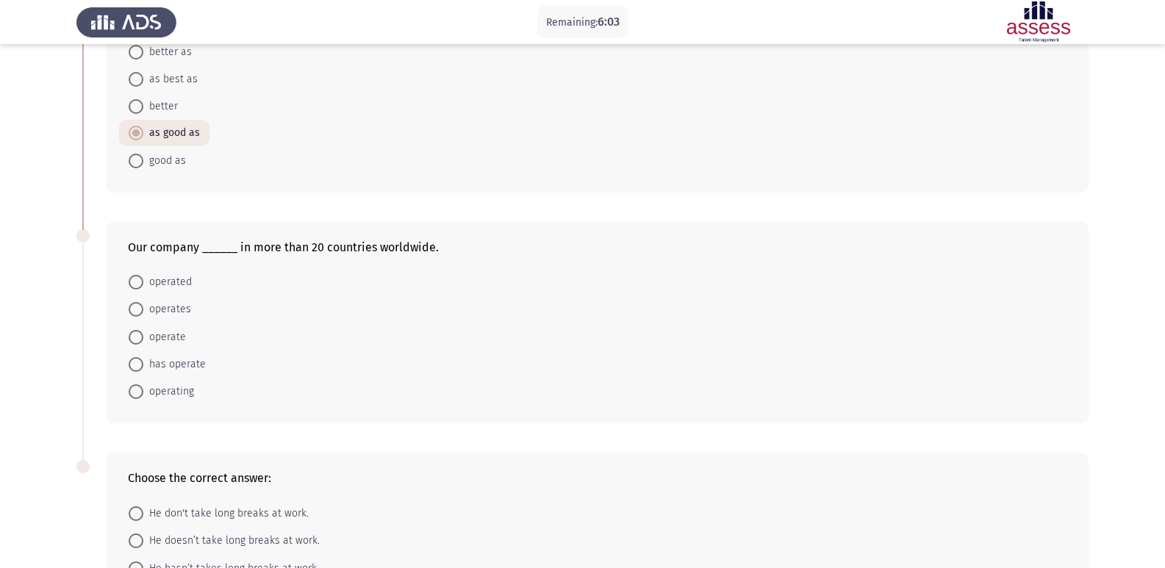
scroll to position [368, 0]
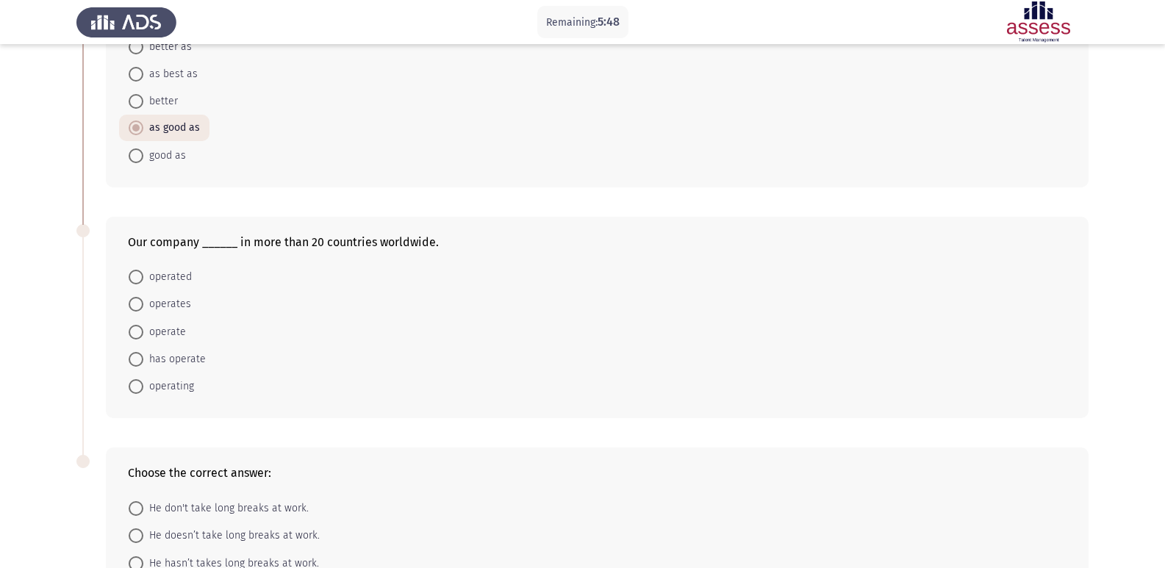
click at [165, 304] on span "operates" at bounding box center [167, 305] width 48 height 18
click at [143, 304] on input "operates" at bounding box center [136, 304] width 15 height 15
radio input "true"
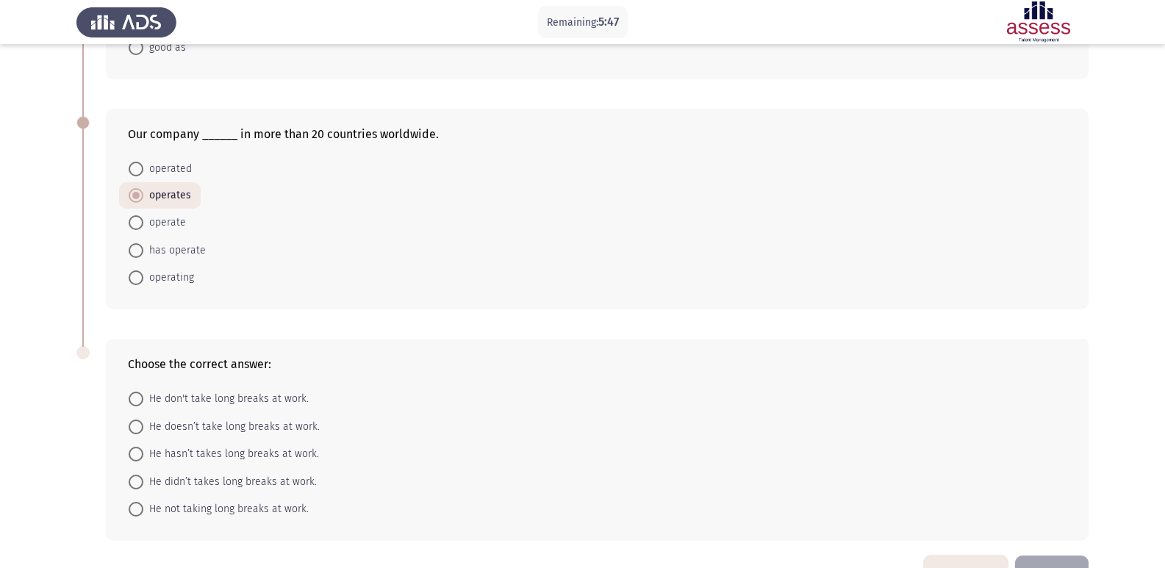
scroll to position [515, 0]
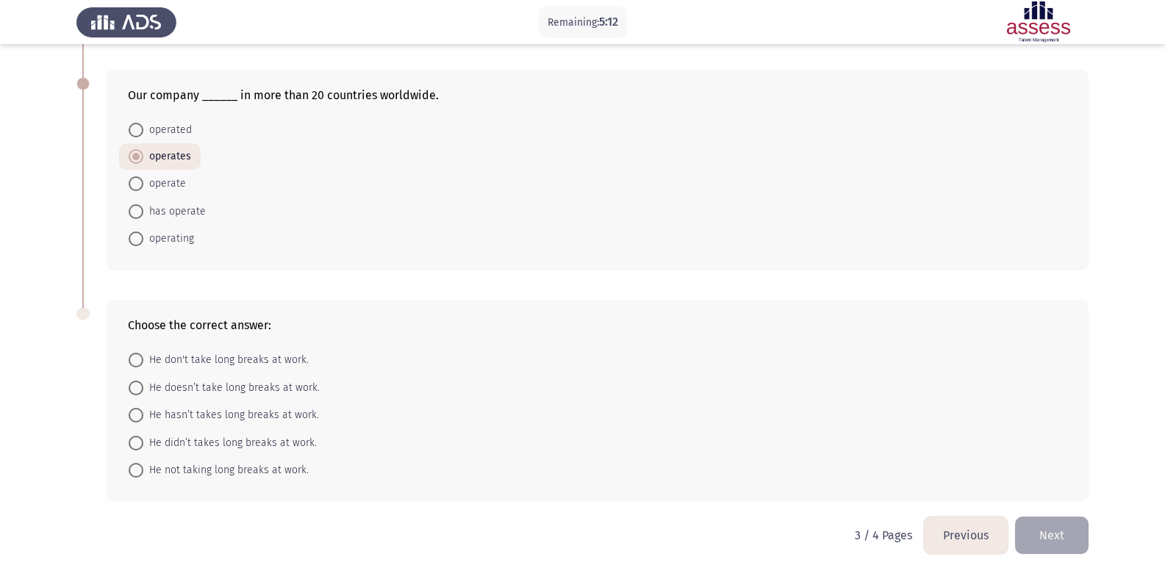
click at [140, 359] on span at bounding box center [136, 360] width 15 height 15
click at [140, 359] on input "He don't take long breaks at work." at bounding box center [136, 360] width 15 height 15
radio input "true"
click at [1051, 534] on button "Next" at bounding box center [1052, 534] width 74 height 37
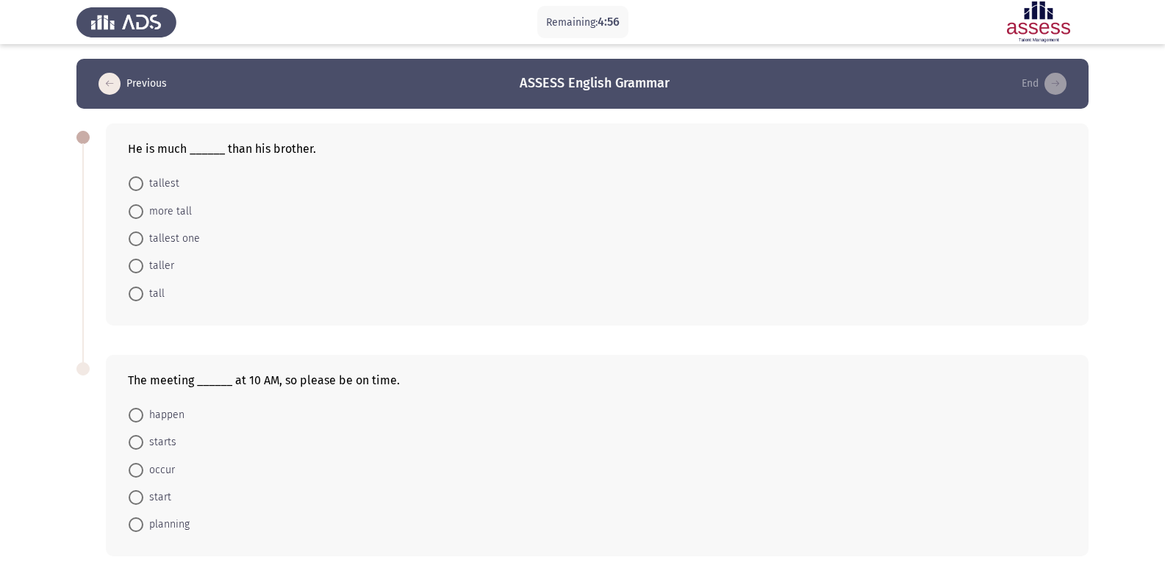
click at [138, 270] on span at bounding box center [136, 266] width 15 height 15
click at [138, 270] on input "taller" at bounding box center [136, 266] width 15 height 15
radio input "true"
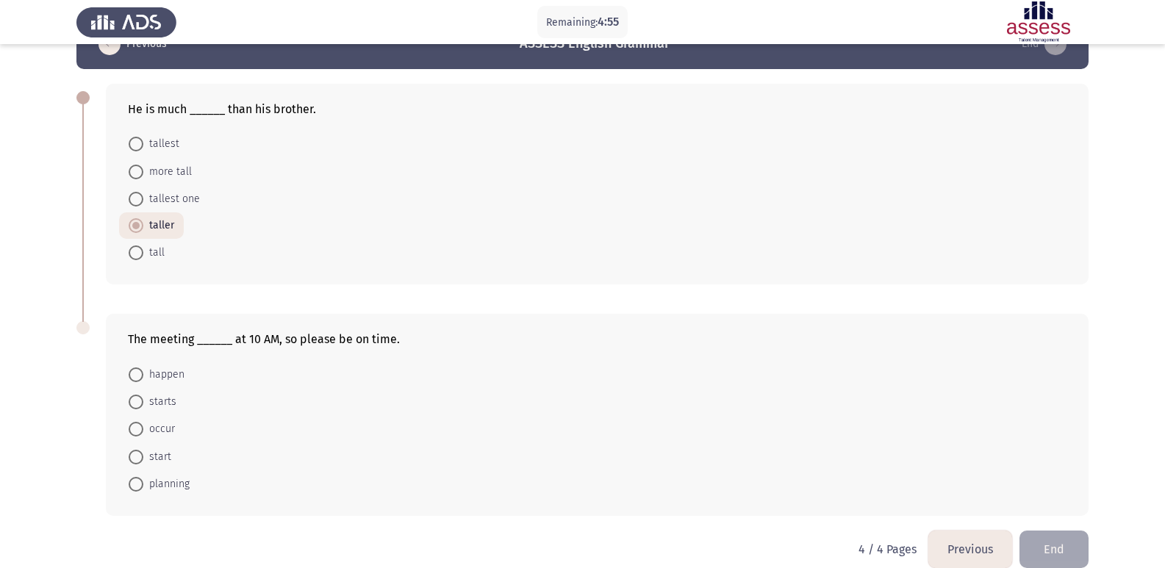
scroll to position [61, 0]
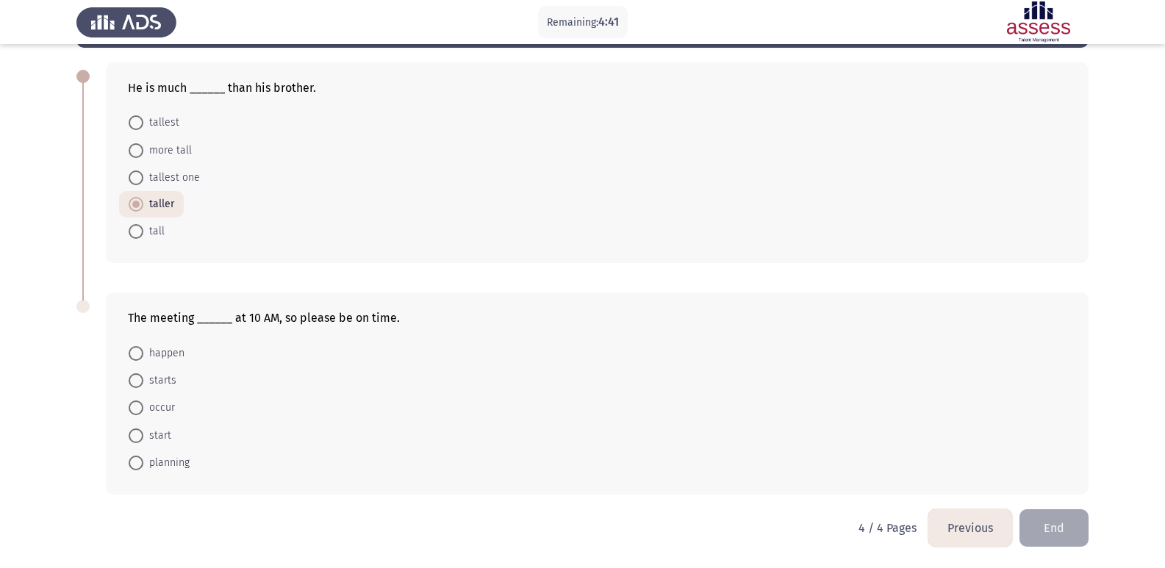
click at [154, 376] on span "starts" at bounding box center [159, 381] width 33 height 18
click at [143, 376] on input "starts" at bounding box center [136, 380] width 15 height 15
radio input "true"
click at [1039, 522] on button "End" at bounding box center [1054, 527] width 69 height 37
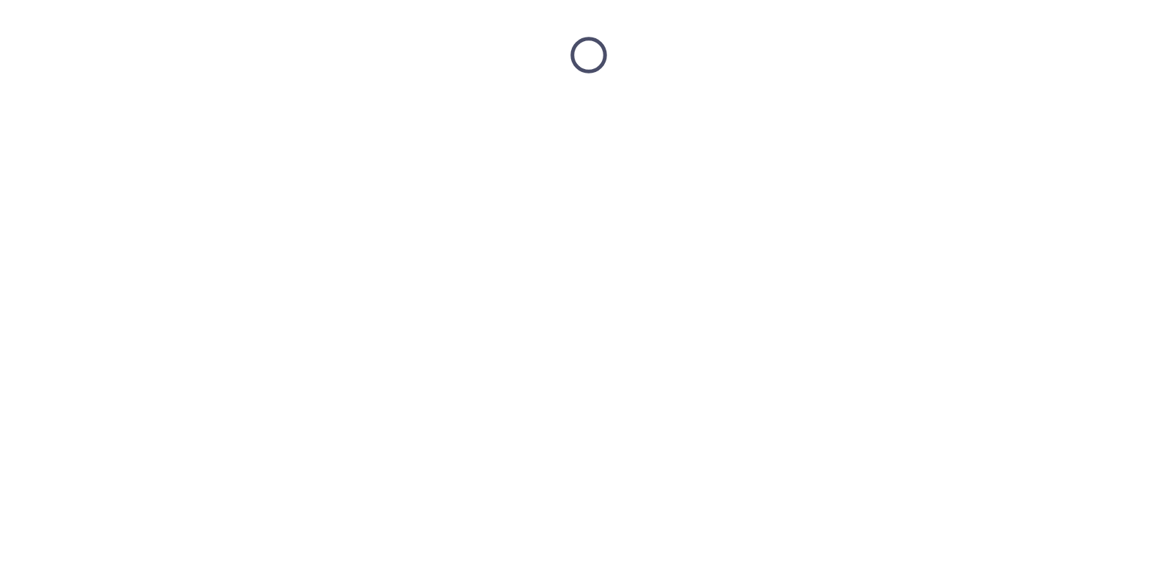
scroll to position [0, 0]
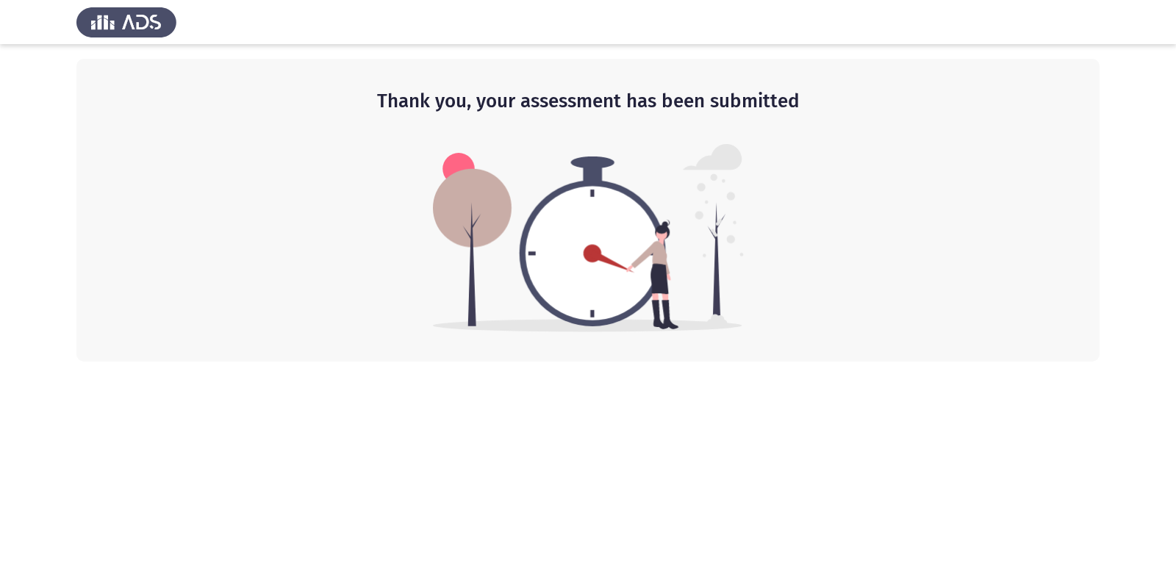
drag, startPoint x: 804, startPoint y: 96, endPoint x: 451, endPoint y: 157, distance: 358.7
click at [451, 157] on div "Thank you, your assessment has been submitted" at bounding box center [587, 210] width 1023 height 303
click at [451, 157] on img at bounding box center [588, 238] width 311 height 188
click at [135, 19] on img at bounding box center [126, 21] width 100 height 41
